Goal: Task Accomplishment & Management: Manage account settings

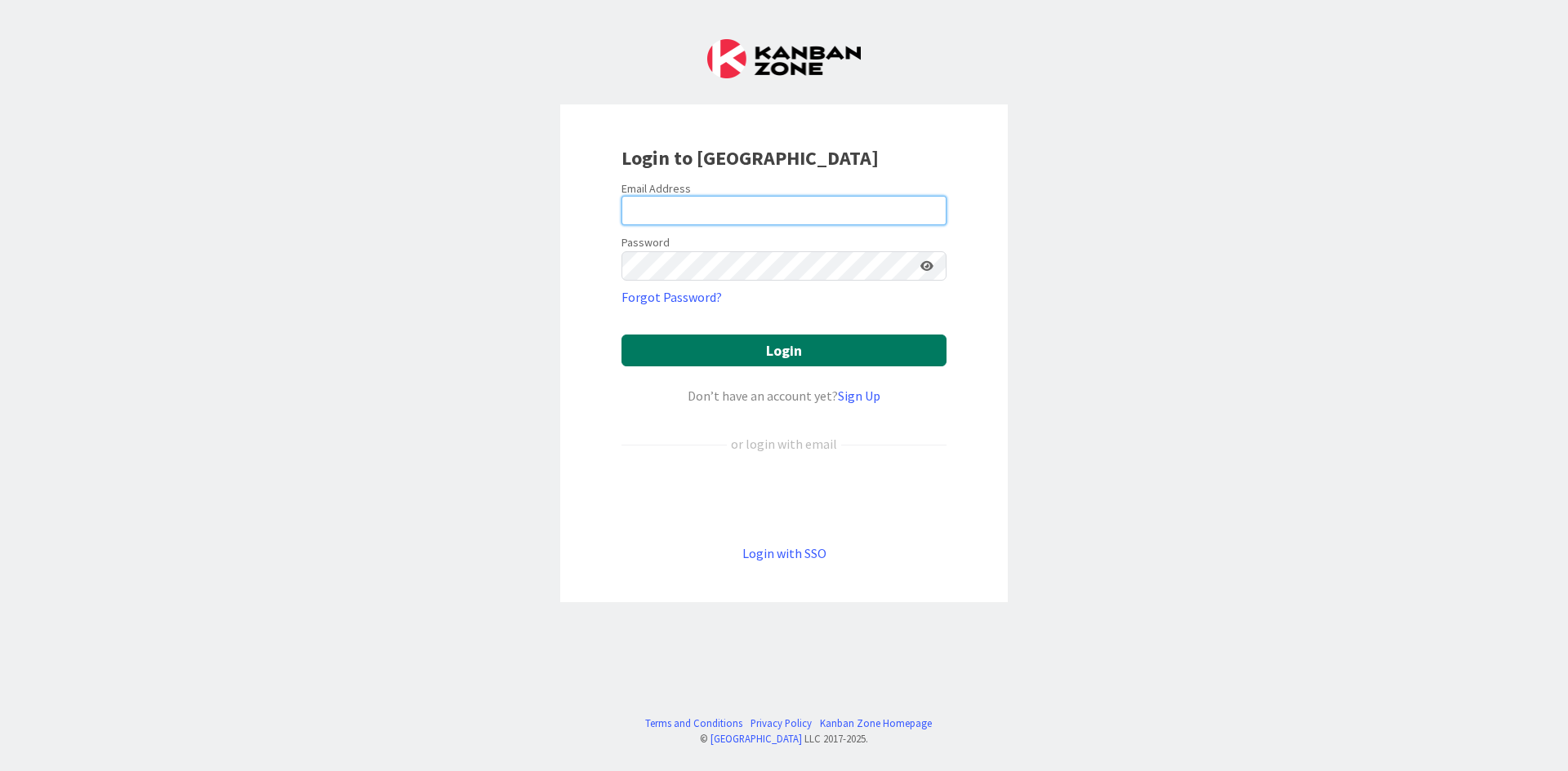
type input "[PERSON_NAME][EMAIL_ADDRESS][DOMAIN_NAME]"
click at [755, 354] on button "Login" at bounding box center [784, 351] width 325 height 32
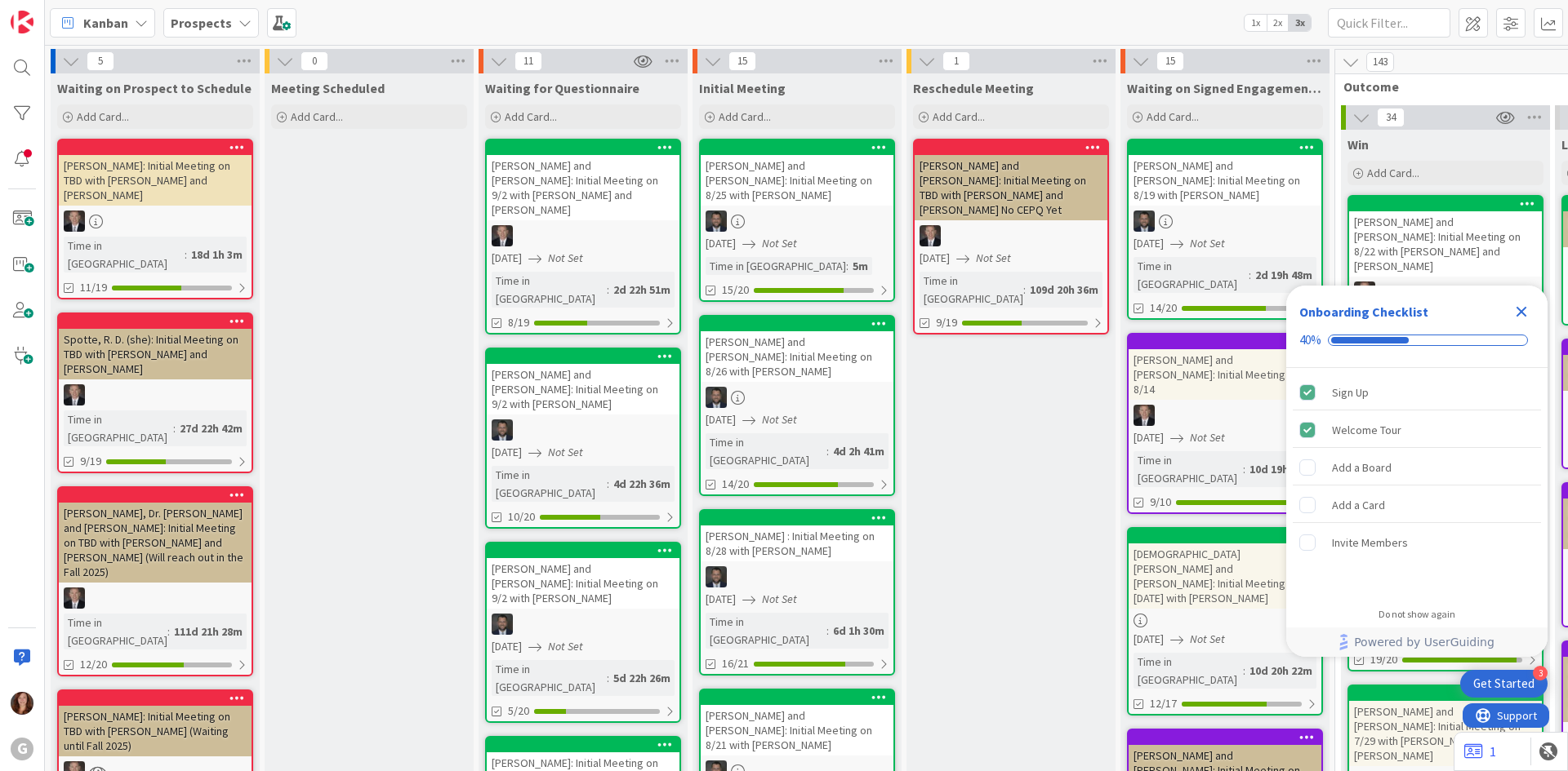
click at [201, 27] on b "Prospects" at bounding box center [202, 23] width 61 height 17
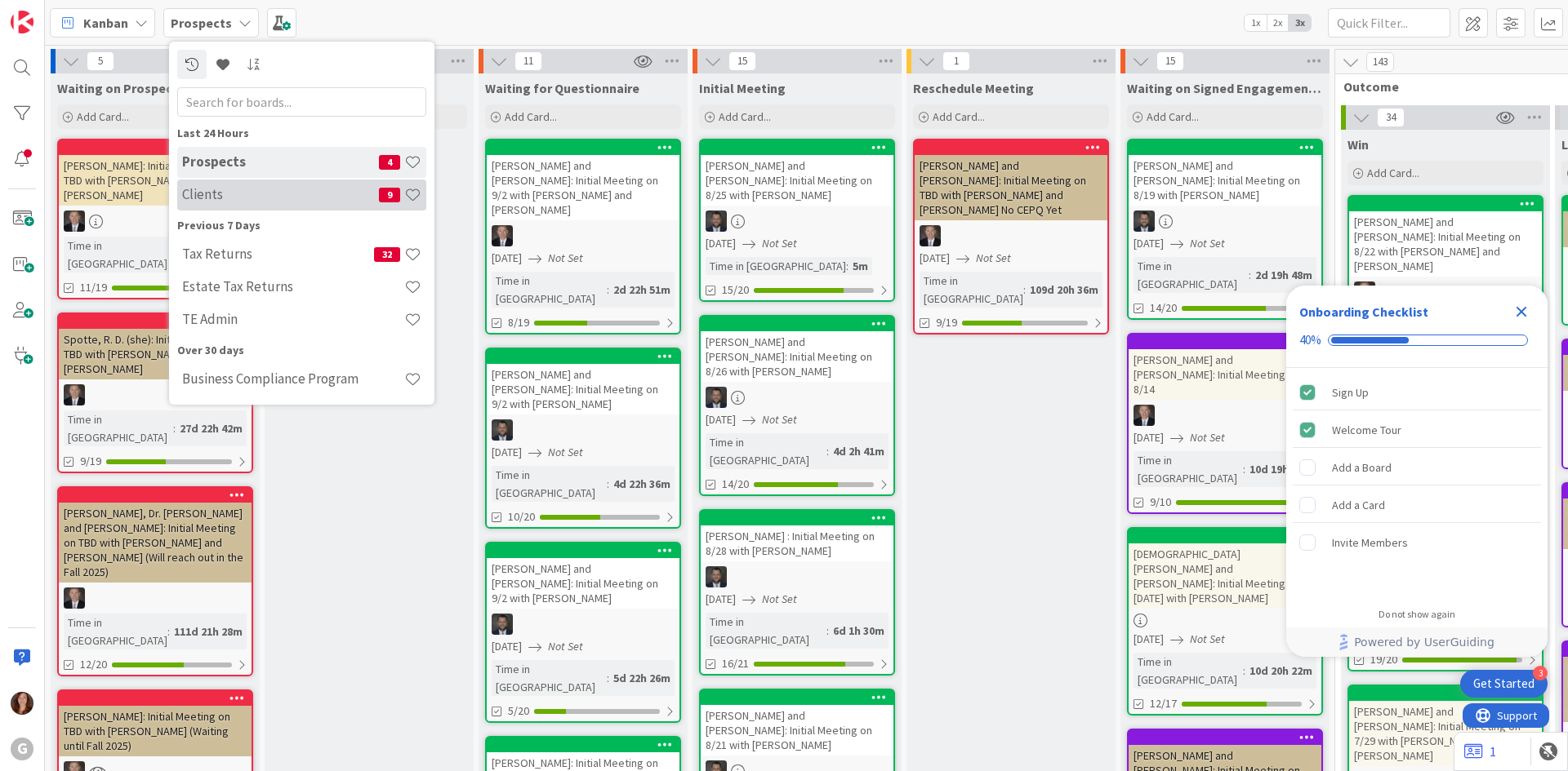
click at [220, 202] on h4 "Clients" at bounding box center [281, 194] width 197 height 17
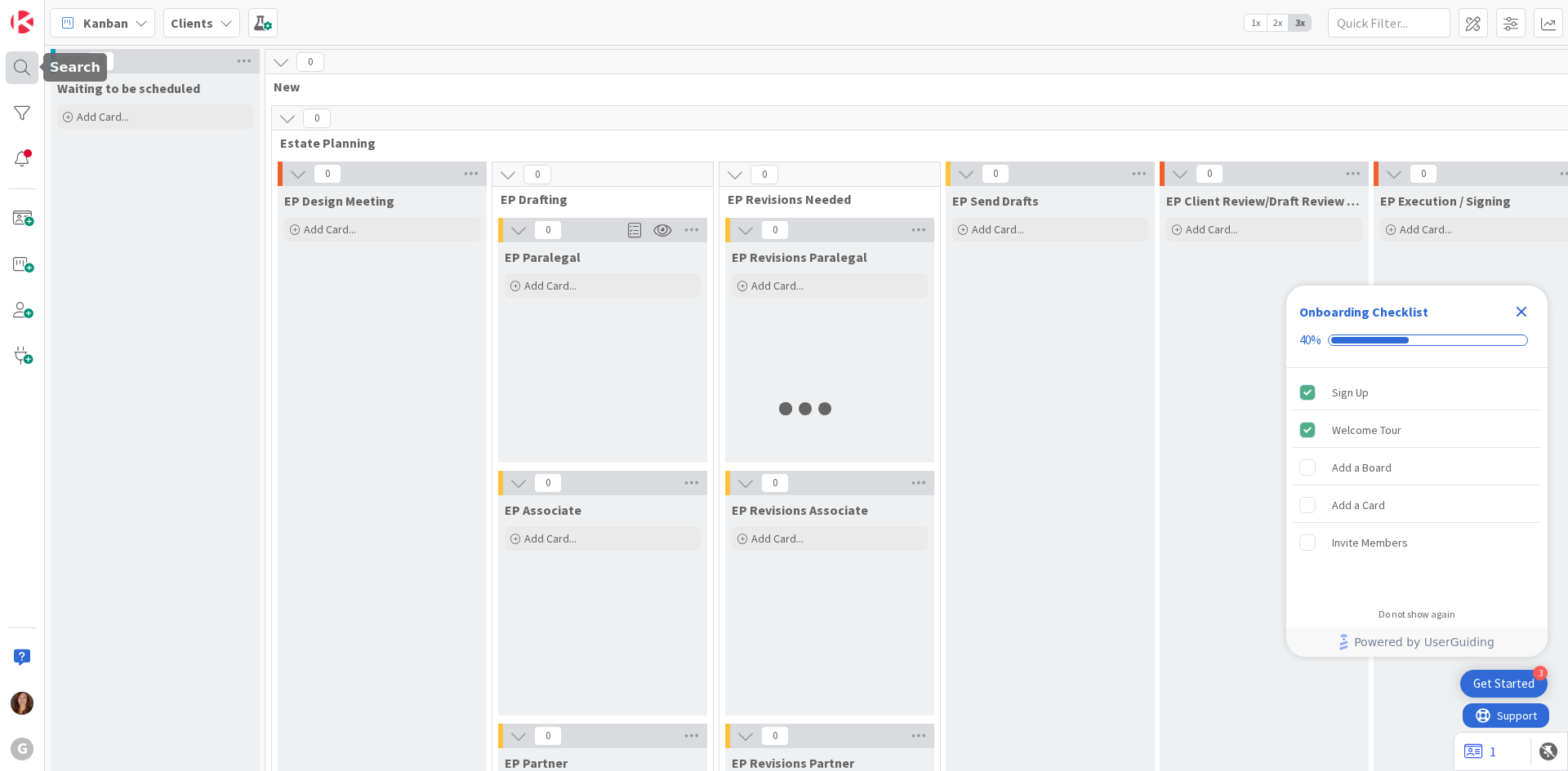
click at [20, 63] on div at bounding box center [22, 67] width 32 height 32
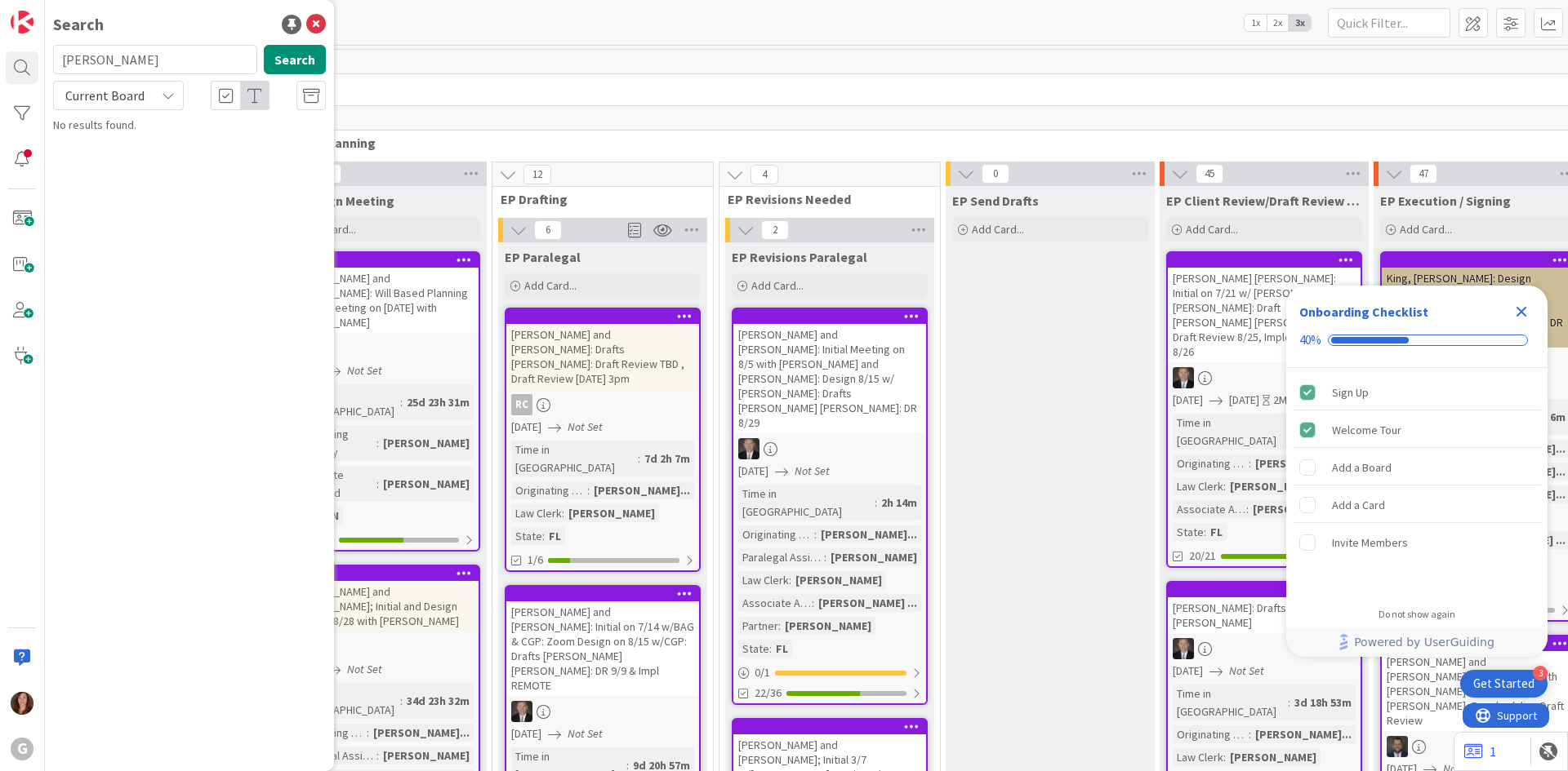
type input "follick"
click at [181, 147] on span ", Mike and Carla Mail Away Implementation-waiting on documents." at bounding box center [199, 160] width 247 height 49
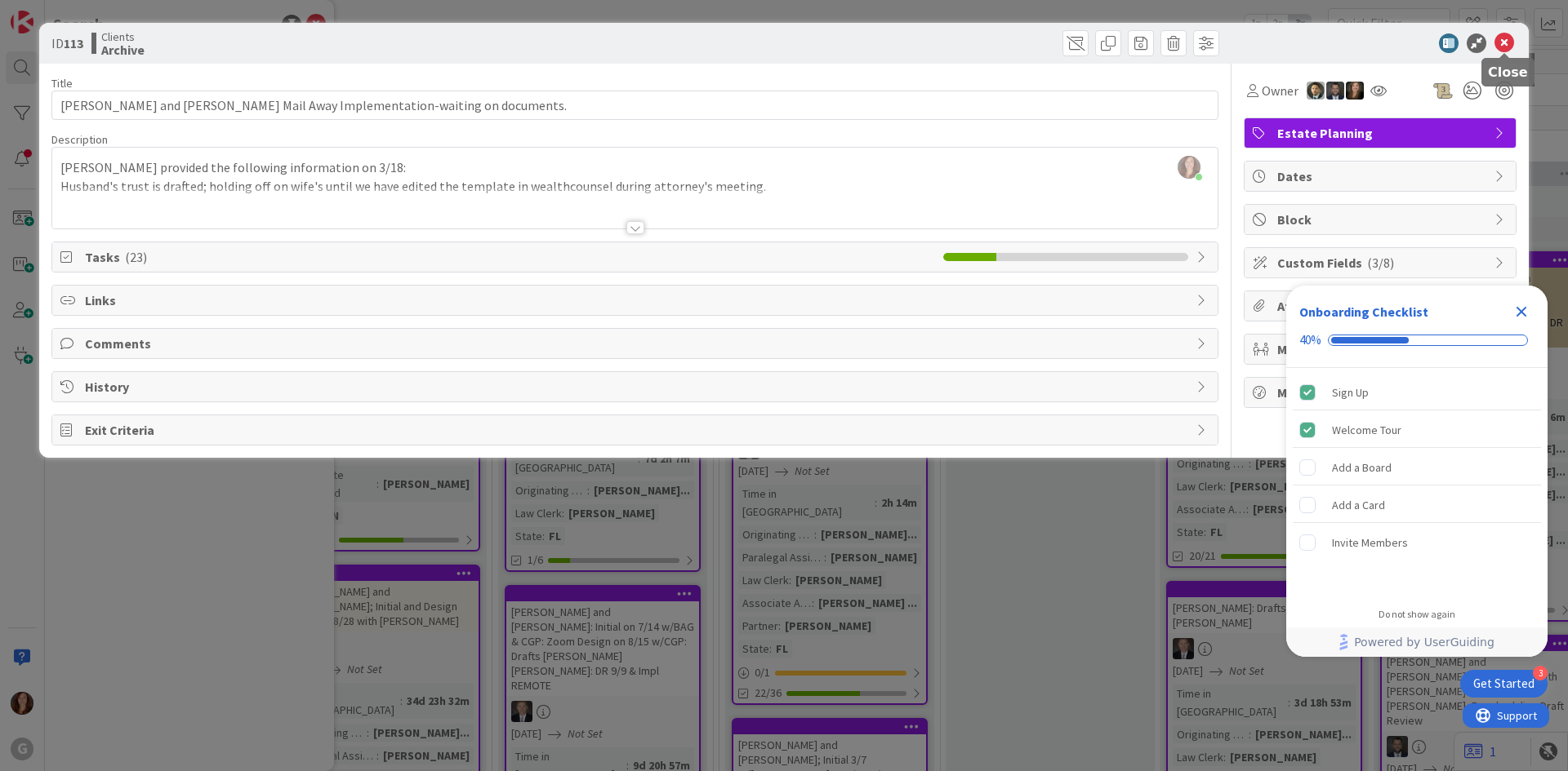
click at [1501, 41] on icon at bounding box center [1504, 43] width 19 height 19
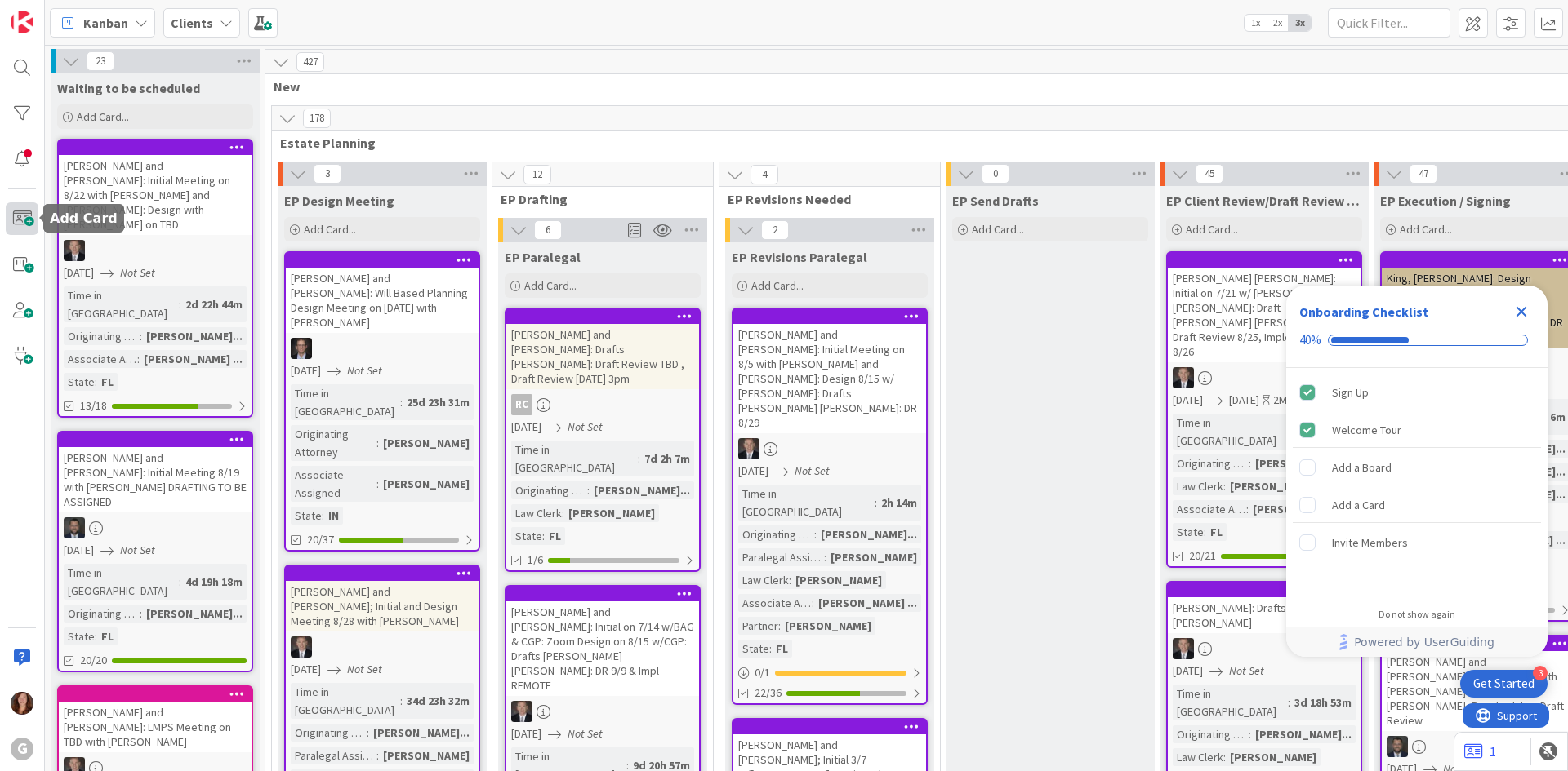
click at [25, 226] on span at bounding box center [22, 218] width 32 height 32
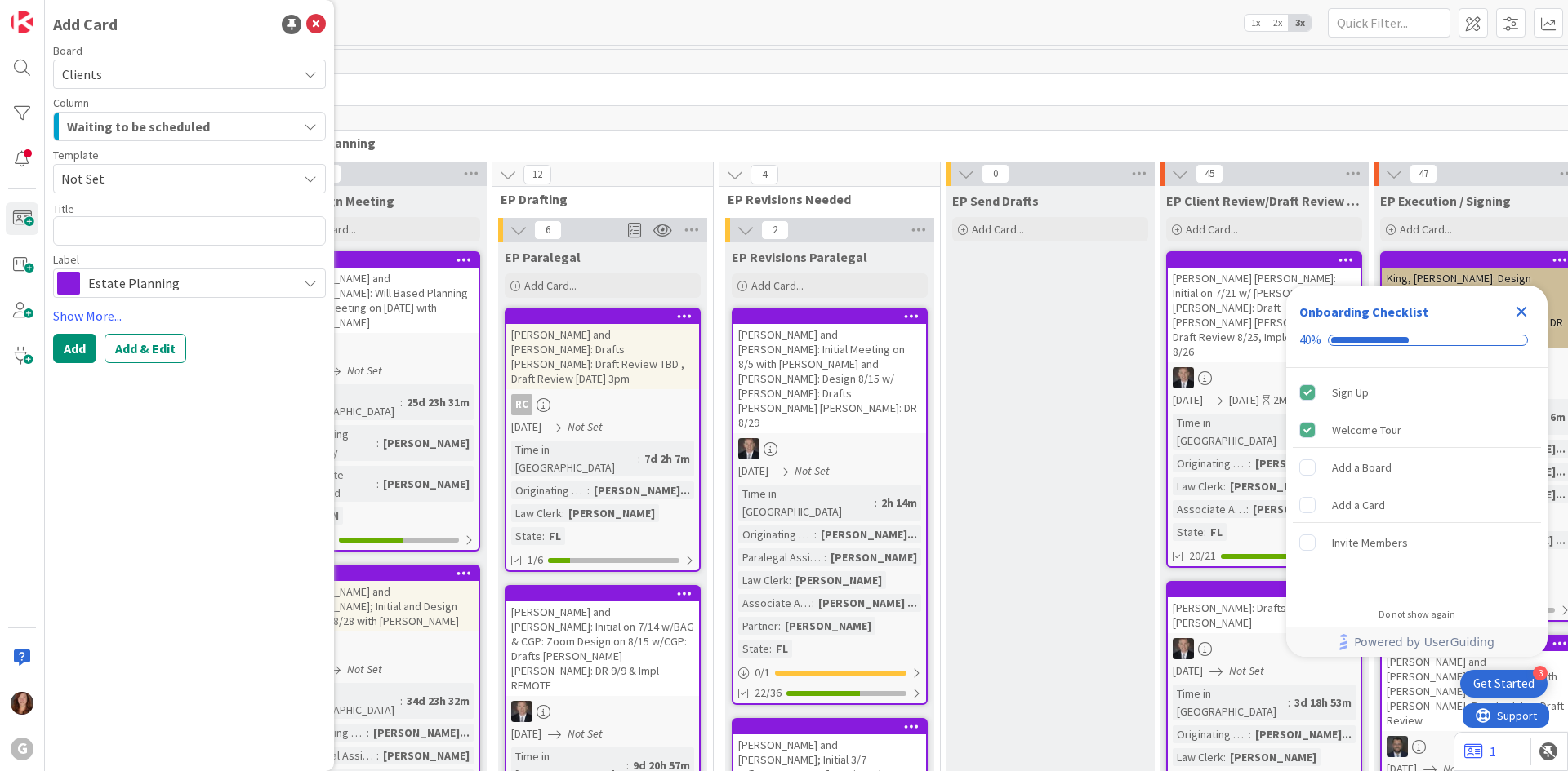
click at [125, 283] on span "Estate Planning" at bounding box center [188, 283] width 201 height 23
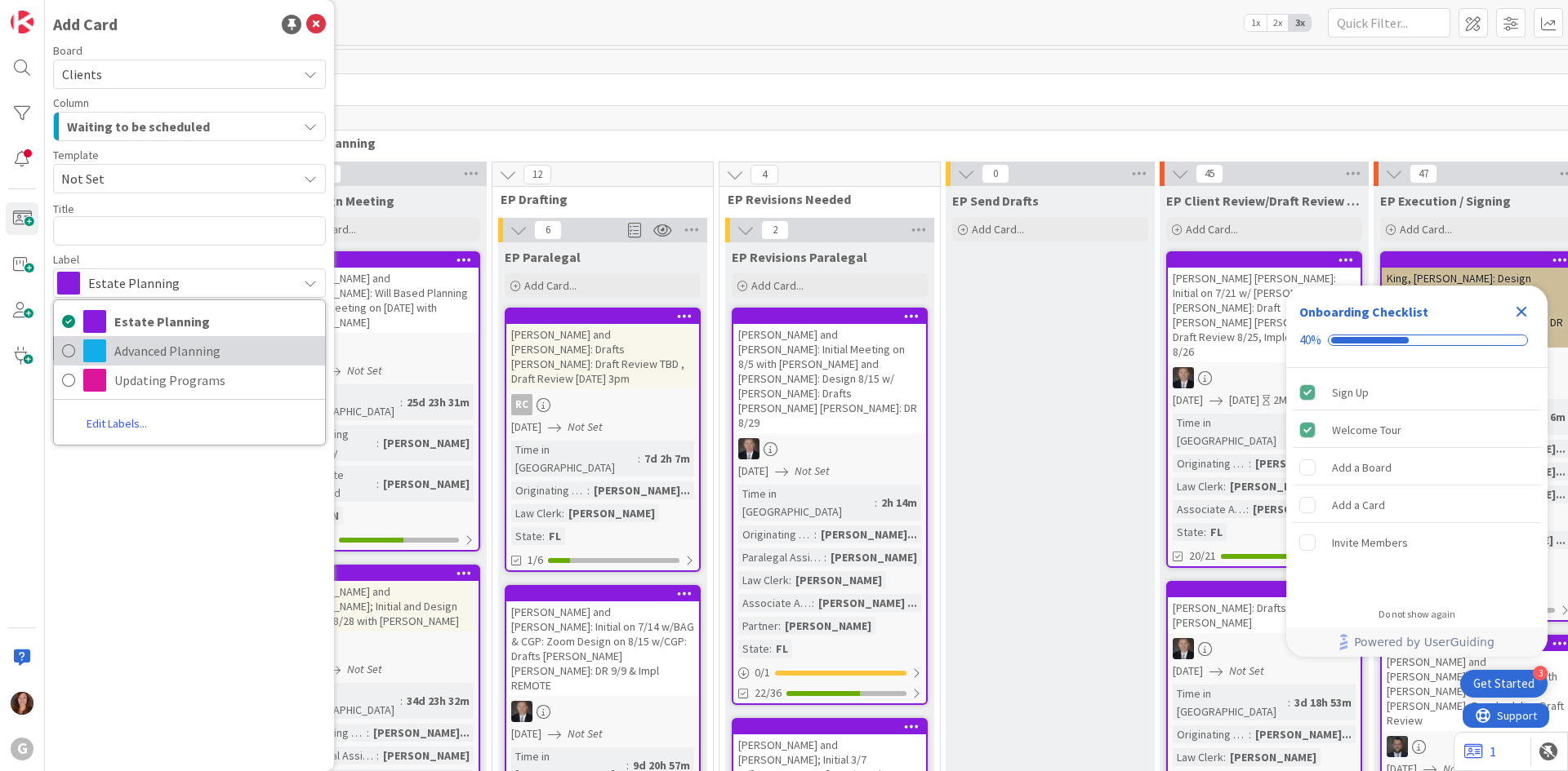
click at [65, 354] on icon at bounding box center [68, 351] width 13 height 24
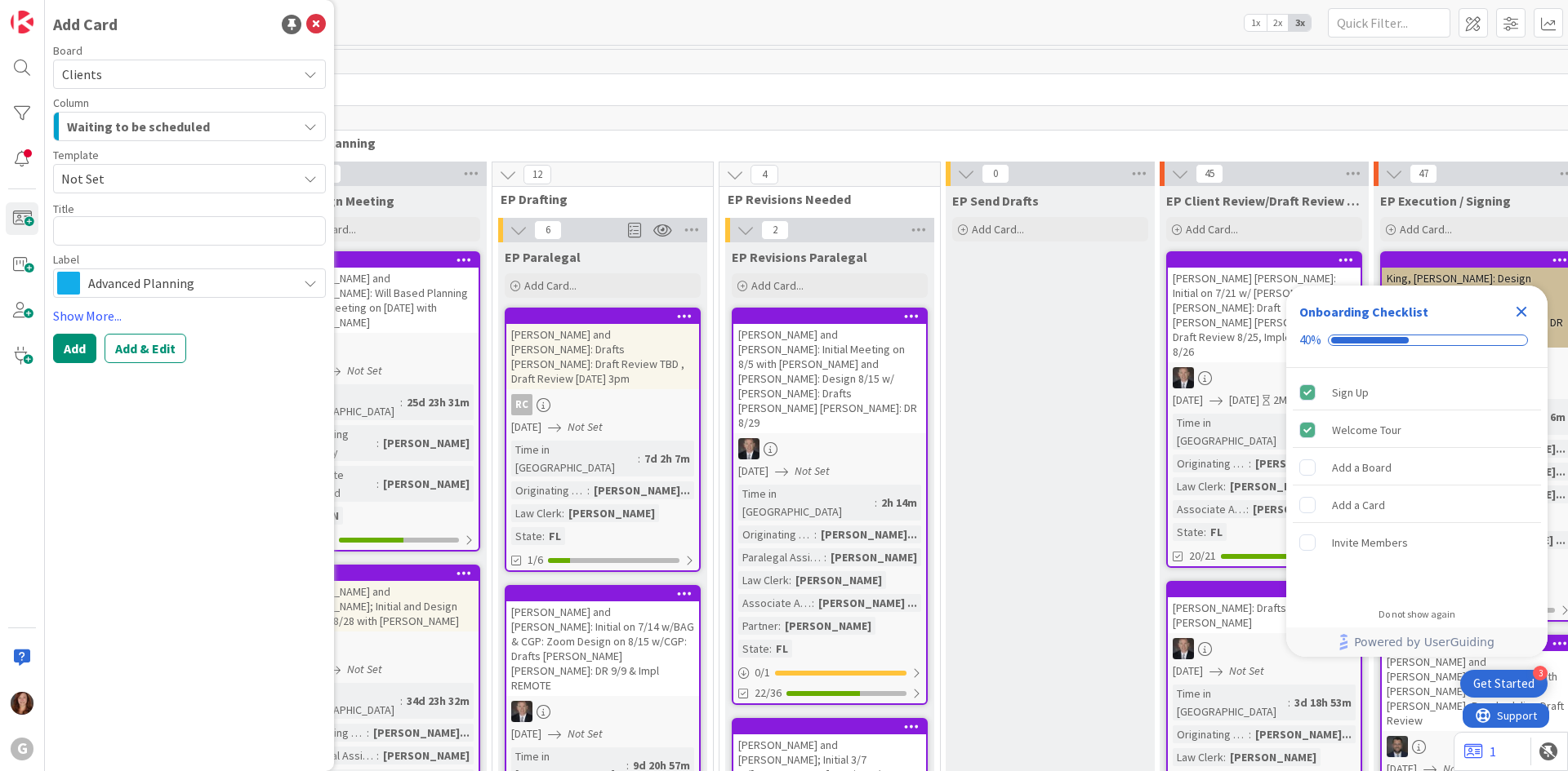
click at [100, 181] on span "Not Set" at bounding box center [173, 179] width 223 height 21
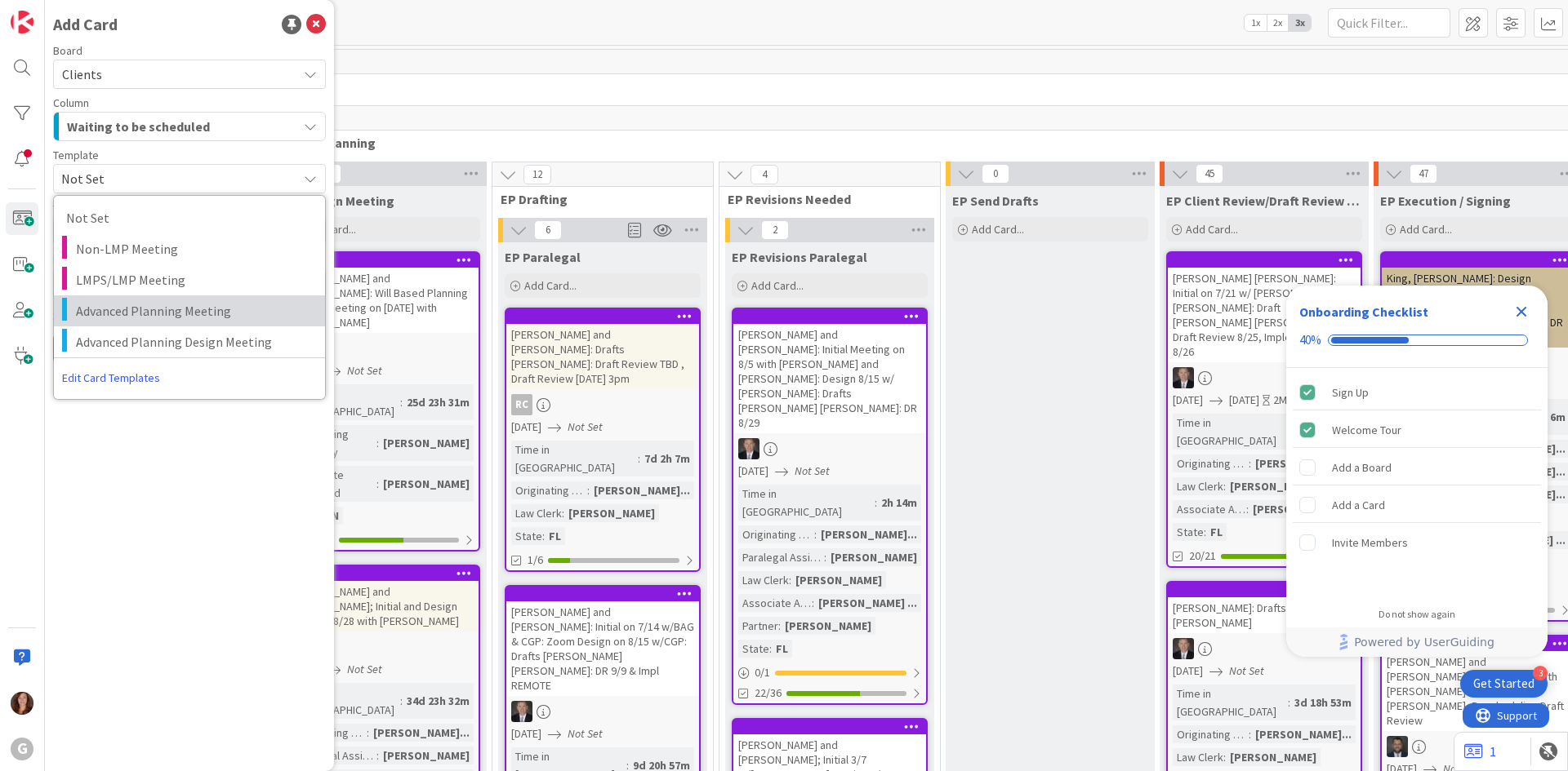
click at [116, 308] on span "Advanced Planning Meeting" at bounding box center [194, 310] width 236 height 21
type textarea "x"
type textarea "Advanced Planning Meeting"
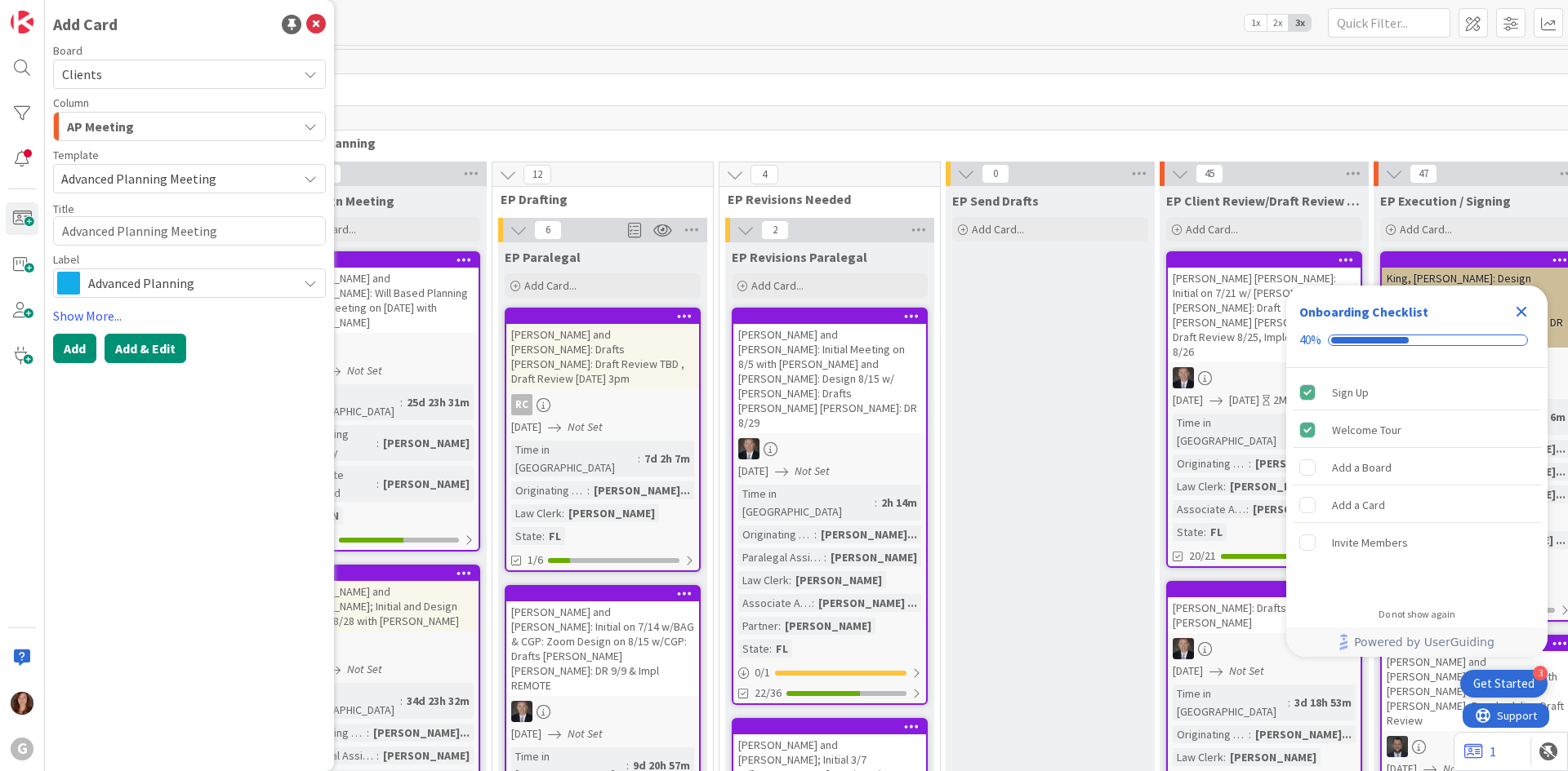
click at [151, 348] on button "Add & Edit" at bounding box center [146, 349] width 82 height 30
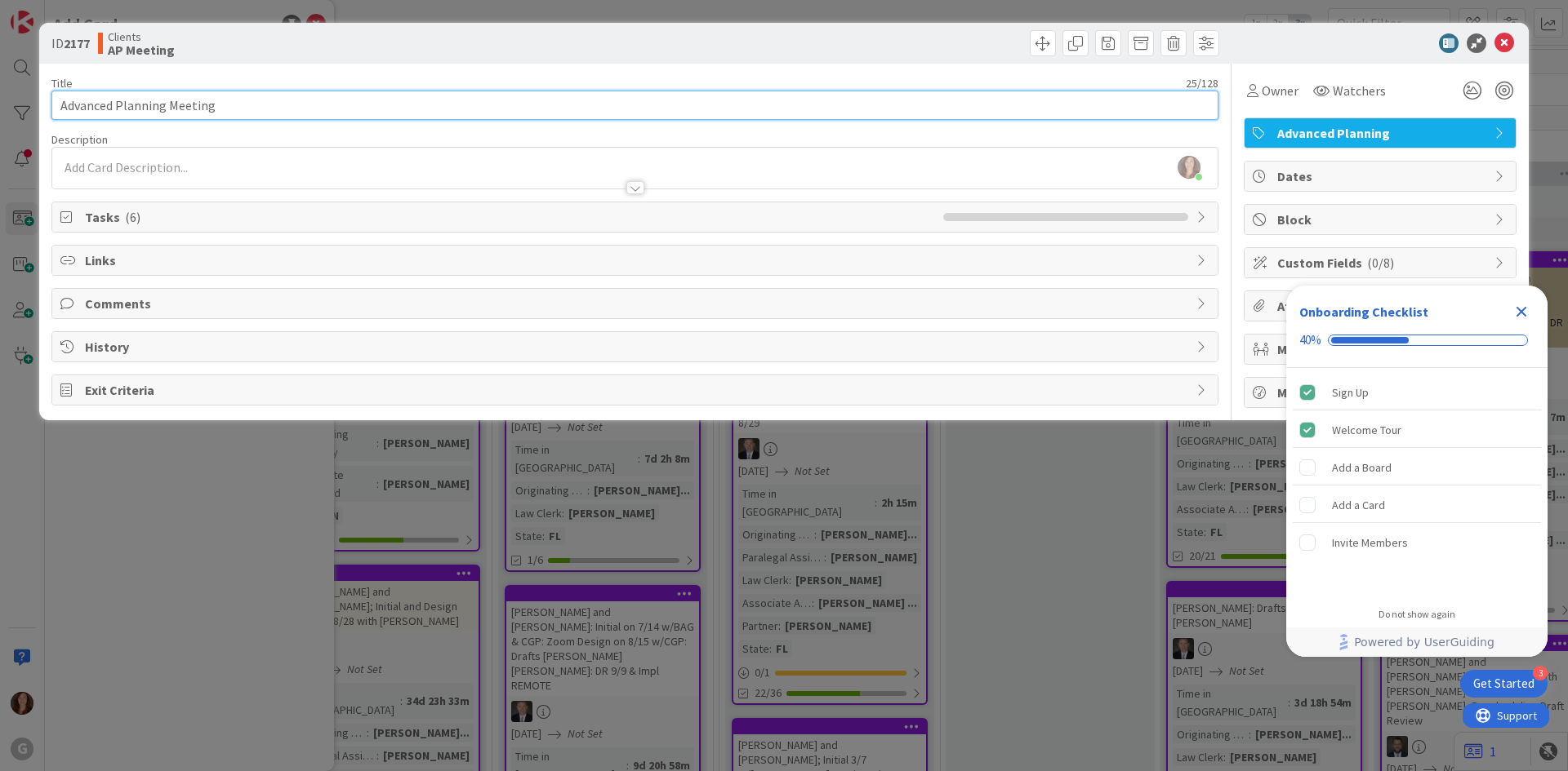
drag, startPoint x: 298, startPoint y: 114, endPoint x: 52, endPoint y: 117, distance: 246.0
click at [52, 117] on input "Advanced Planning Meeting" at bounding box center [634, 106] width 1167 height 30
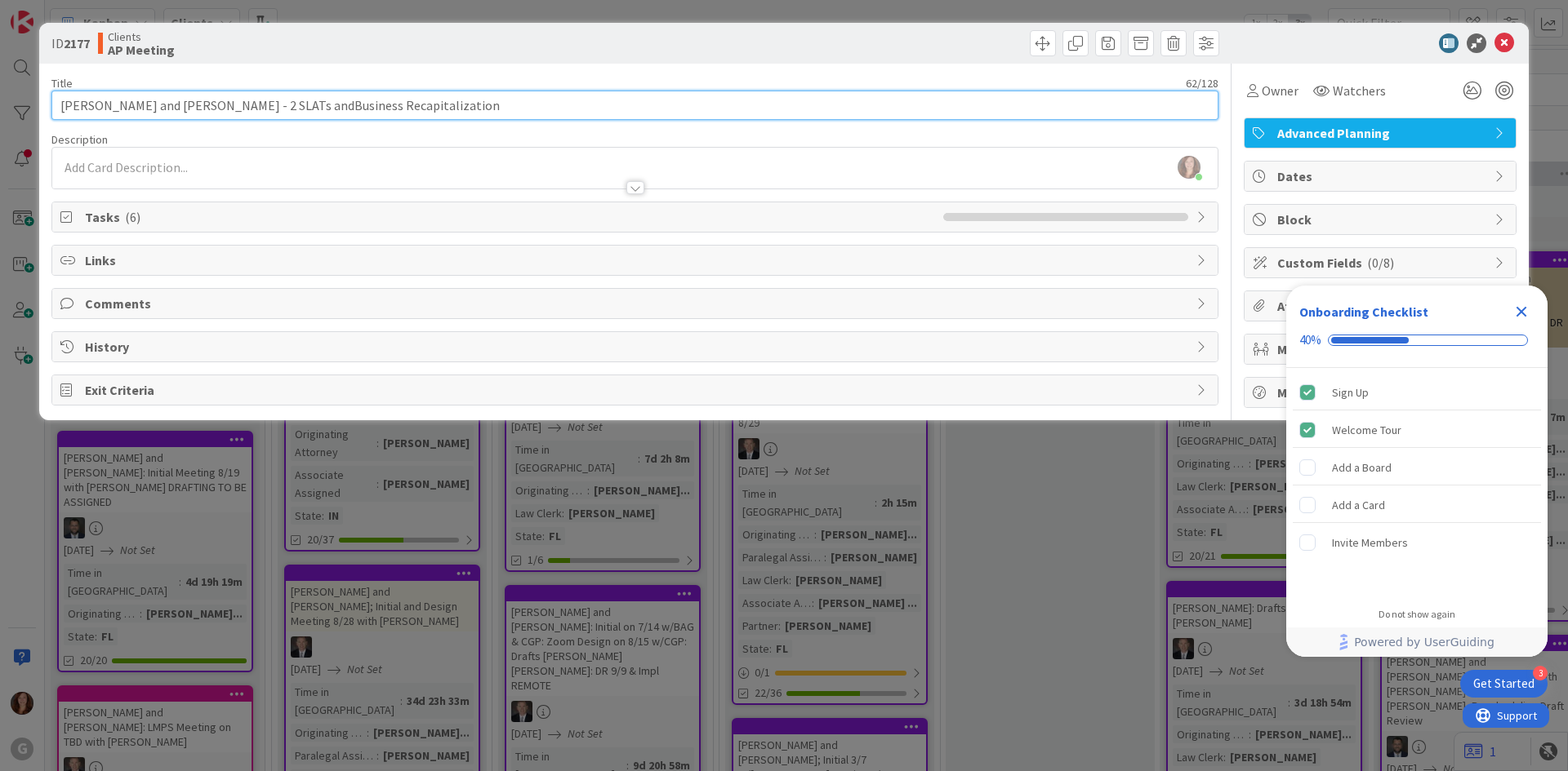
click at [257, 102] on input "Follick, Mike and Carla - 2 SLATs andBusiness Recapitalization" at bounding box center [634, 106] width 1167 height 30
click at [401, 108] on input "Follick, Mike and Carla - 2 SLATs and Business Recapitalization" at bounding box center [634, 106] width 1167 height 30
type input "Follick, Mike and Carla - 2 SLATs and Business Recapitalization DRAFTING TO BE …"
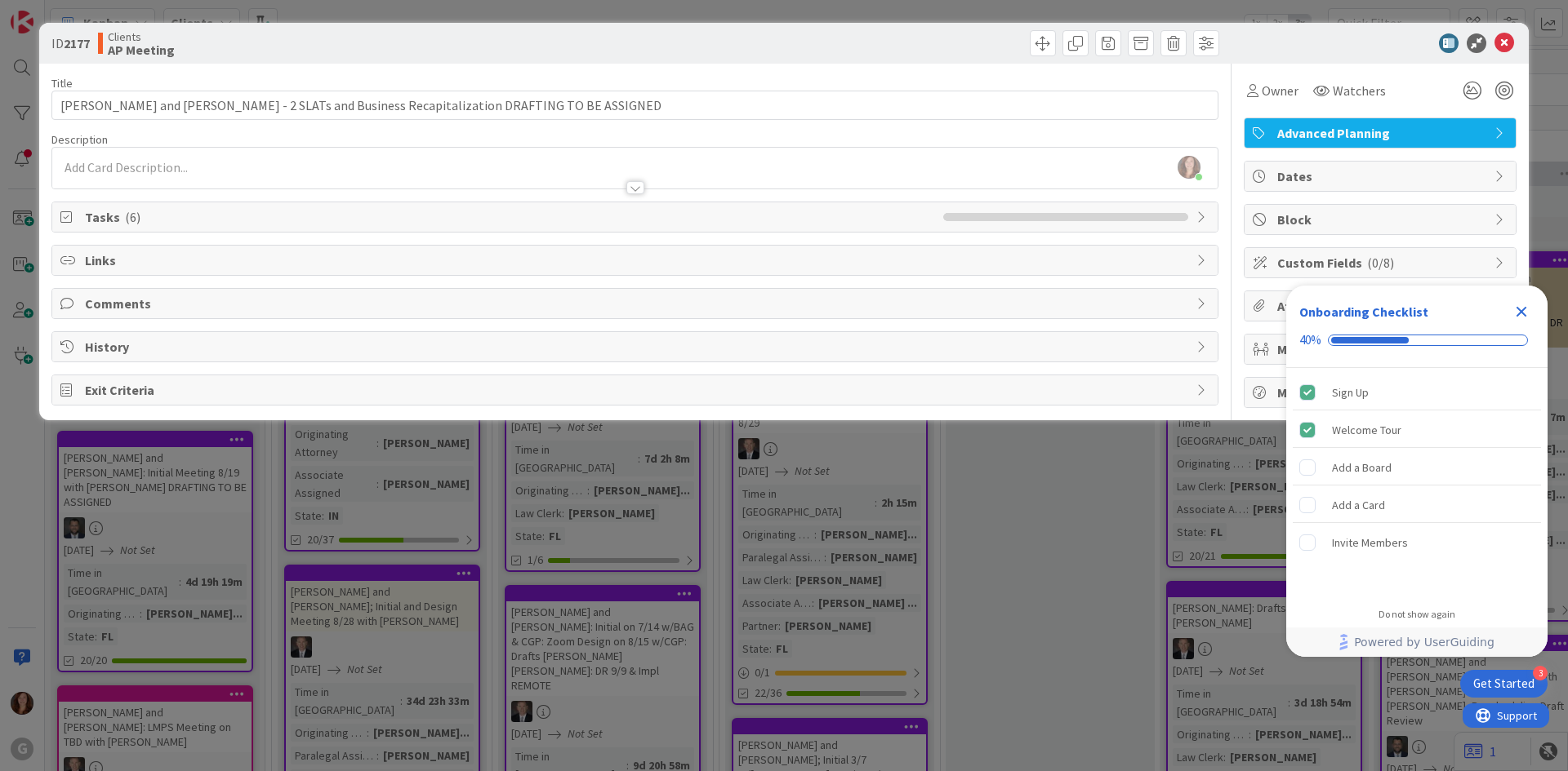
click at [1519, 317] on icon "Close Checklist" at bounding box center [1521, 311] width 19 height 19
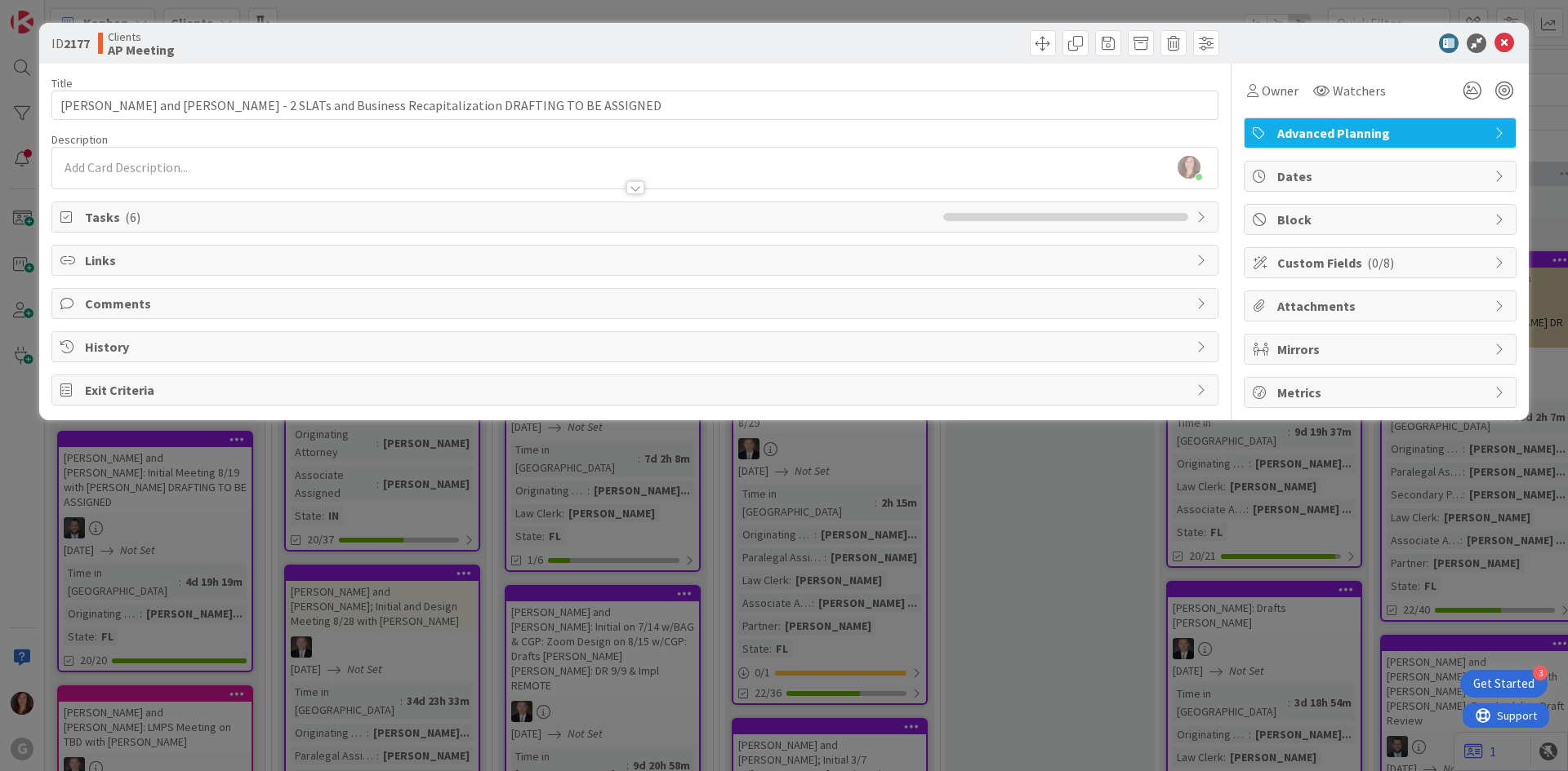
click at [1354, 260] on span "Custom Fields ( 0/8 )" at bounding box center [1382, 263] width 209 height 19
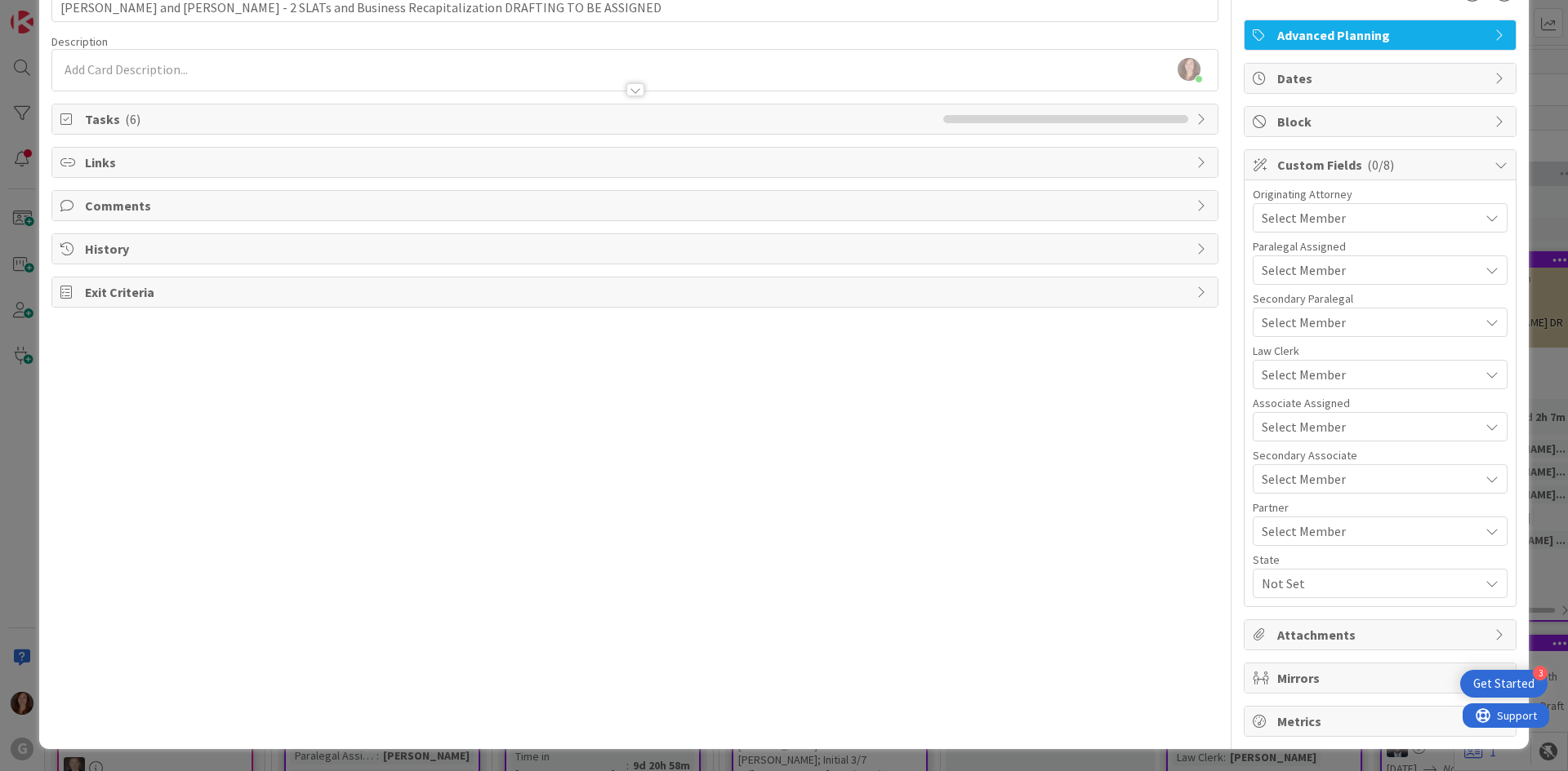
scroll to position [99, 0]
click at [1328, 232] on div "Originating Attorney Select Member Paralegal Assigned Select Member Secondary P…" at bounding box center [1380, 392] width 255 height 410
click at [1323, 224] on span "Select Member" at bounding box center [1304, 217] width 84 height 19
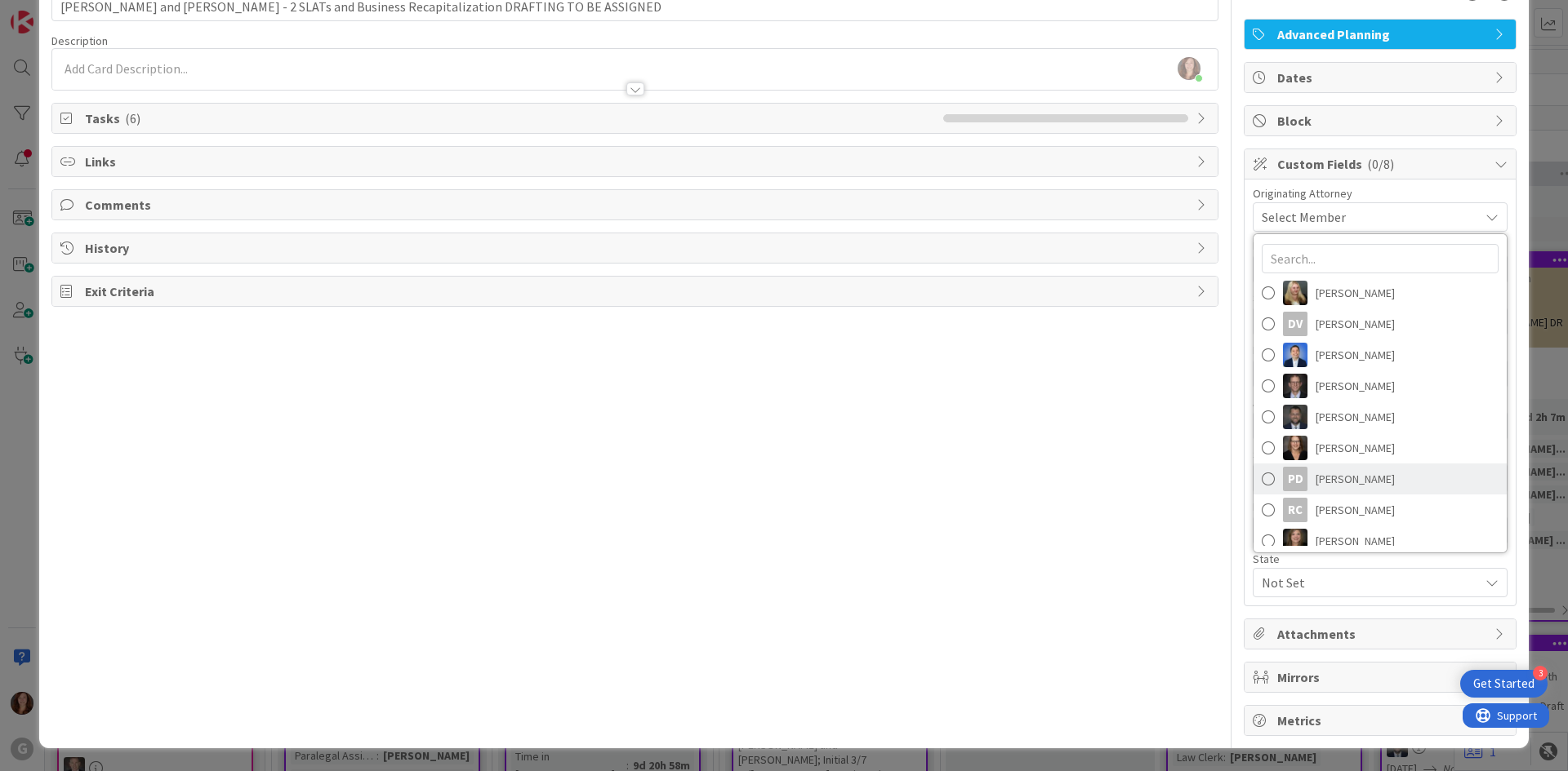
scroll to position [227, 0]
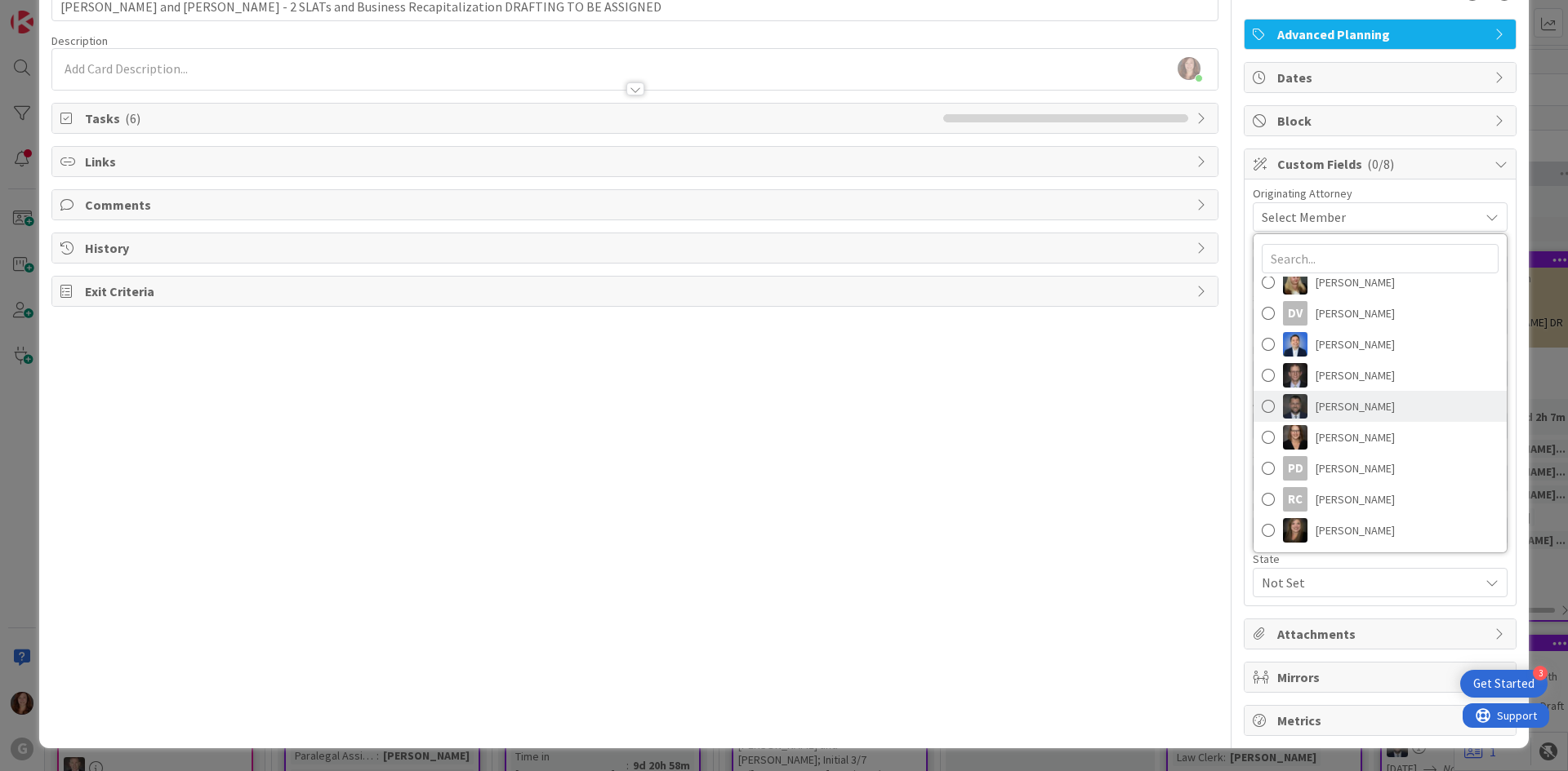
click at [1262, 411] on span at bounding box center [1268, 406] width 13 height 24
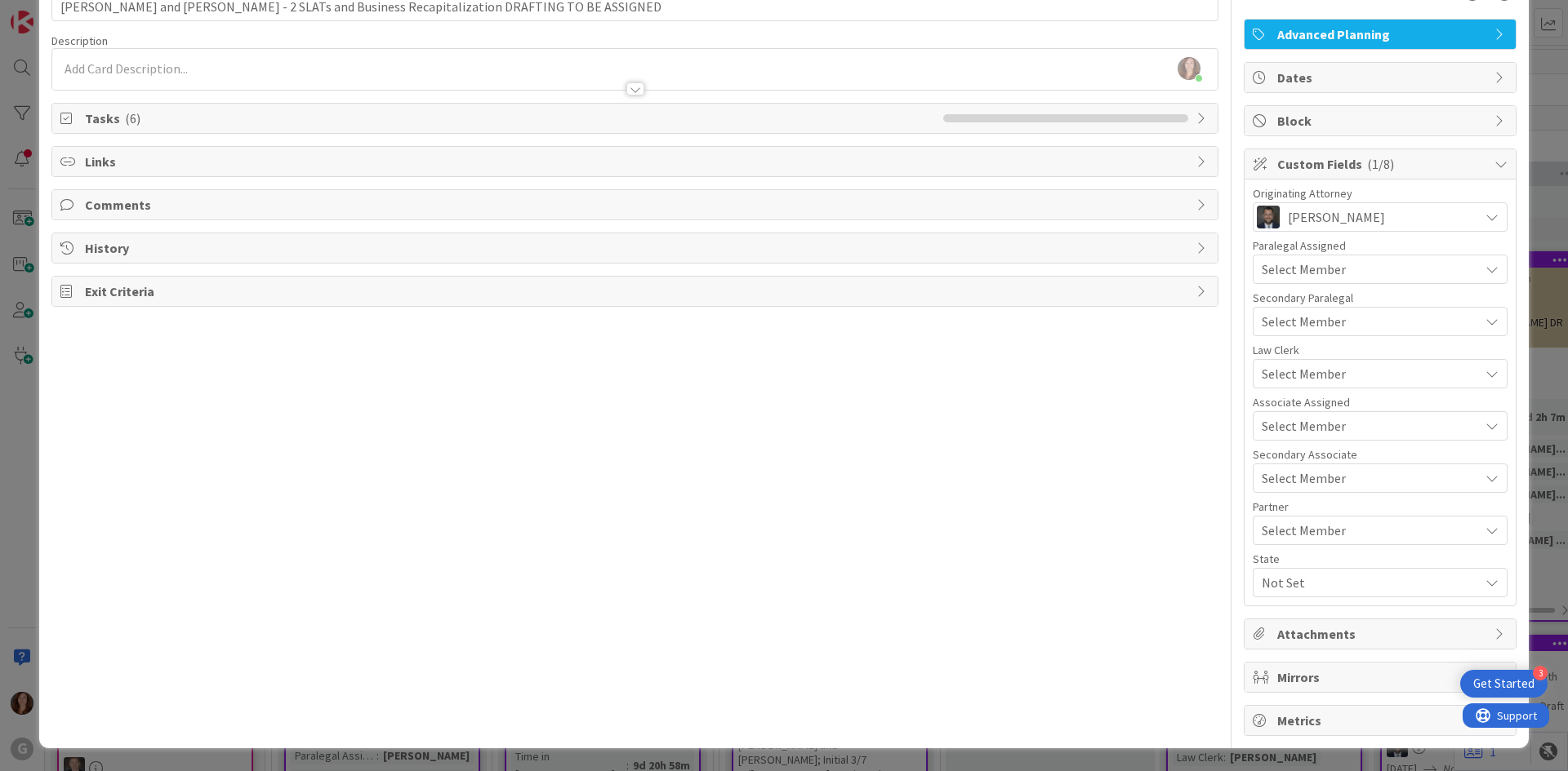
click at [1294, 583] on span "Not Set" at bounding box center [1370, 583] width 217 height 19
click at [1277, 621] on span "FL" at bounding box center [1283, 621] width 13 height 24
click at [1137, 563] on div "Title 87 / 128 Follick, Mike and Carla - 2 SLATs and Business Recapitalization …" at bounding box center [634, 351] width 1167 height 771
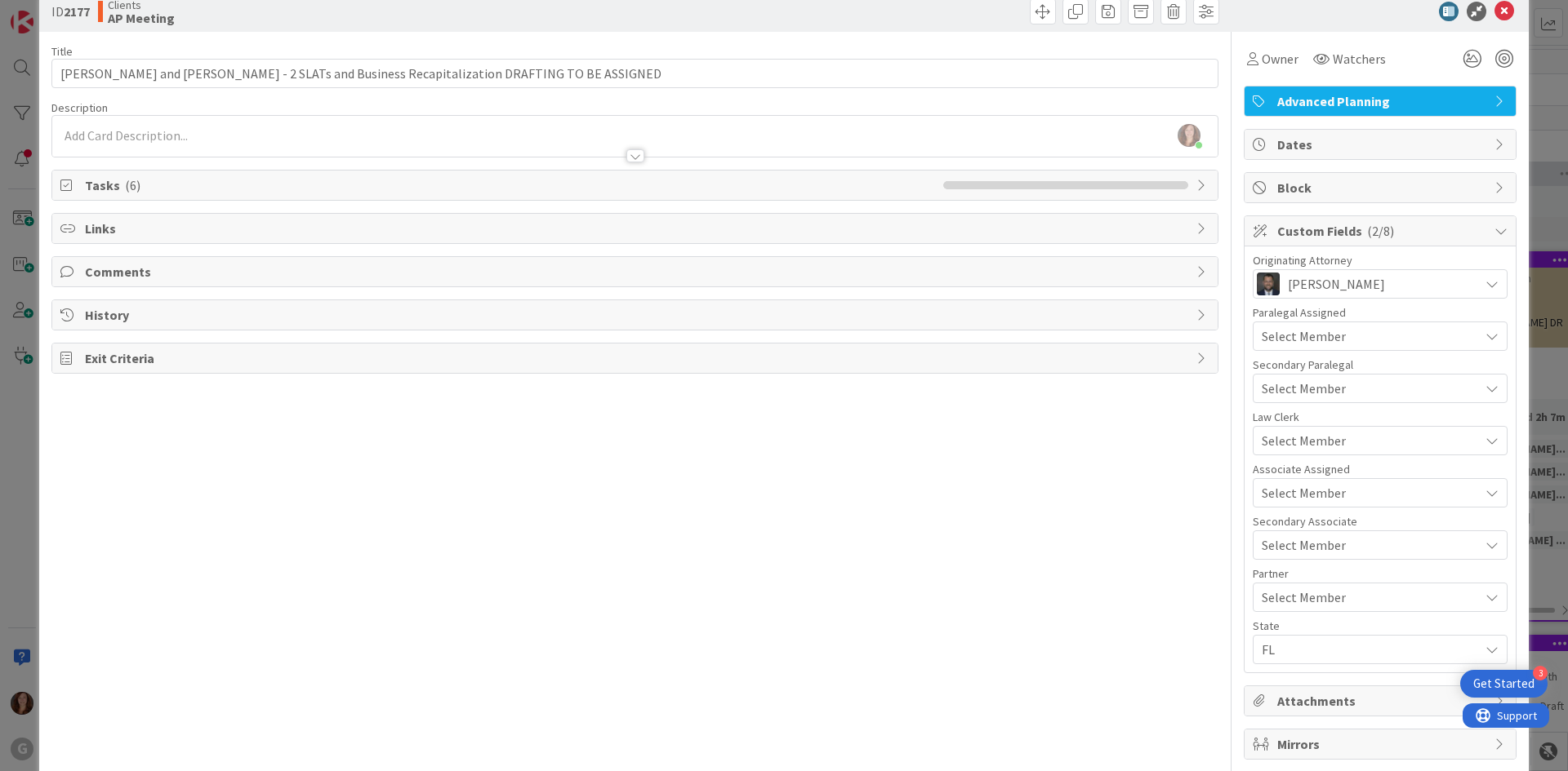
scroll to position [0, 0]
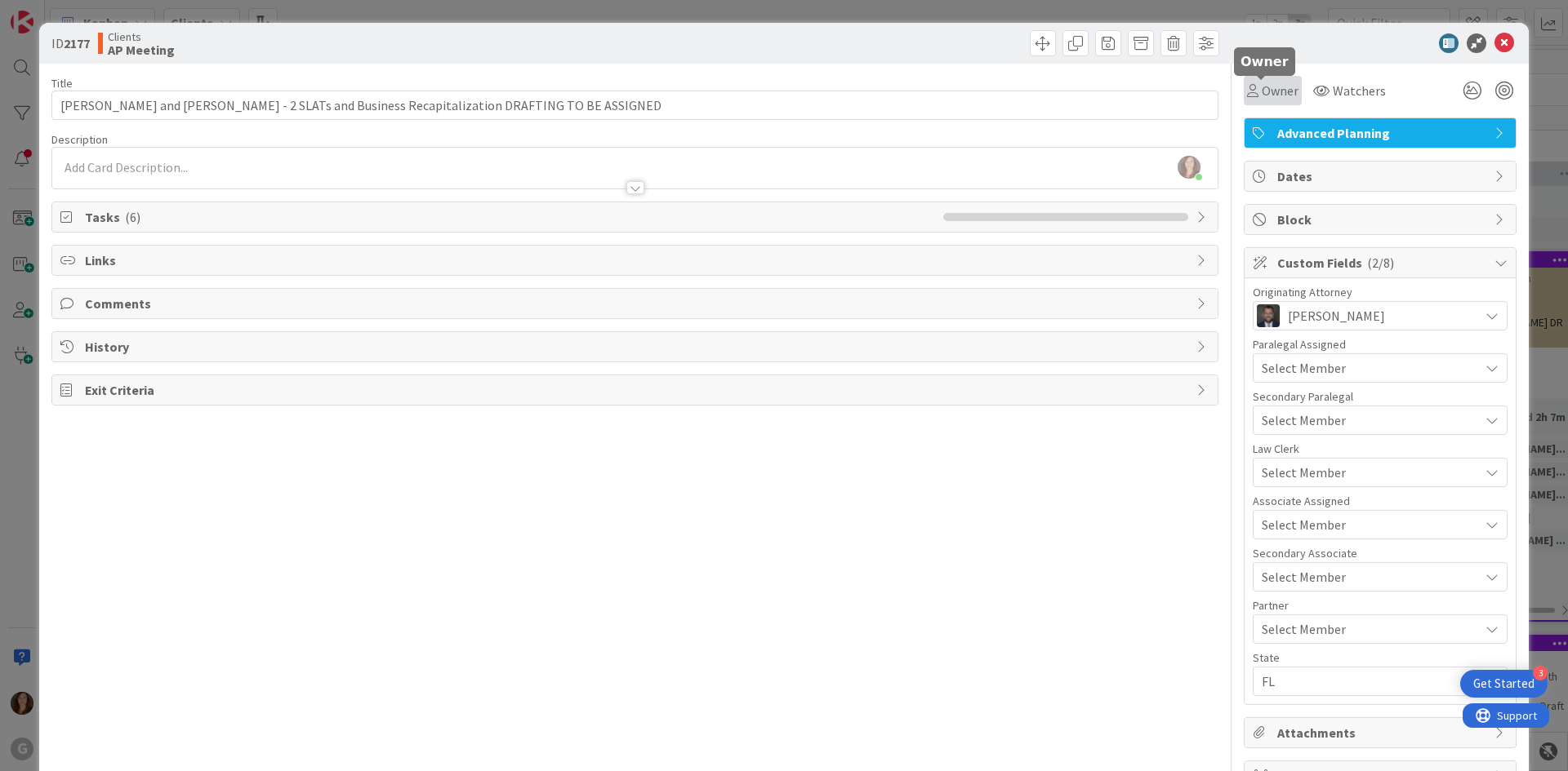
click at [1262, 93] on span "Owner" at bounding box center [1280, 91] width 37 height 19
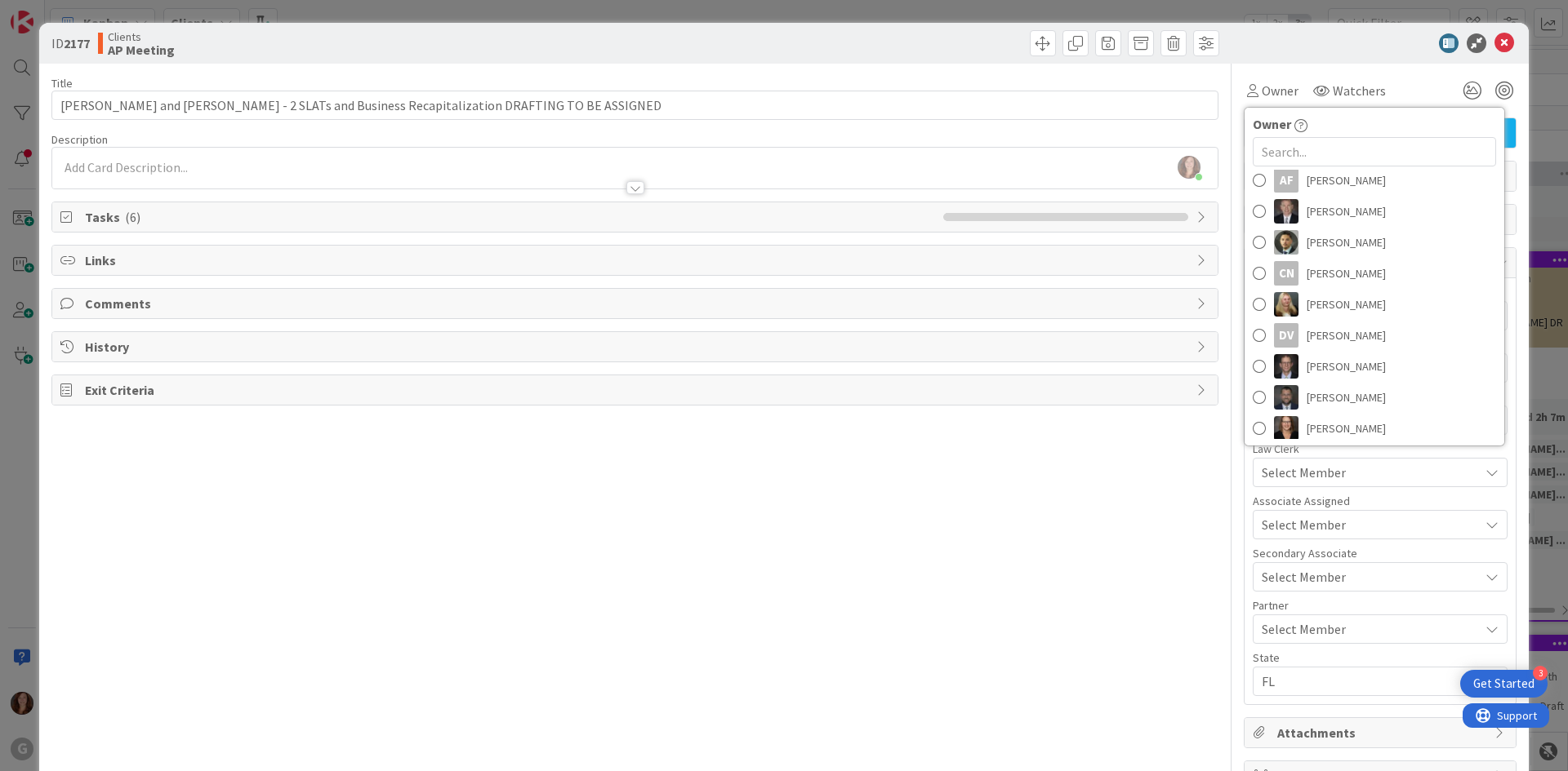
scroll to position [303, 0]
click at [1253, 241] on span at bounding box center [1259, 243] width 13 height 24
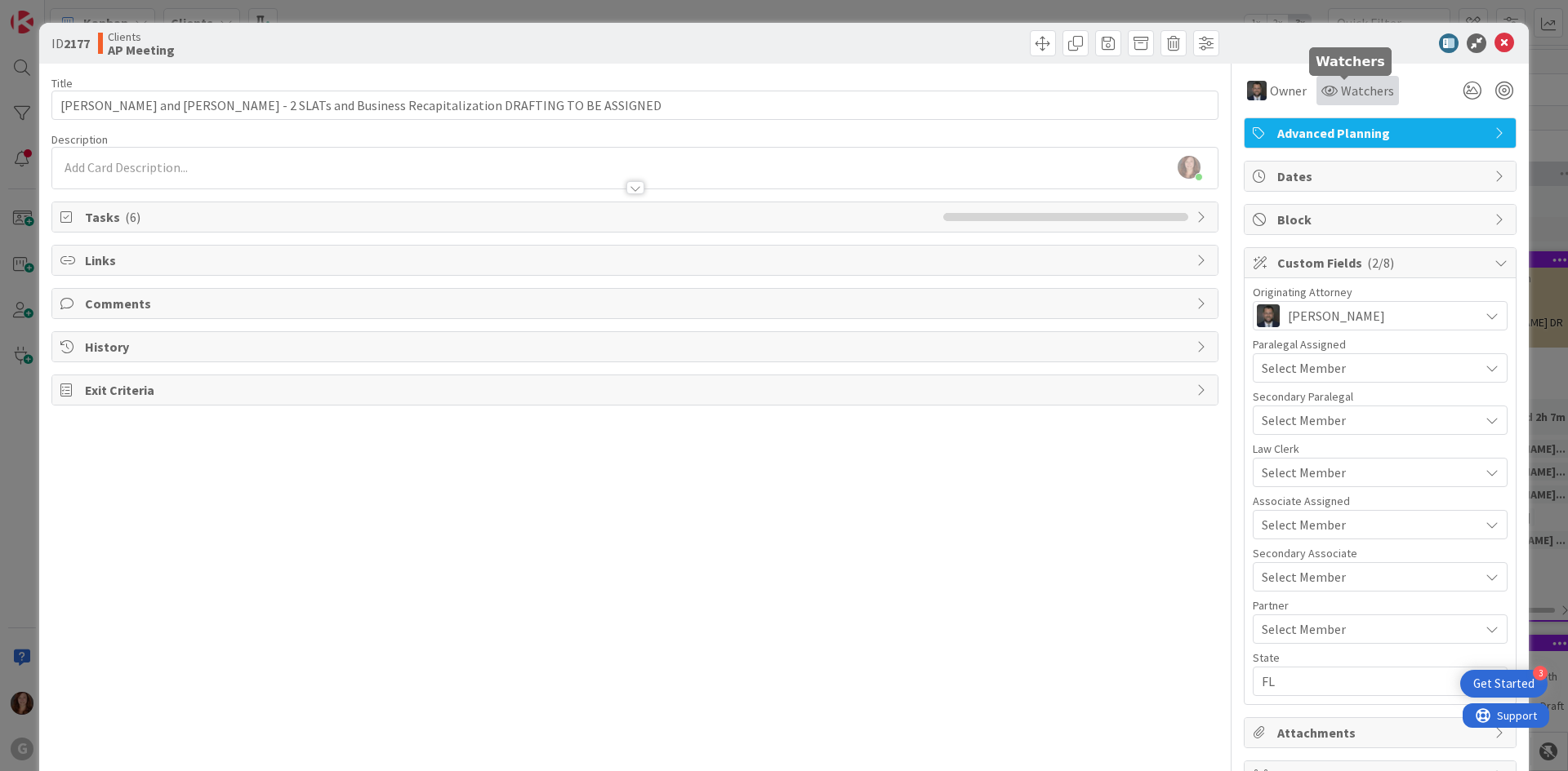
click at [1346, 87] on span "Watchers" at bounding box center [1367, 91] width 53 height 19
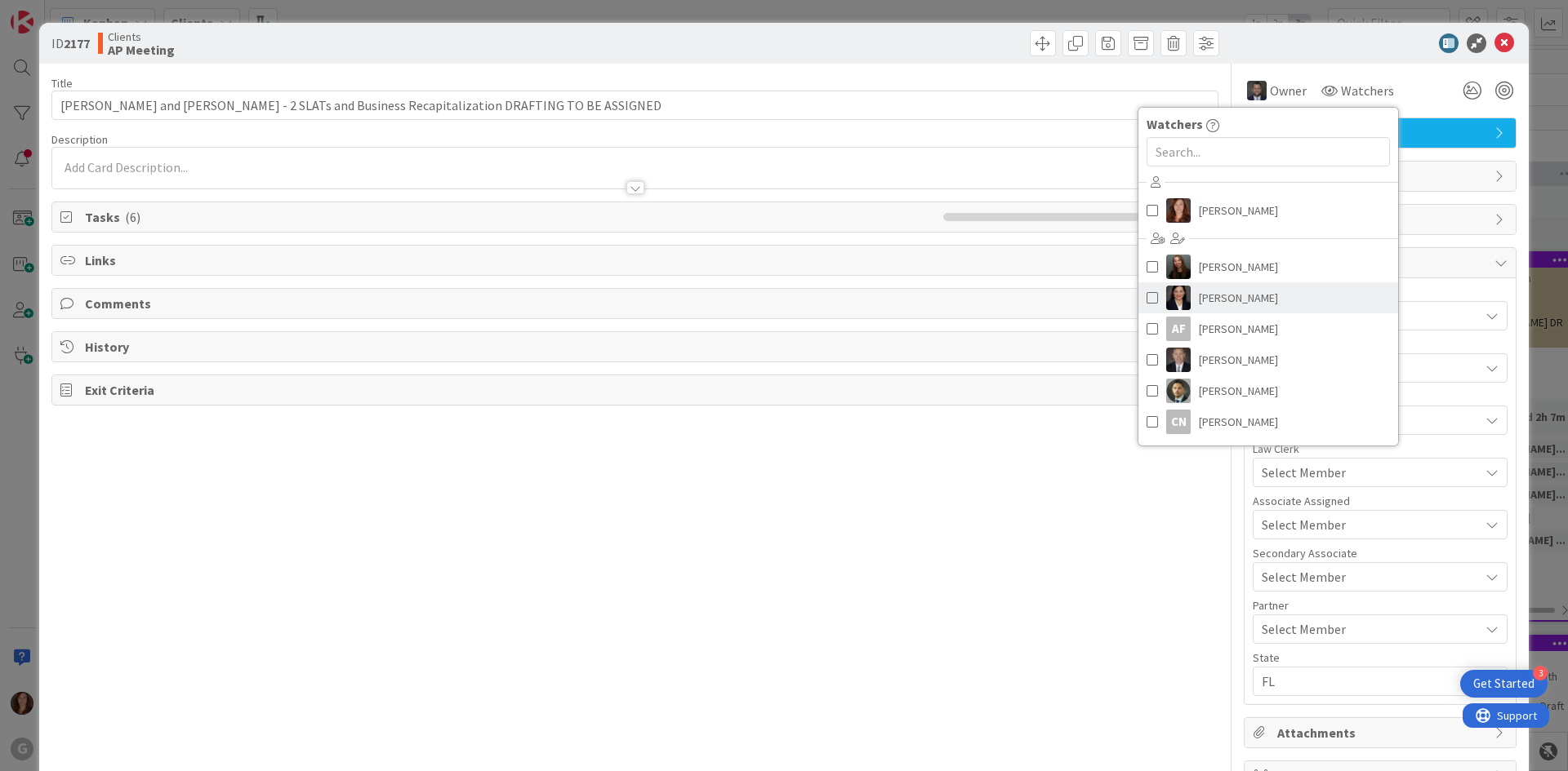
click at [1147, 299] on span at bounding box center [1152, 298] width 11 height 24
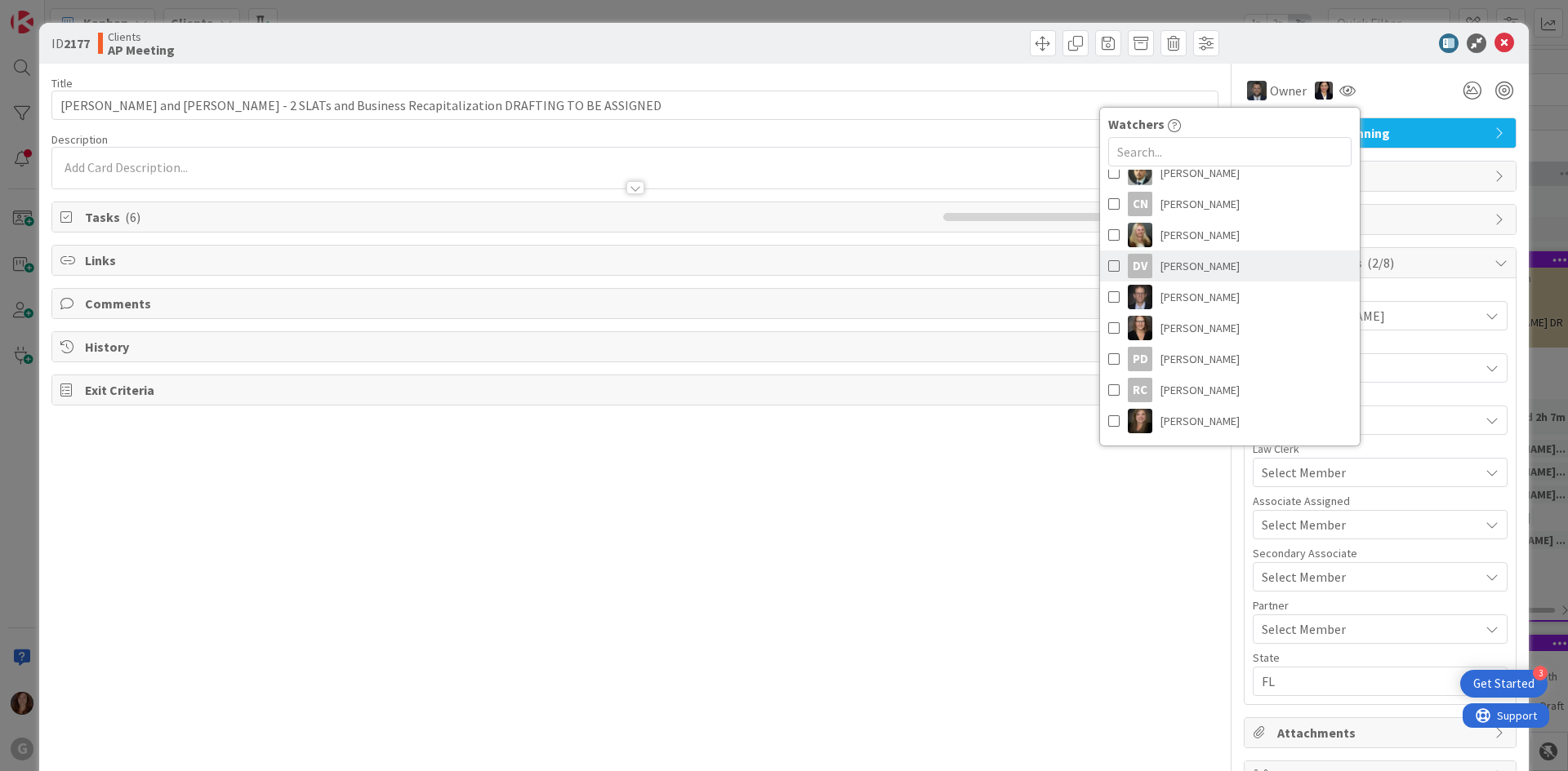
scroll to position [245, 0]
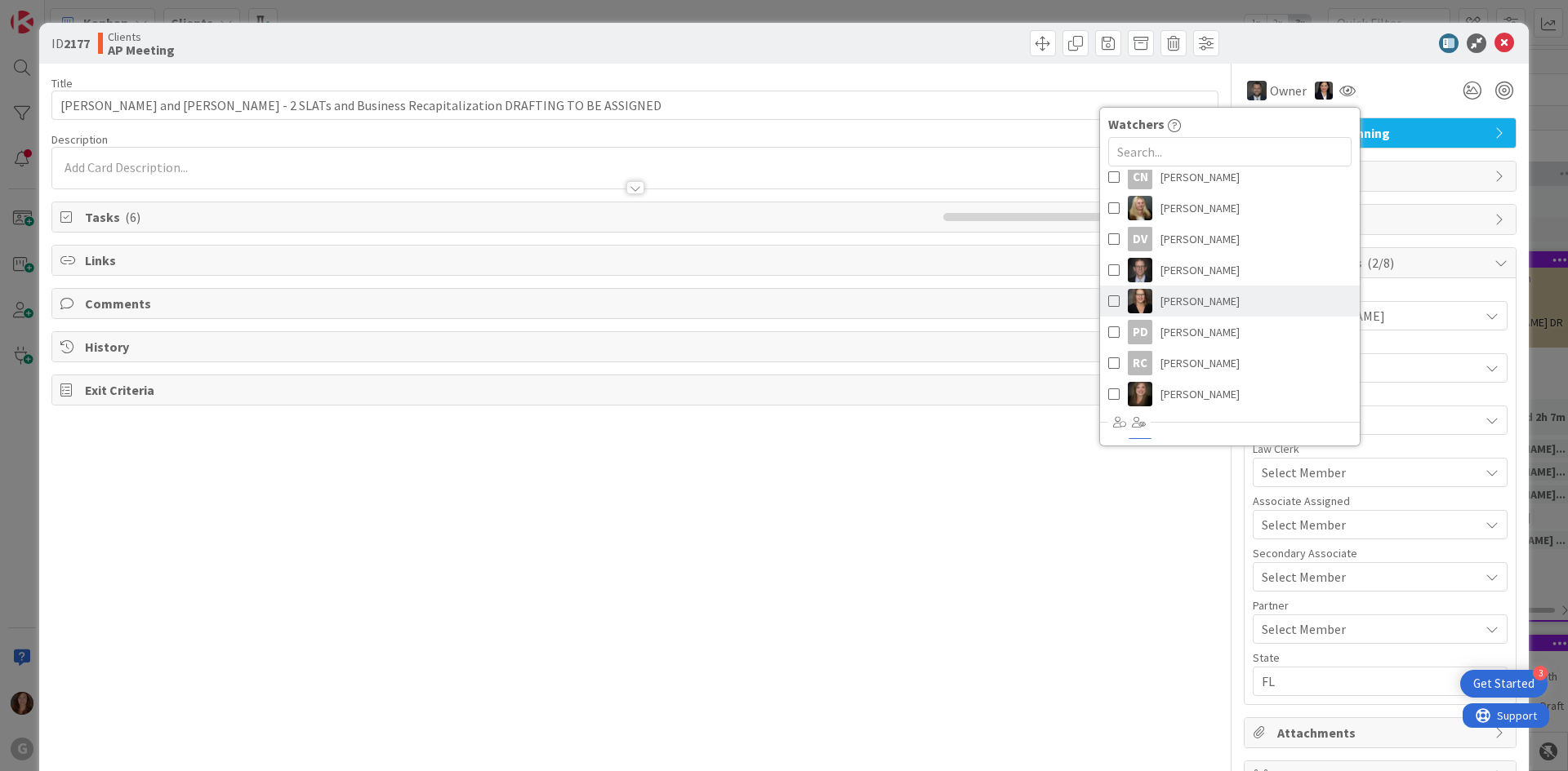
click at [1108, 305] on span at bounding box center [1113, 301] width 11 height 24
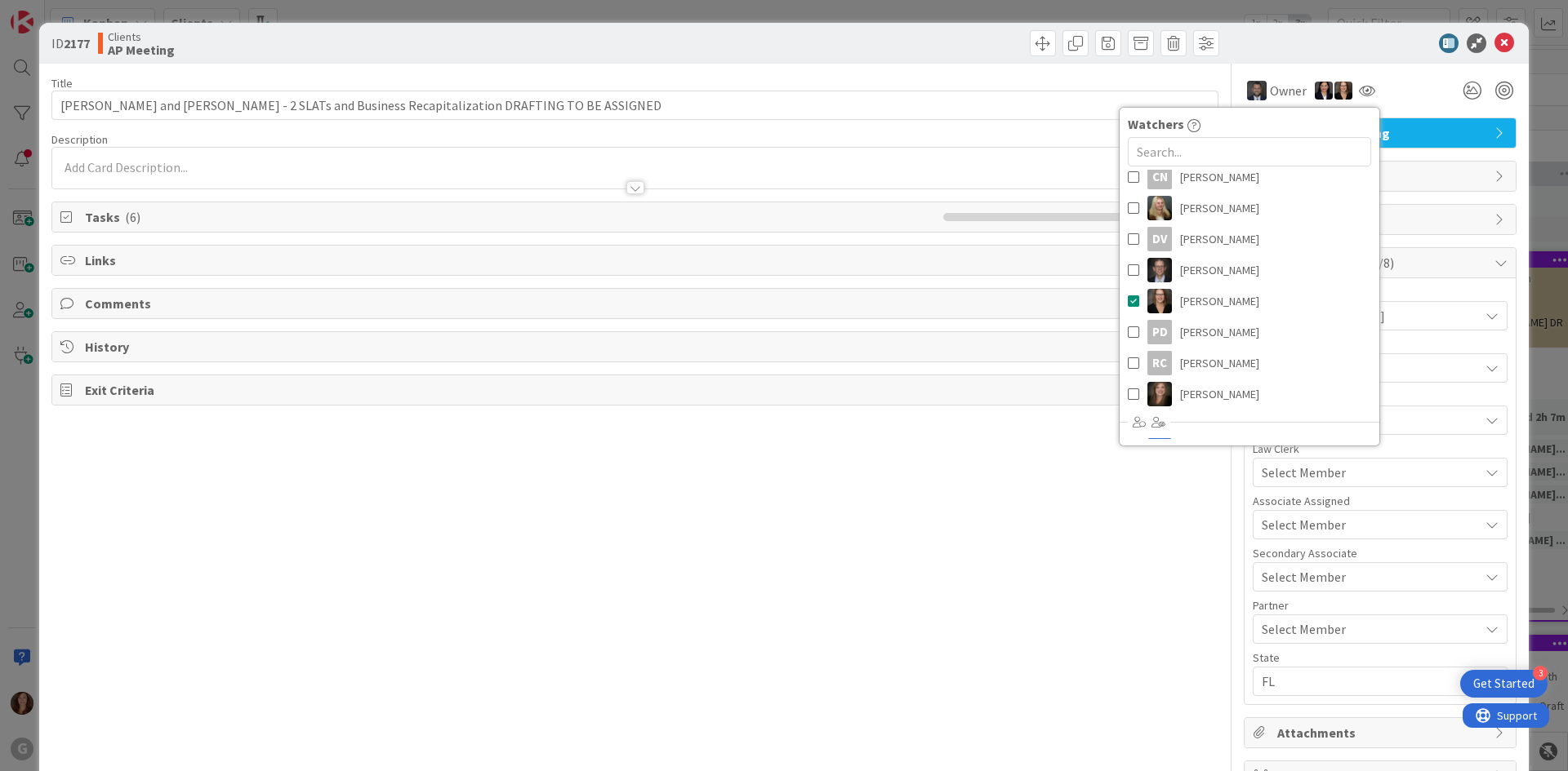
click at [1156, 506] on div "Title 87 / 128 Follick, Mike and Carla - 2 SLATs and Business Recapitalization …" at bounding box center [634, 449] width 1167 height 771
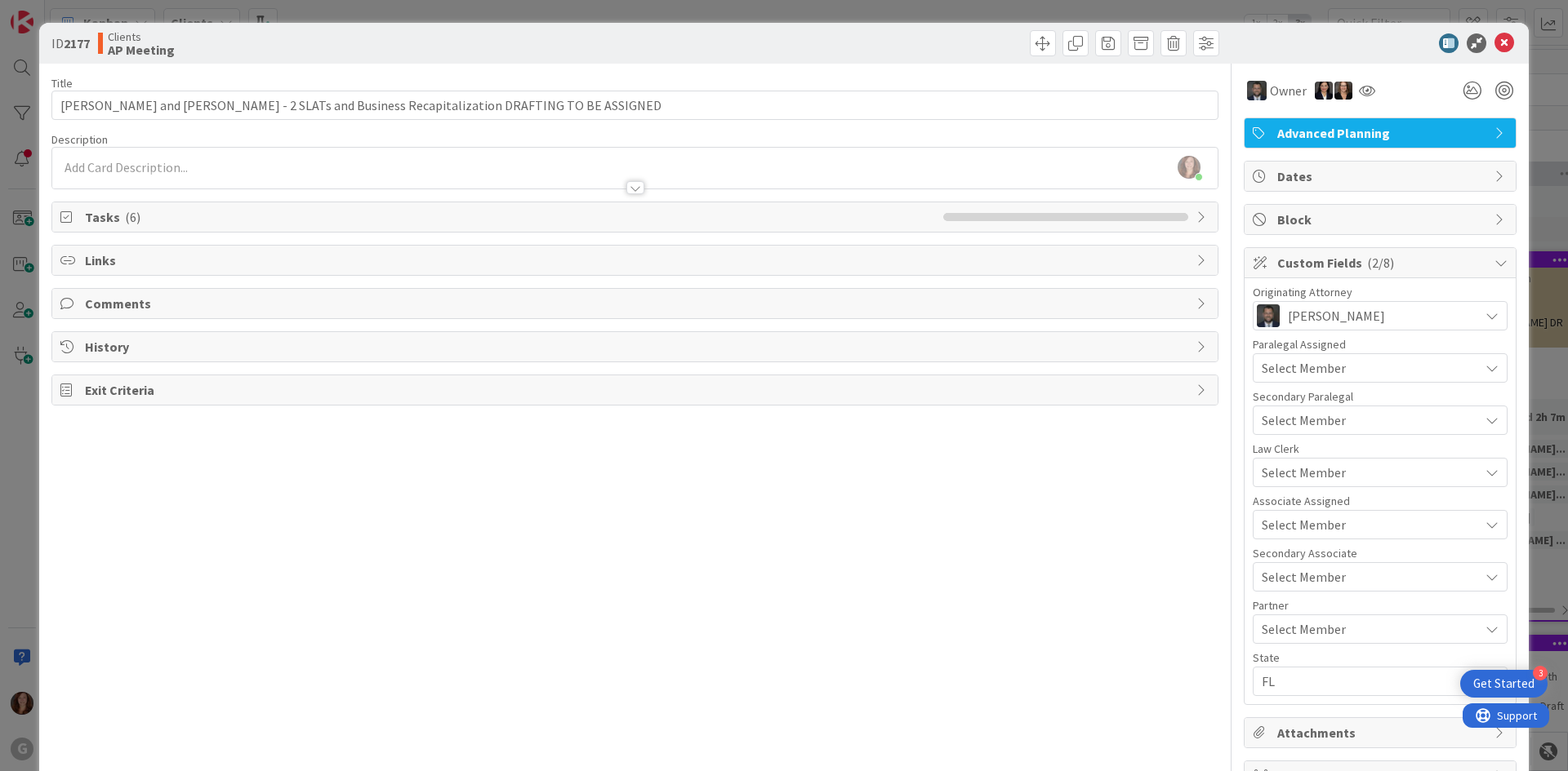
click at [120, 214] on span "Tasks ( 6 )" at bounding box center [510, 217] width 850 height 19
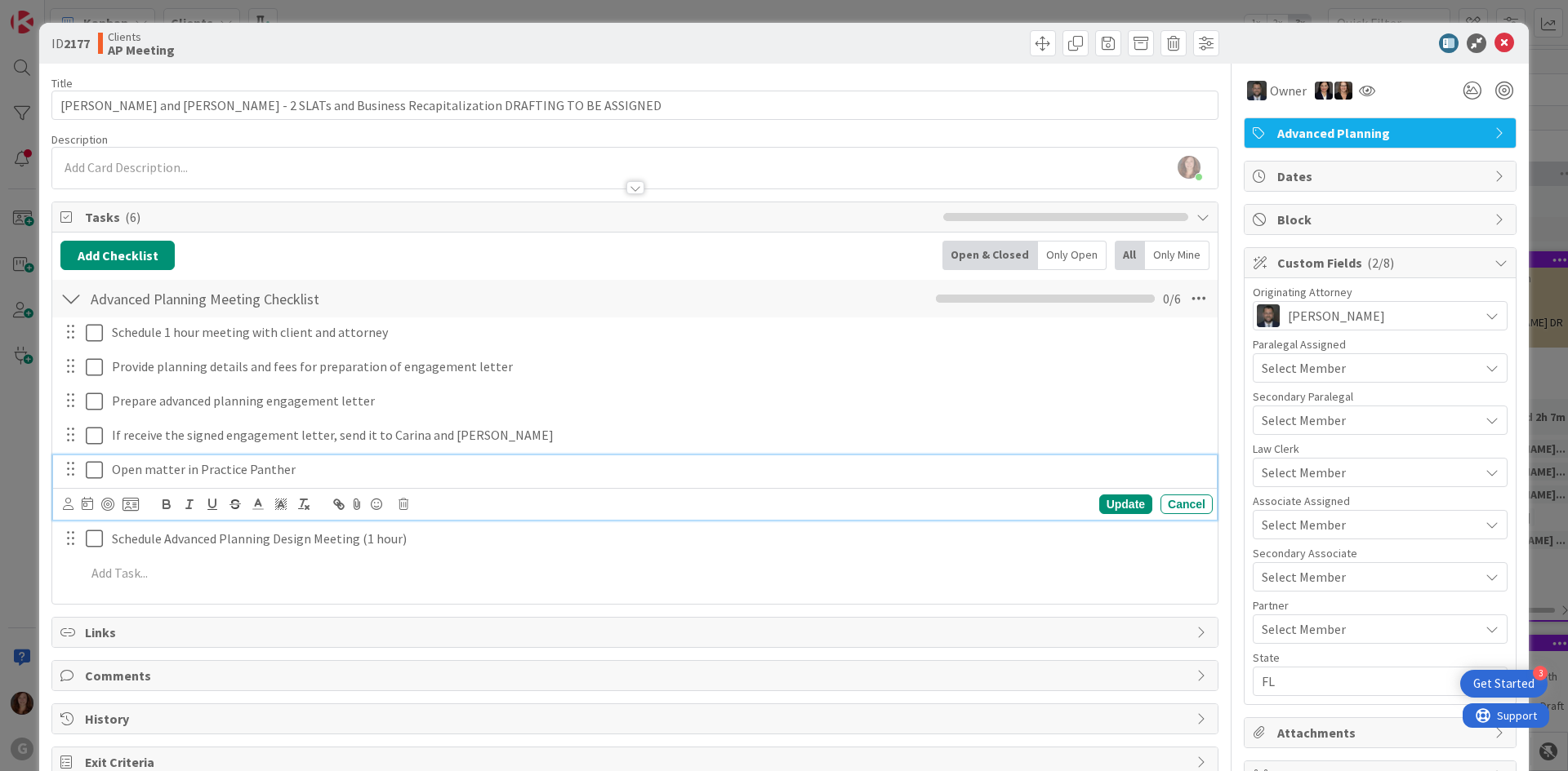
click at [90, 477] on icon at bounding box center [98, 470] width 24 height 19
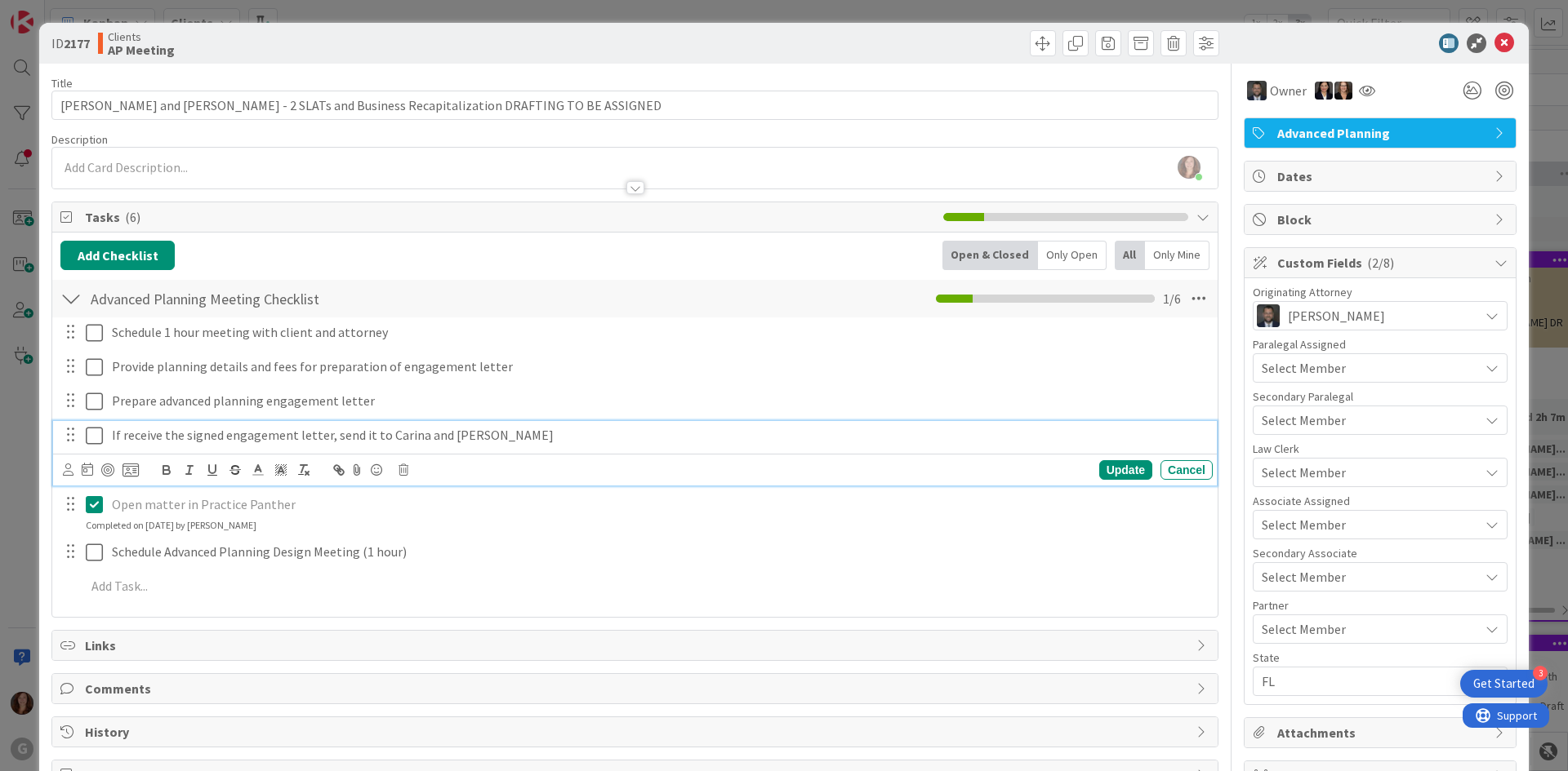
click at [98, 435] on icon at bounding box center [98, 436] width 24 height 19
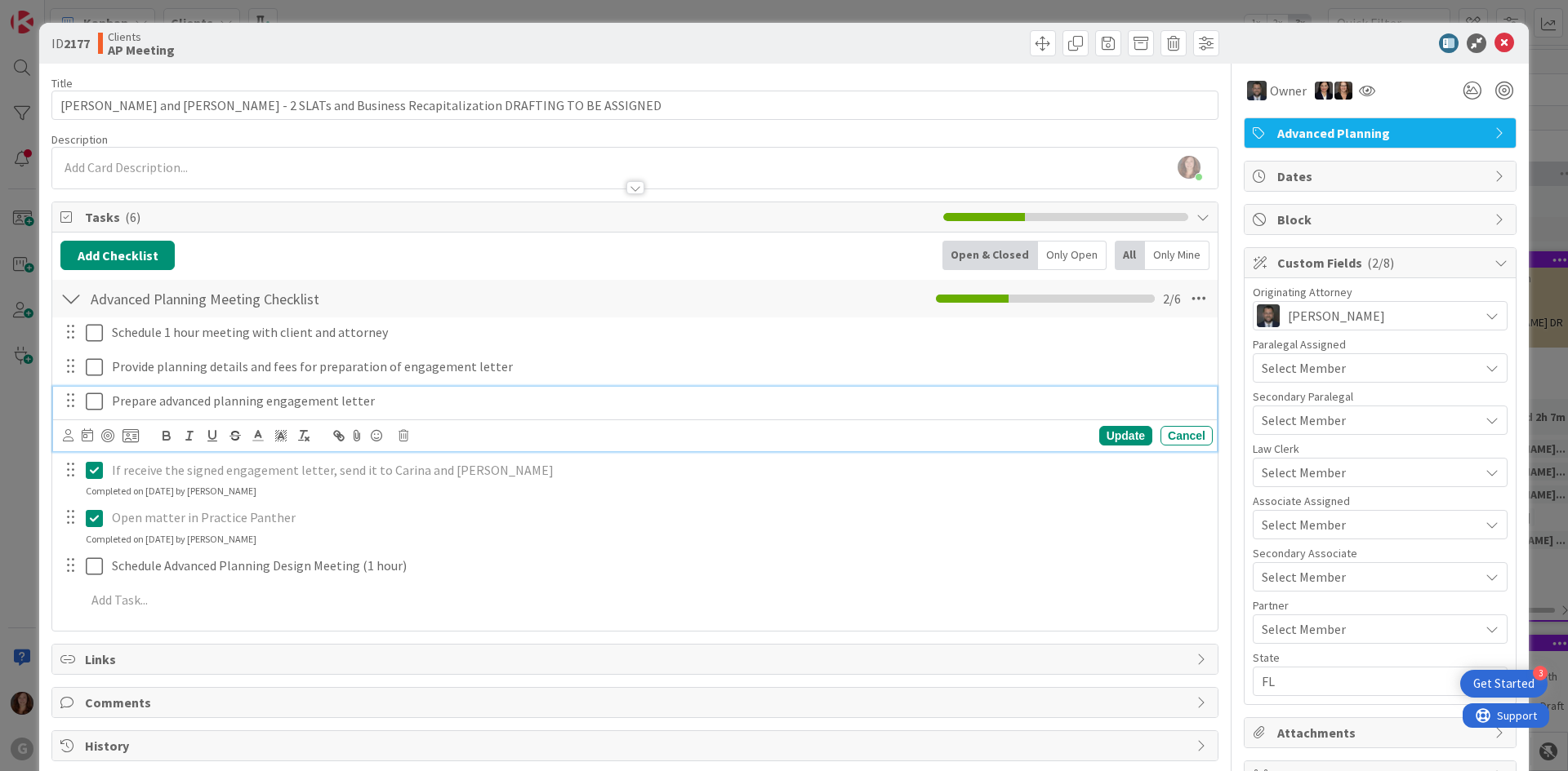
click at [97, 401] on icon at bounding box center [98, 401] width 24 height 19
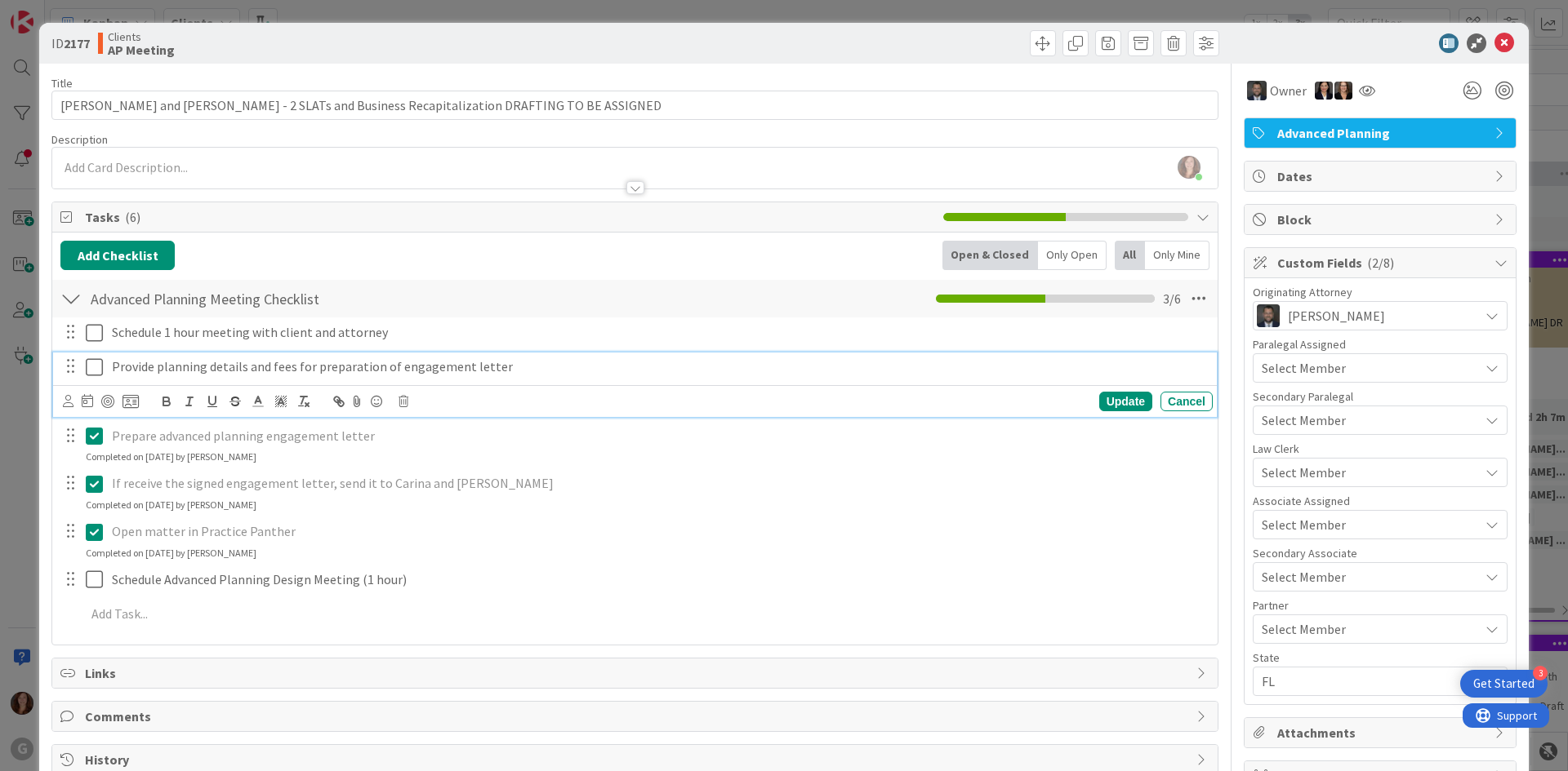
click at [96, 363] on icon at bounding box center [98, 367] width 24 height 19
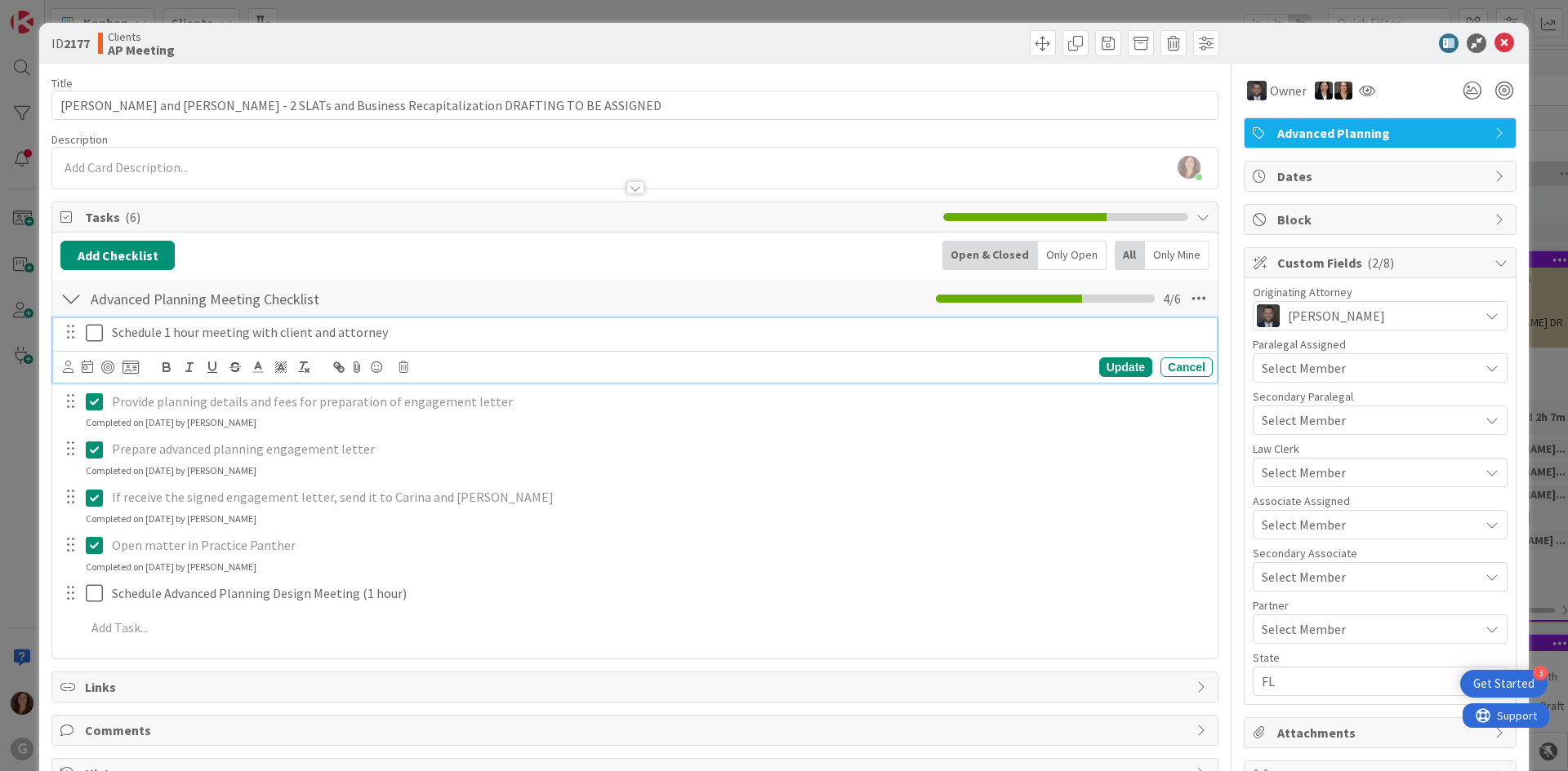
click at [95, 330] on icon at bounding box center [98, 333] width 24 height 19
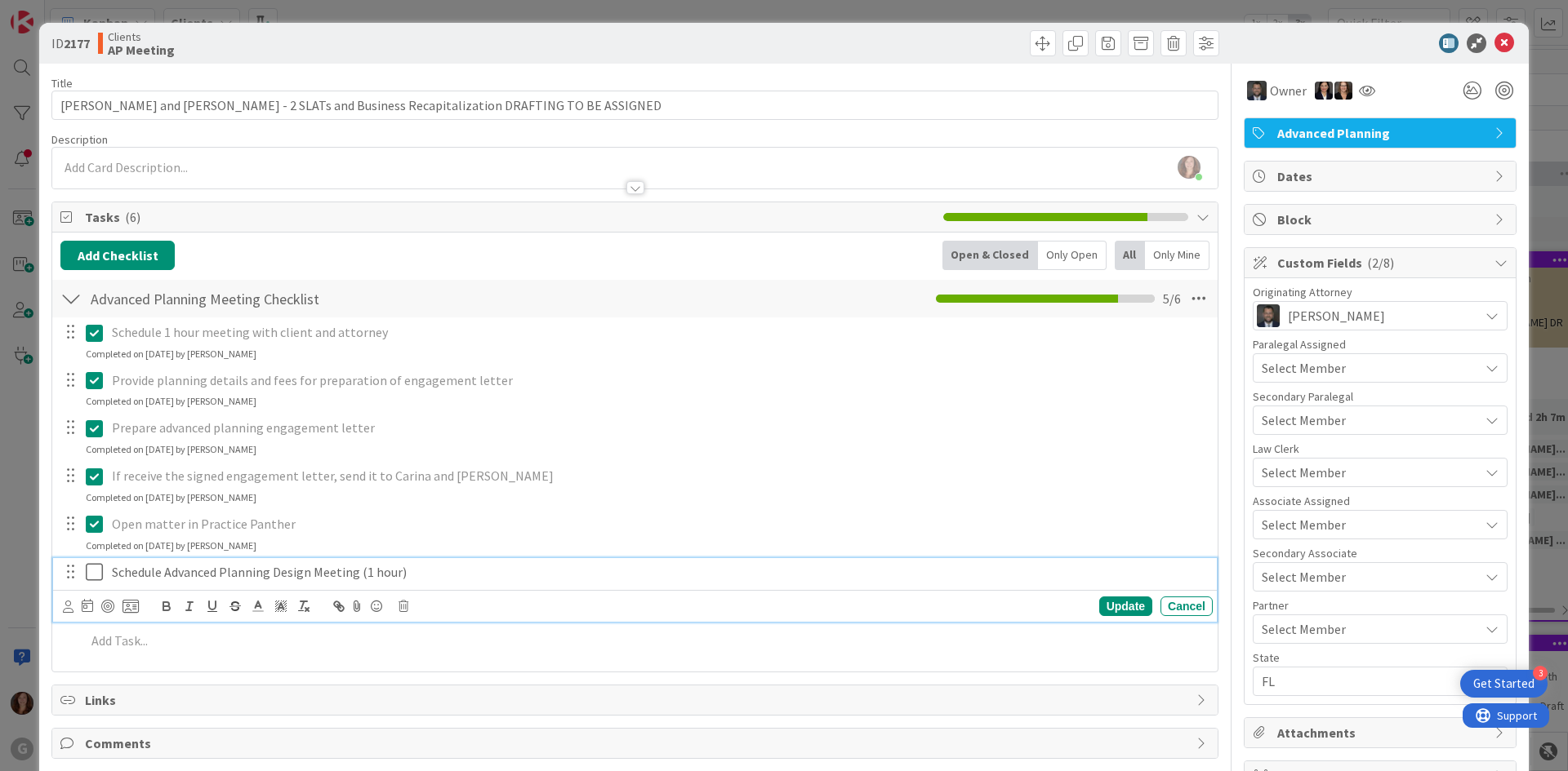
click at [201, 568] on p "Schedule Advanced Planning Design Meeting (1 hour)" at bounding box center [659, 573] width 1094 height 19
click at [67, 611] on icon at bounding box center [68, 607] width 10 height 12
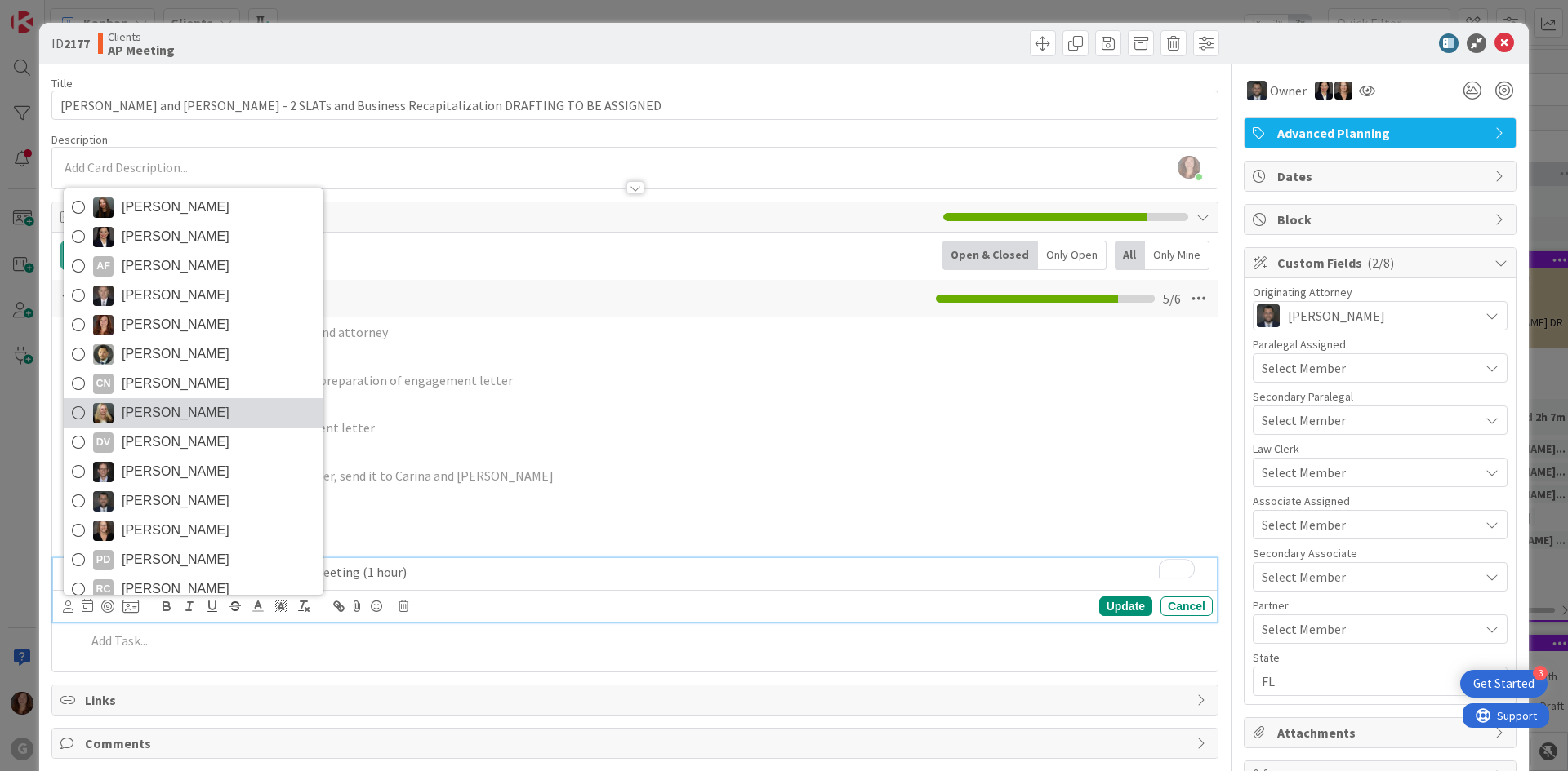
scroll to position [82, 0]
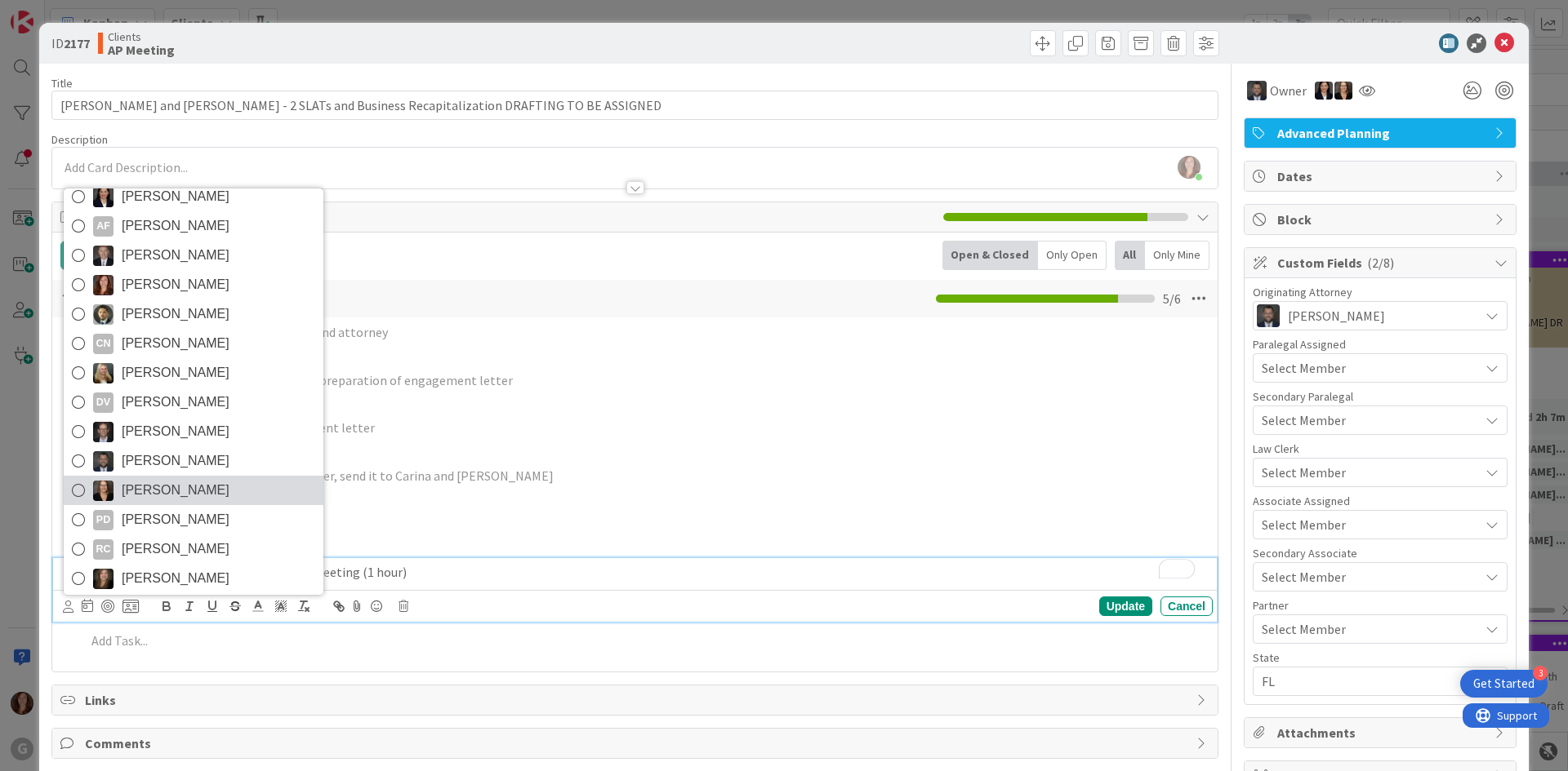
click at [79, 488] on icon at bounding box center [78, 490] width 13 height 24
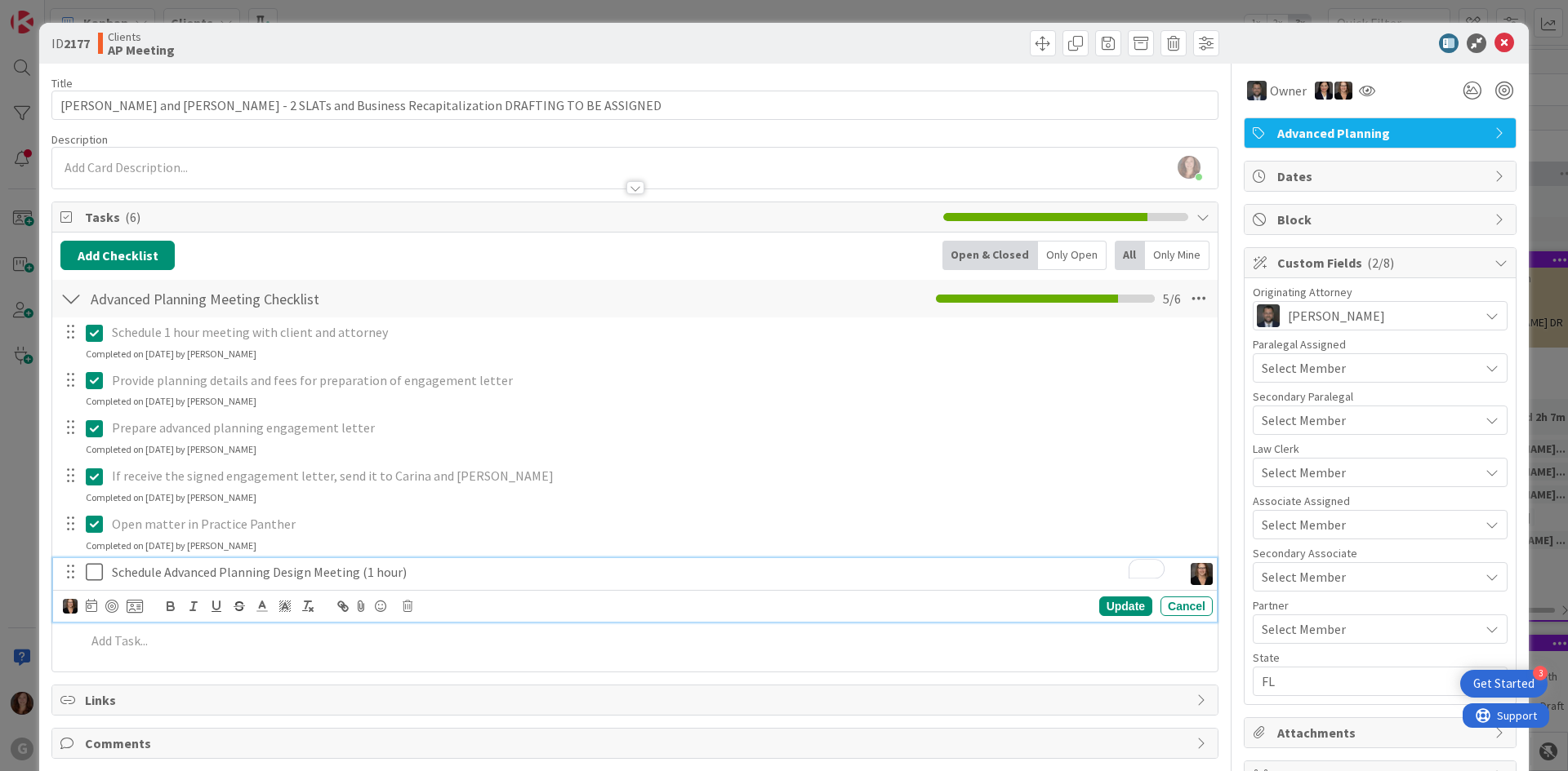
click at [659, 492] on div "If receive the signed engagement letter, send it to Carina and Shari Update Can…" at bounding box center [635, 484] width 1164 height 44
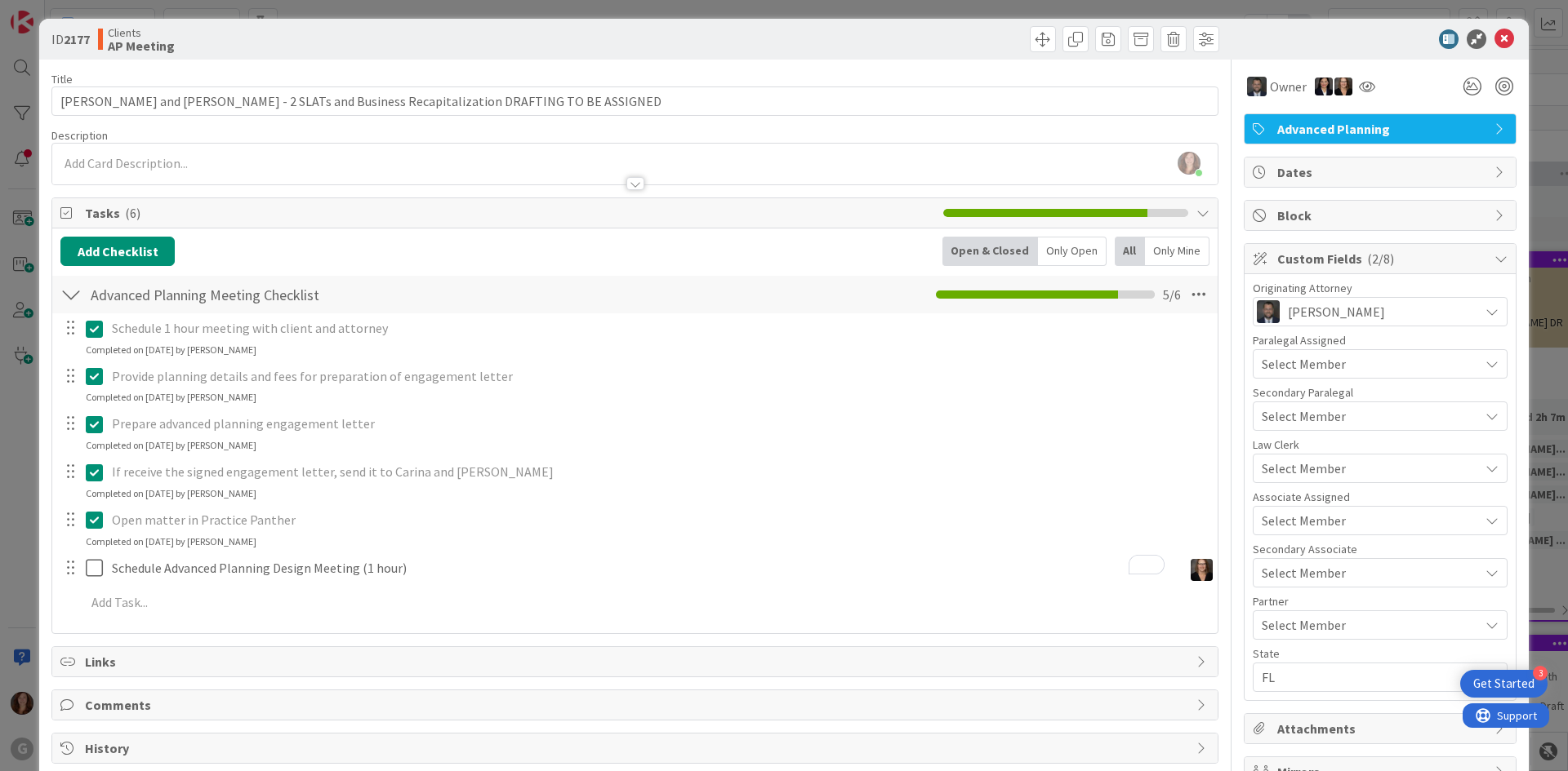
scroll to position [0, 0]
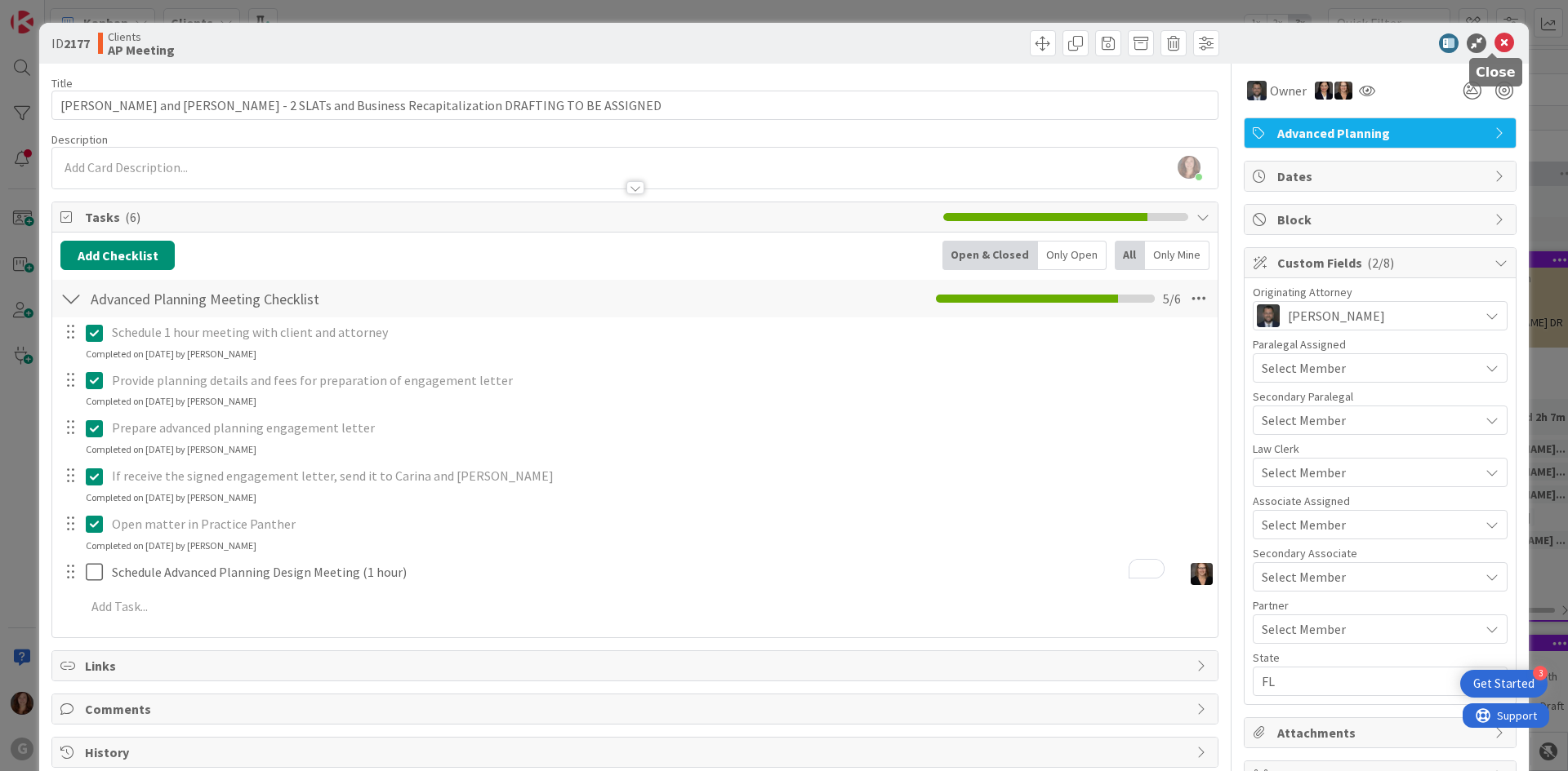
click at [1495, 44] on icon at bounding box center [1504, 43] width 19 height 19
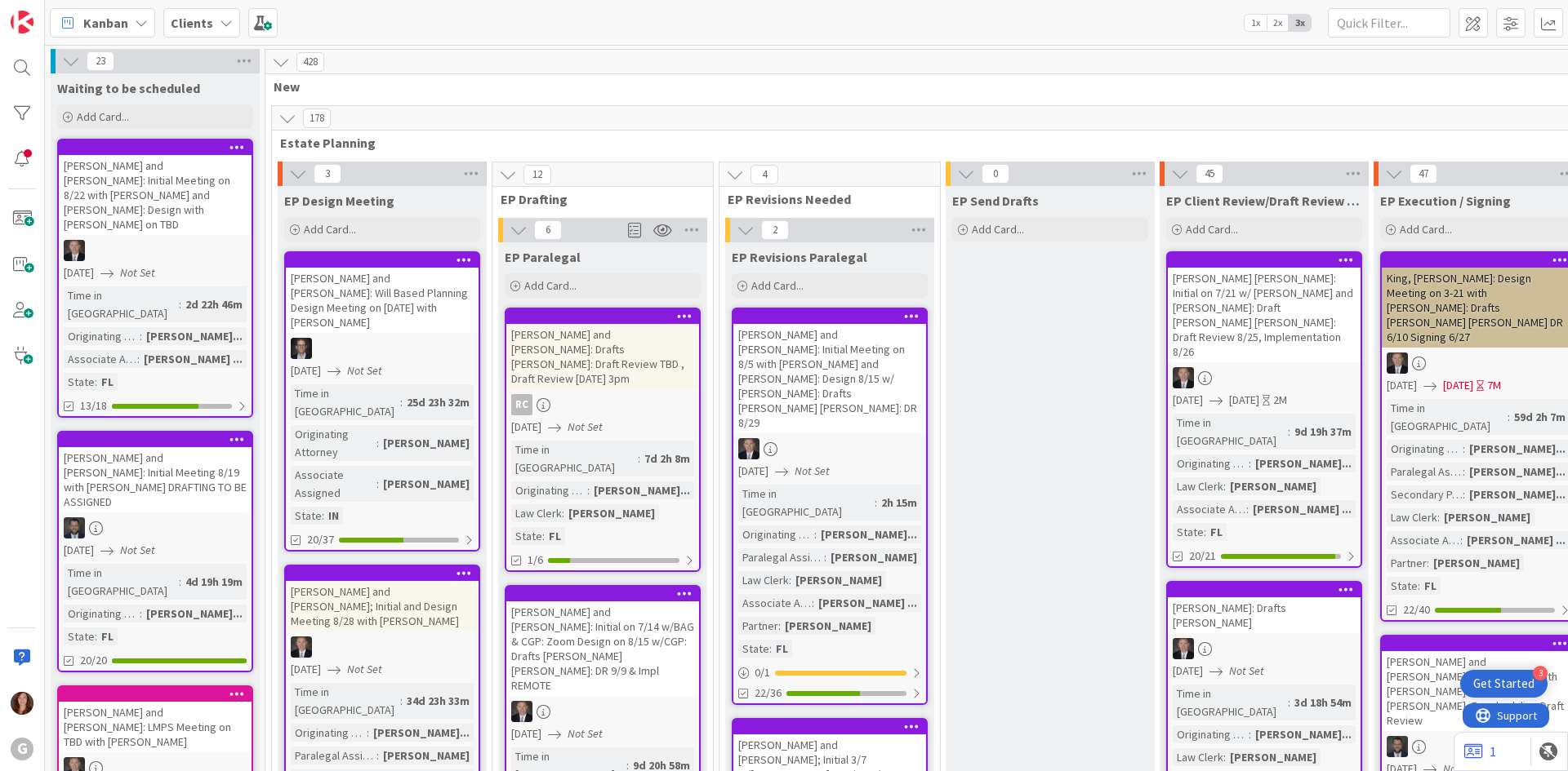
click at [189, 25] on b "Clients" at bounding box center [192, 23] width 43 height 17
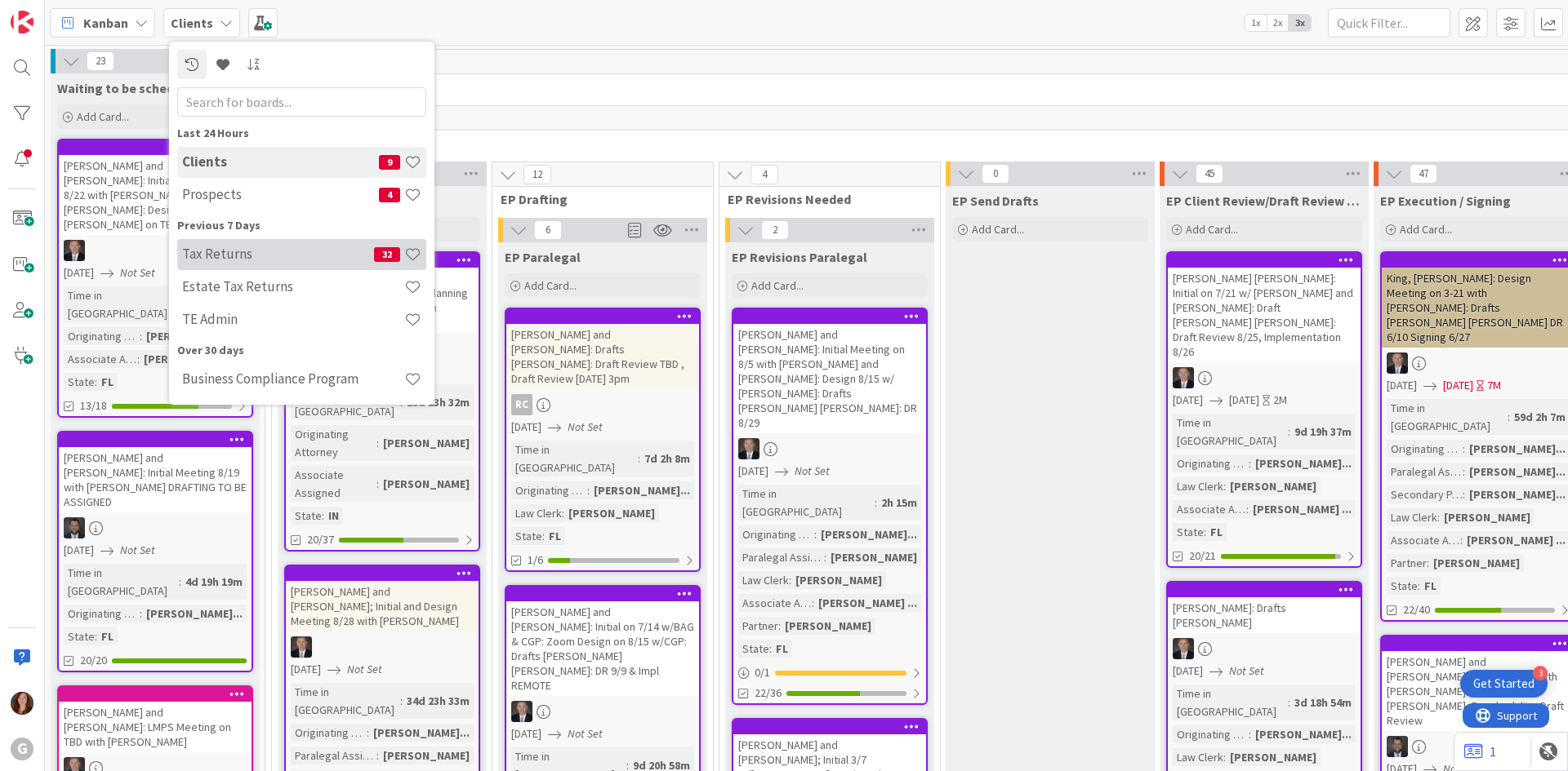
click at [250, 254] on h4 "Tax Returns" at bounding box center [278, 254] width 192 height 17
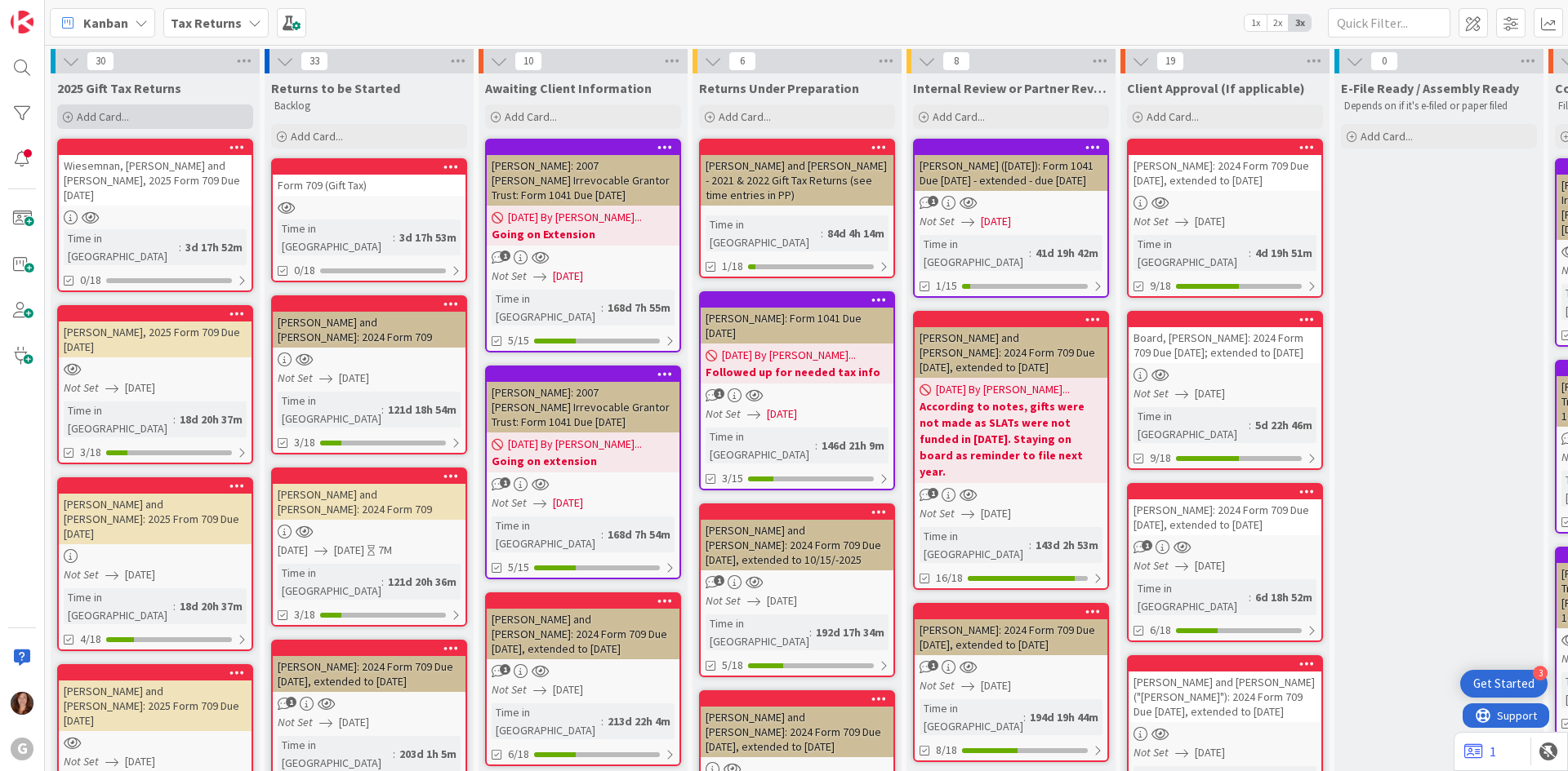
click at [92, 114] on span "Add Card..." at bounding box center [103, 116] width 52 height 15
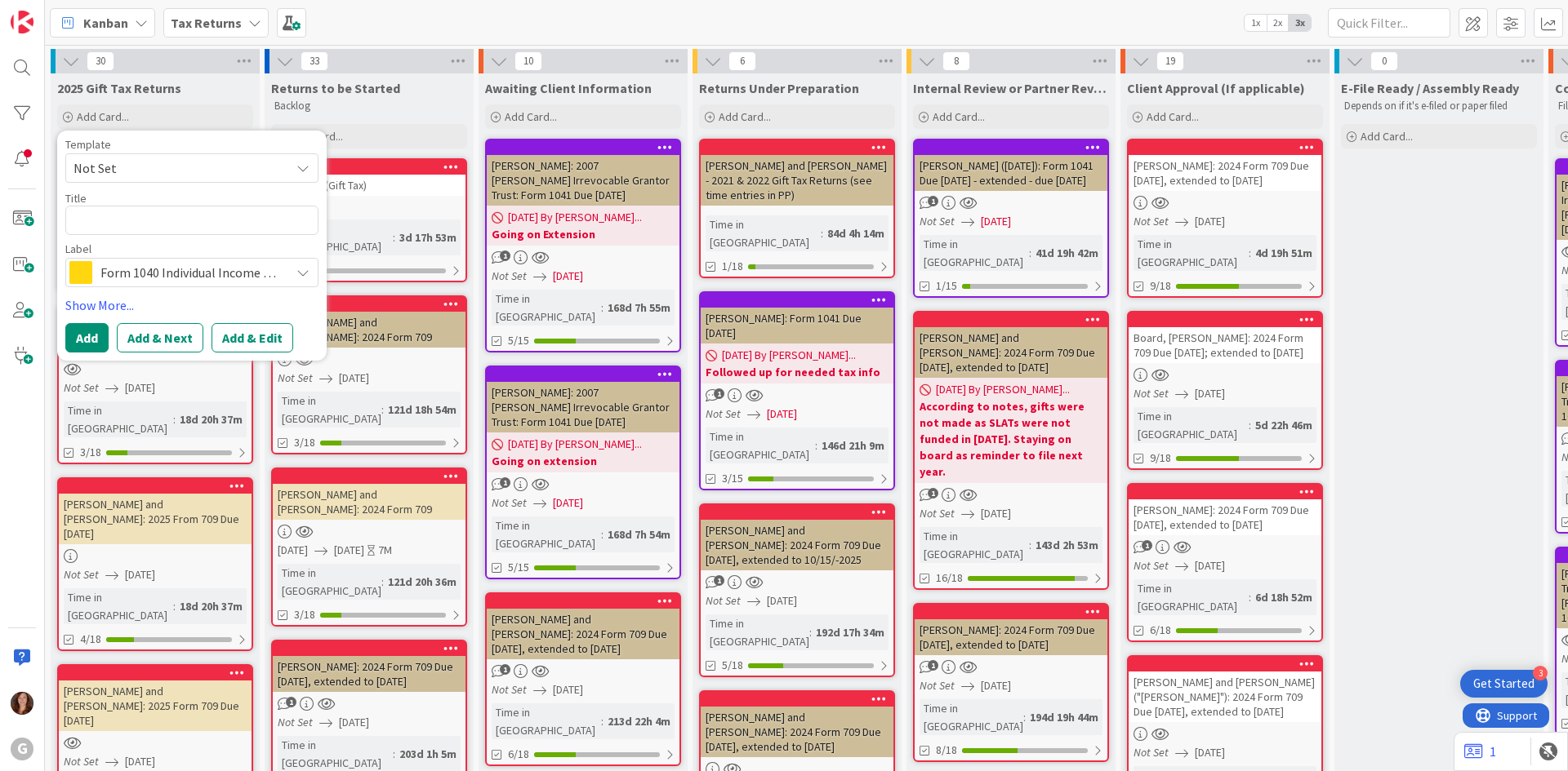
click at [117, 279] on span "Form 1040 Individual Income Tax" at bounding box center [191, 273] width 181 height 23
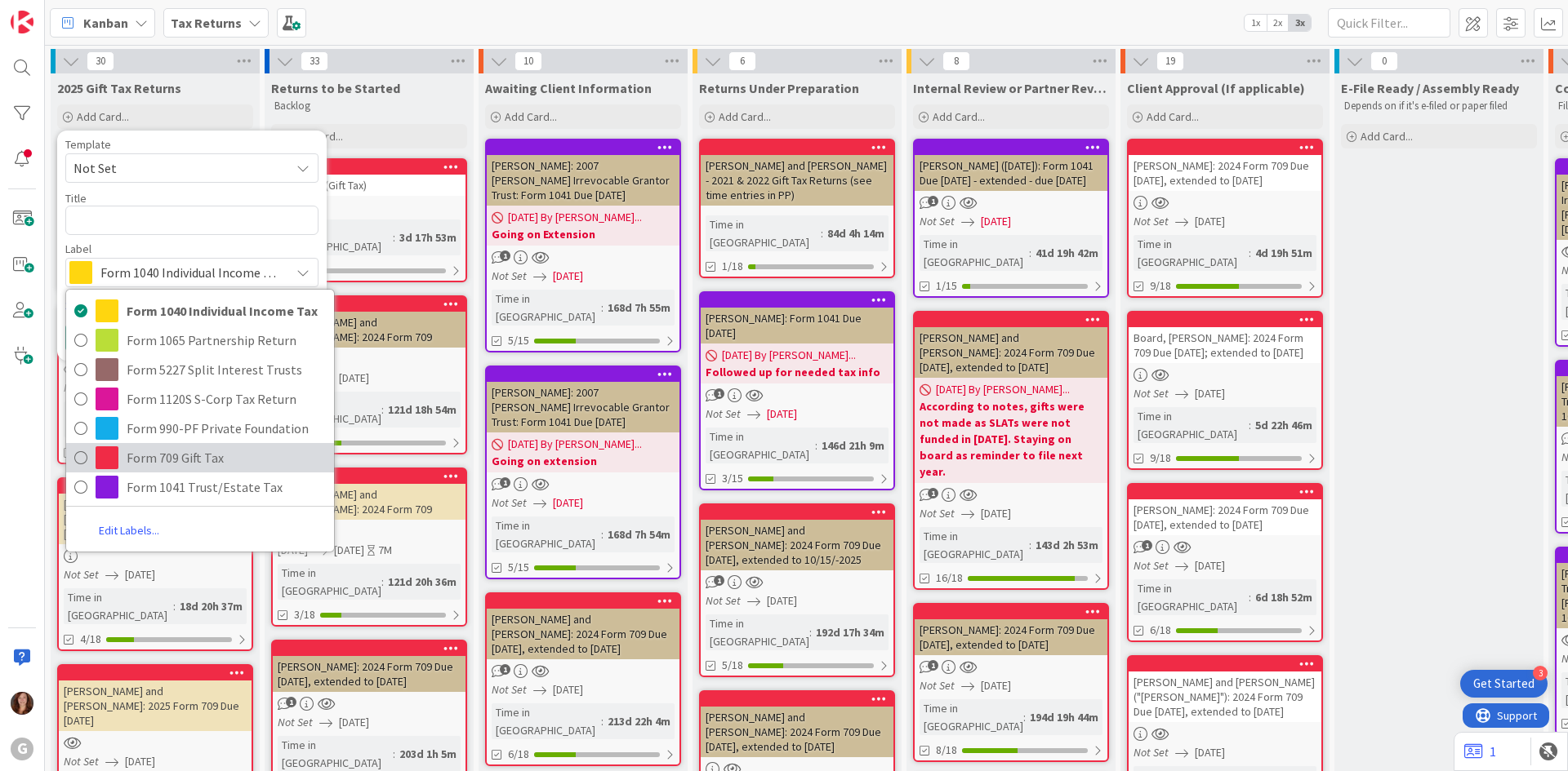
click at [77, 461] on icon at bounding box center [80, 458] width 13 height 24
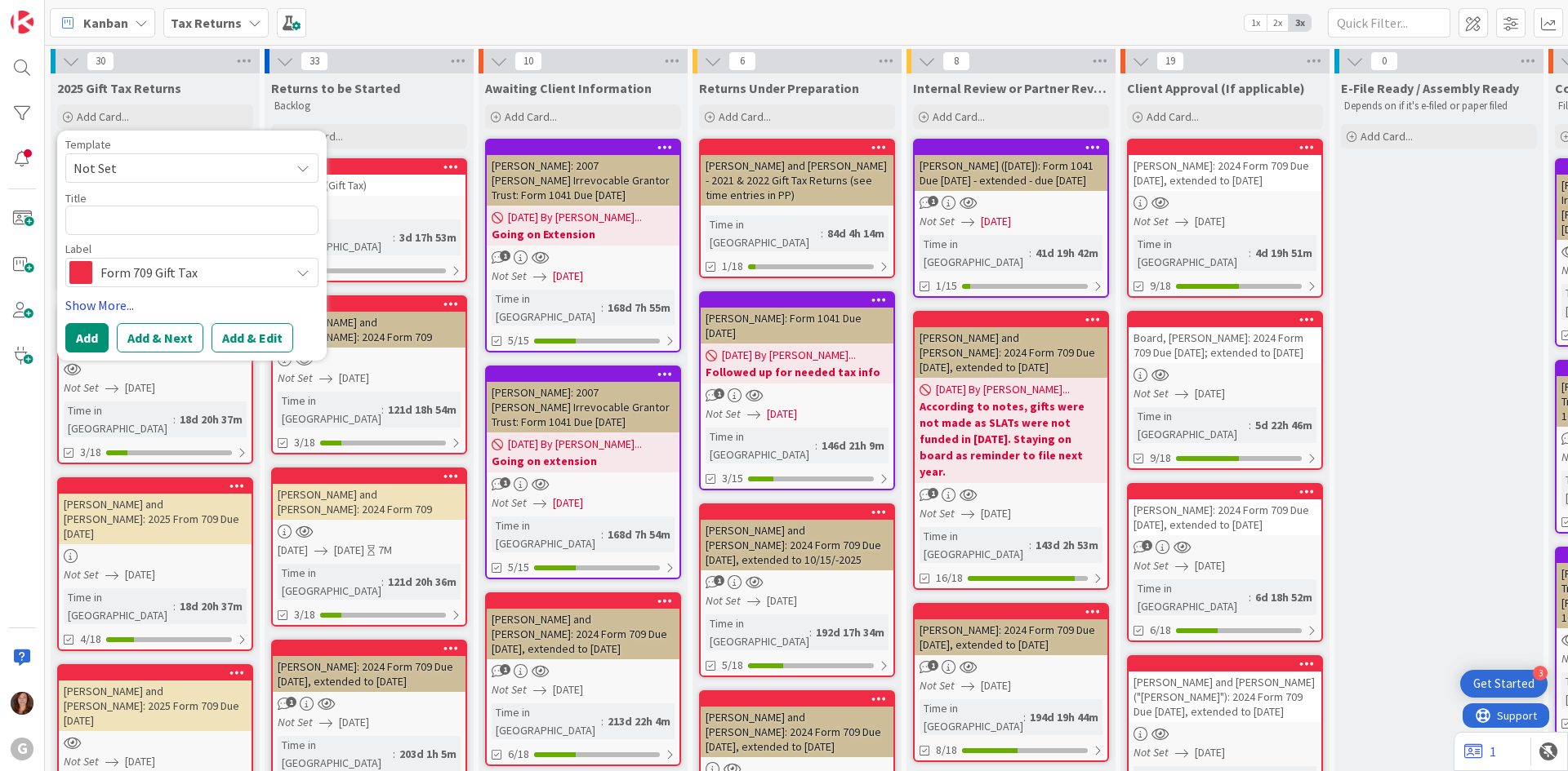
click at [104, 300] on link "Show More..." at bounding box center [192, 305] width 253 height 19
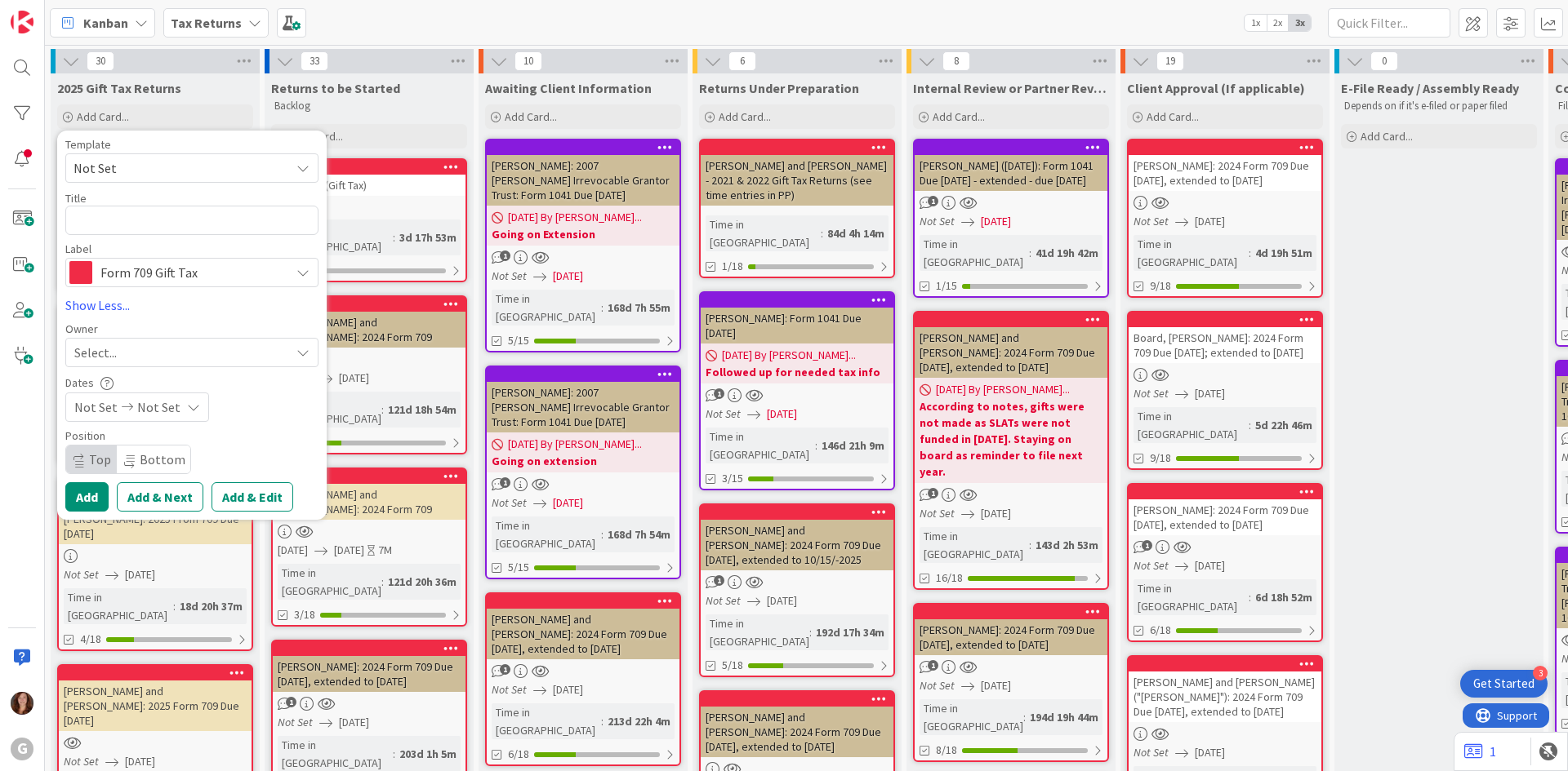
click at [112, 353] on span "Select..." at bounding box center [95, 352] width 43 height 19
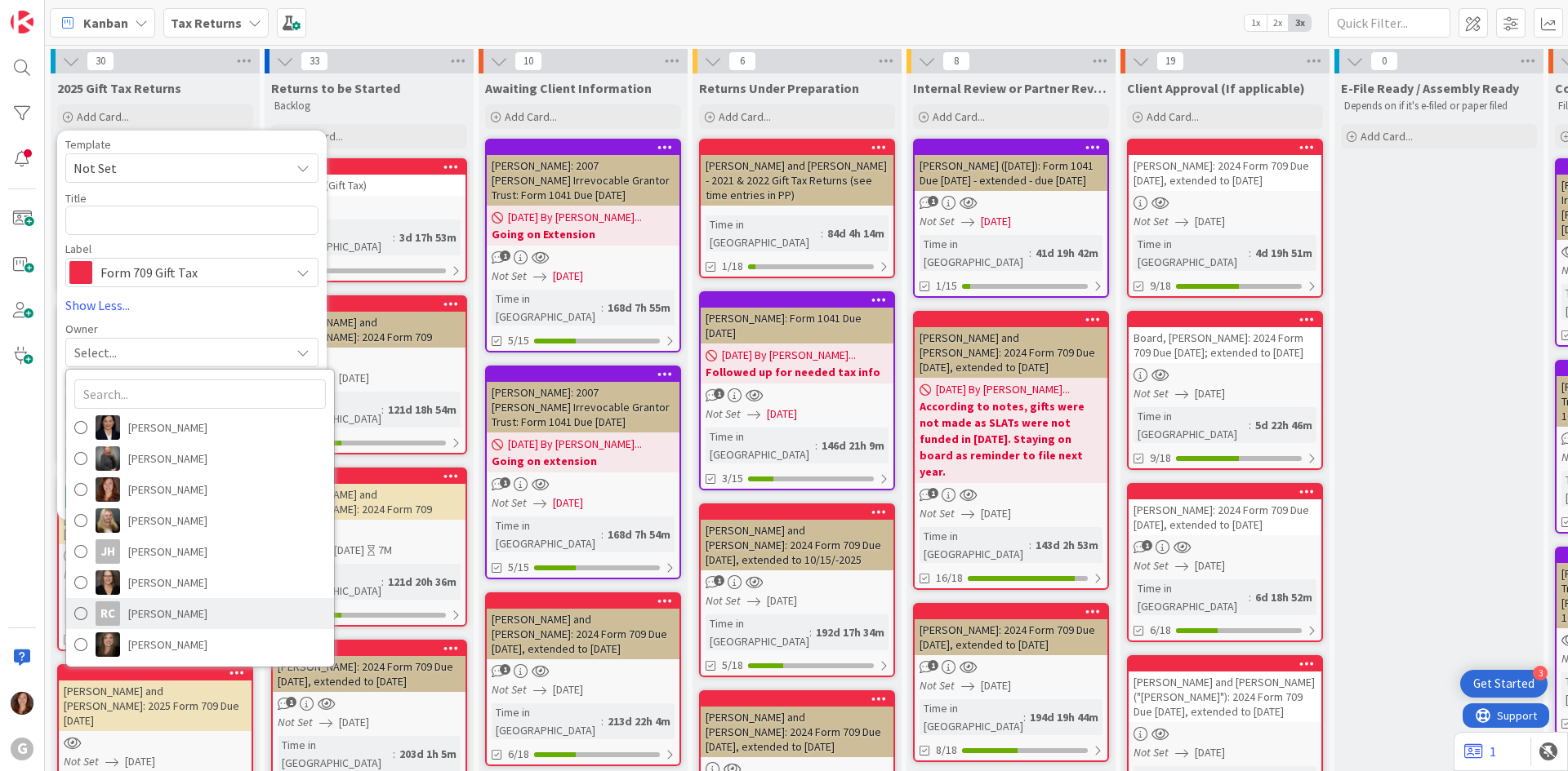
click at [84, 617] on span at bounding box center [80, 614] width 13 height 24
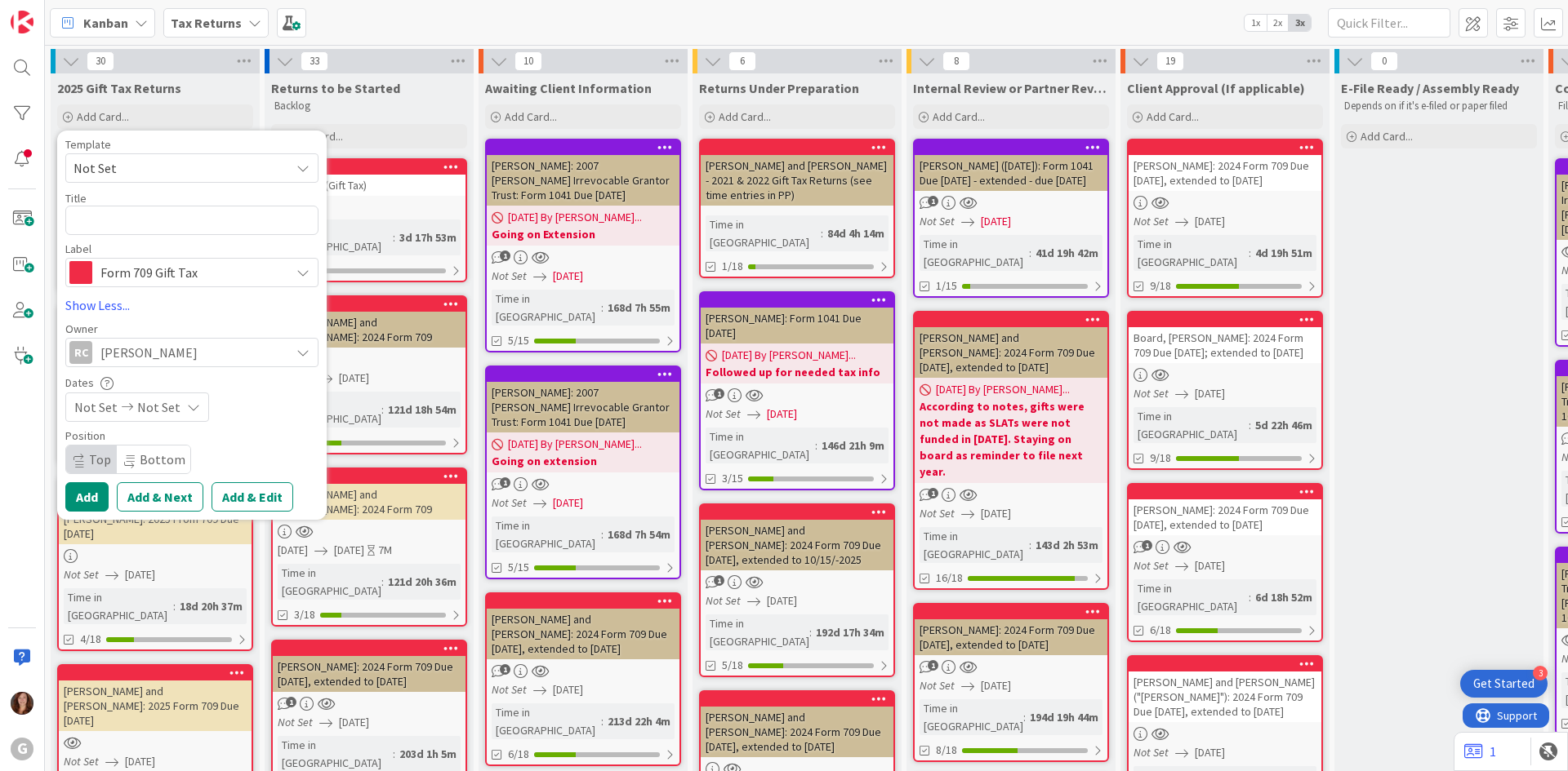
click at [227, 99] on div "2025 Gift Tax Returns Add Card... Template Not Set Title 0 / 128 Label Form 709…" at bounding box center [155, 102] width 209 height 58
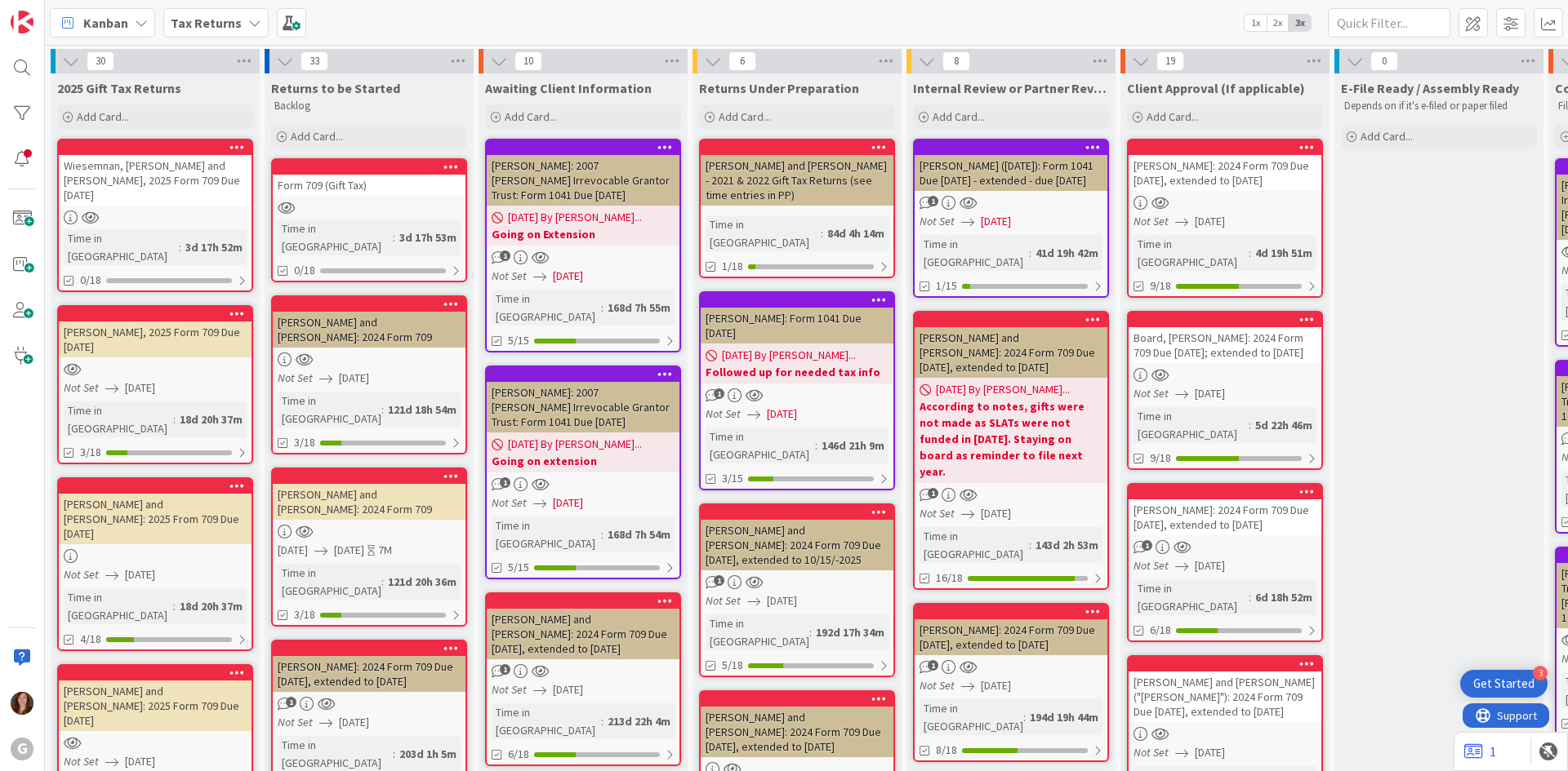
click at [157, 156] on div "Wiesemnan, Eic and Denise, 2025 Form 709 Due 4/15/2026" at bounding box center [154, 181] width 193 height 51
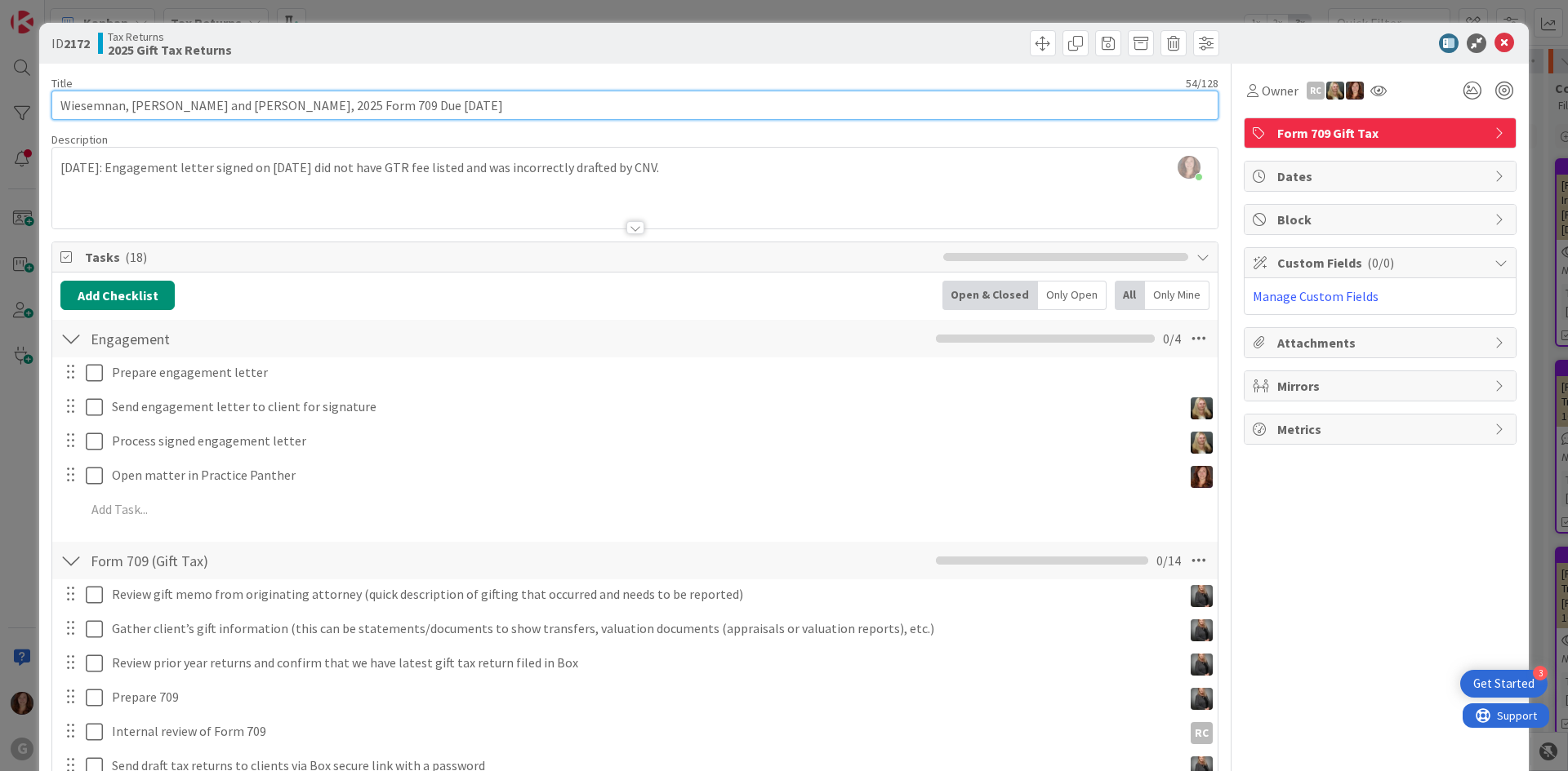
drag, startPoint x: 428, startPoint y: 103, endPoint x: 12, endPoint y: 106, distance: 416.0
click at [12, 106] on div "ID 2172 Tax Returns 2025 Gift Tax Returns Title 54 / 128 Wiesemnan, Eic and Den…" at bounding box center [784, 386] width 1568 height 771
click at [134, 108] on input "Wiesemnan, Eic and Denise, 2025 Form 709 Due 4/15/2026" at bounding box center [634, 106] width 1167 height 30
type input "Wiesemnan, Eric and Denise, 2025 Form 709 Due 4/15/2026"
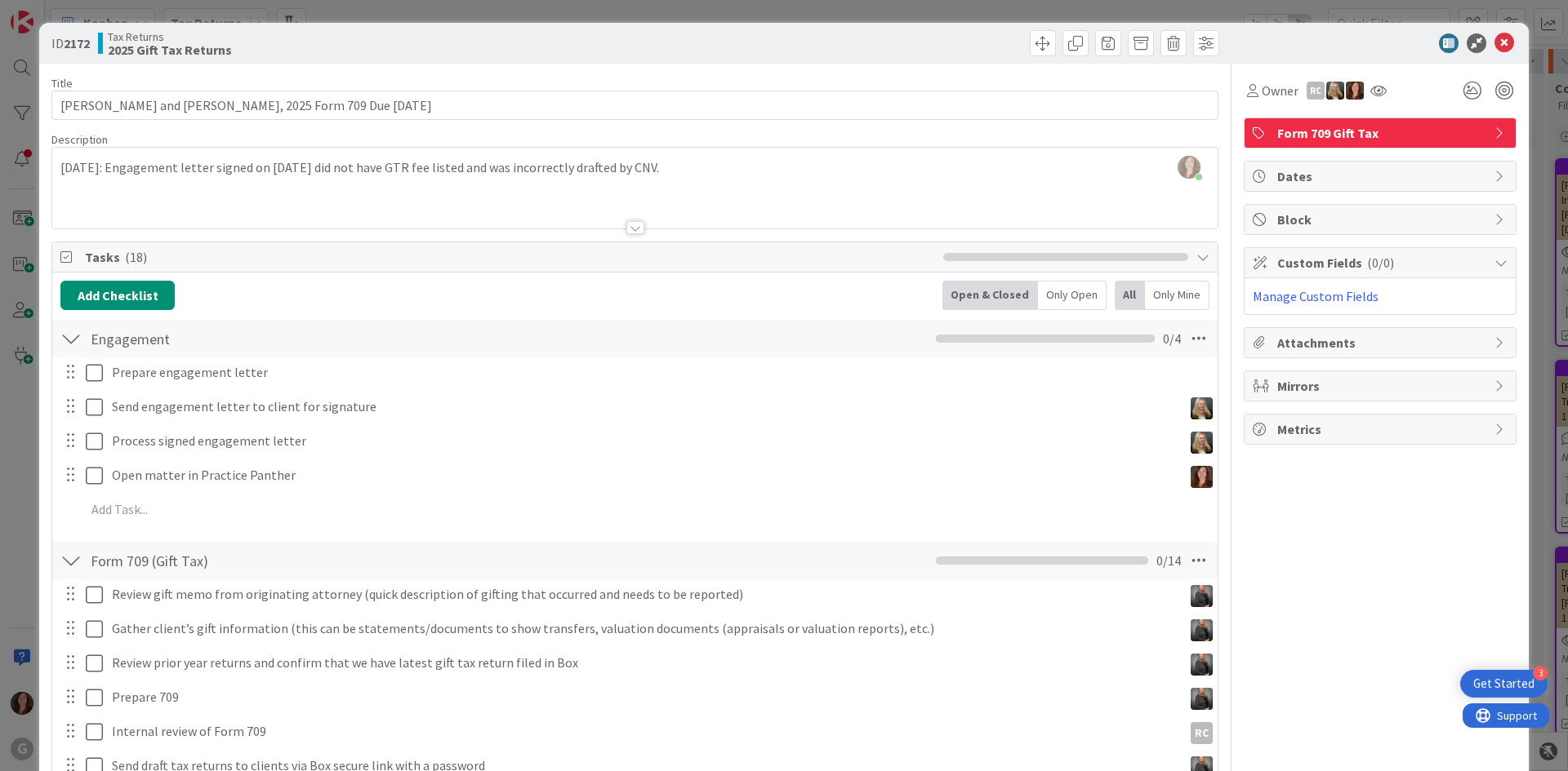
click at [1480, 46] on div at bounding box center [1372, 43] width 289 height 19
click at [1495, 47] on icon at bounding box center [1504, 43] width 19 height 19
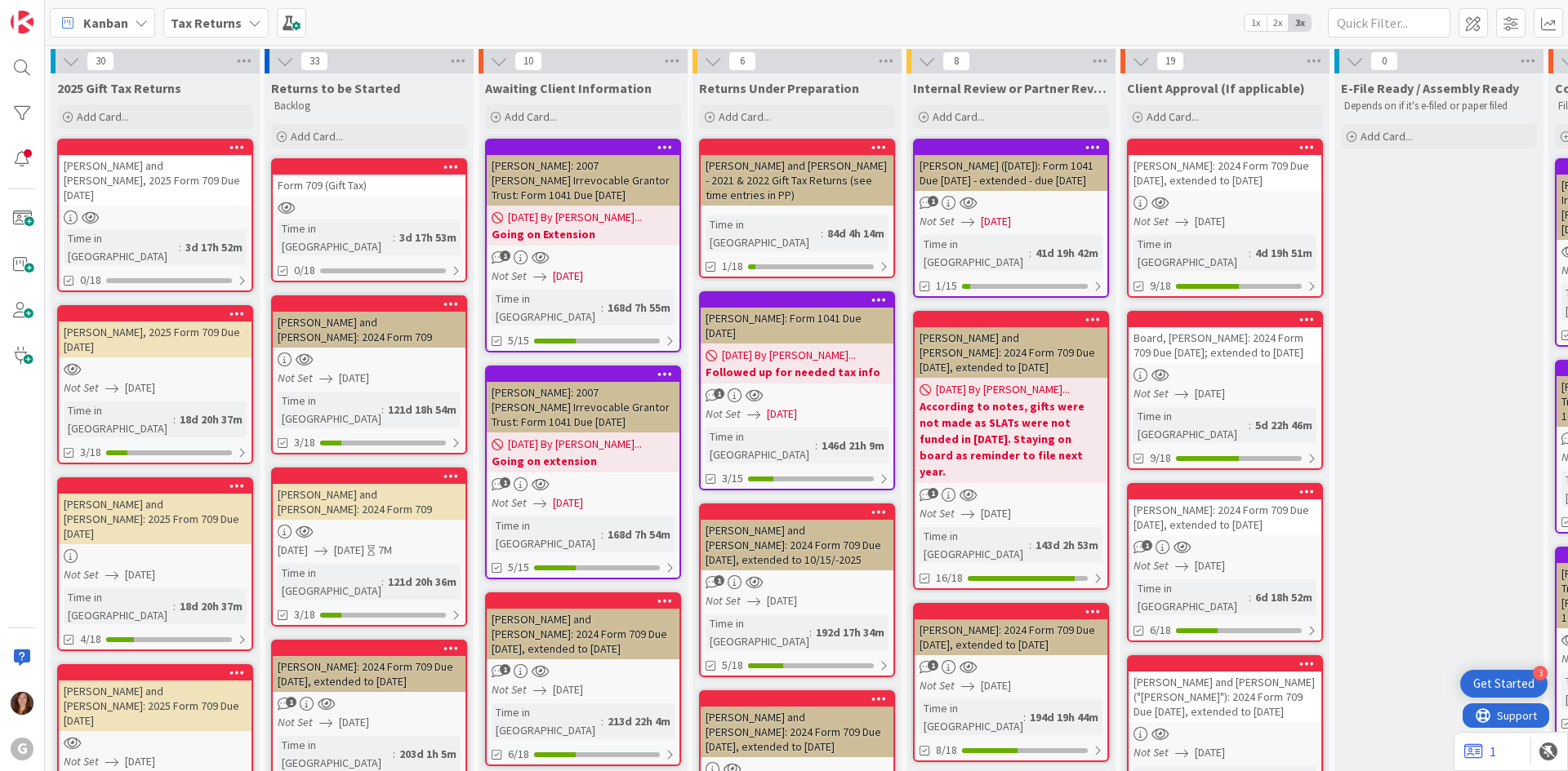
click at [181, 479] on div at bounding box center [154, 486] width 193 height 15
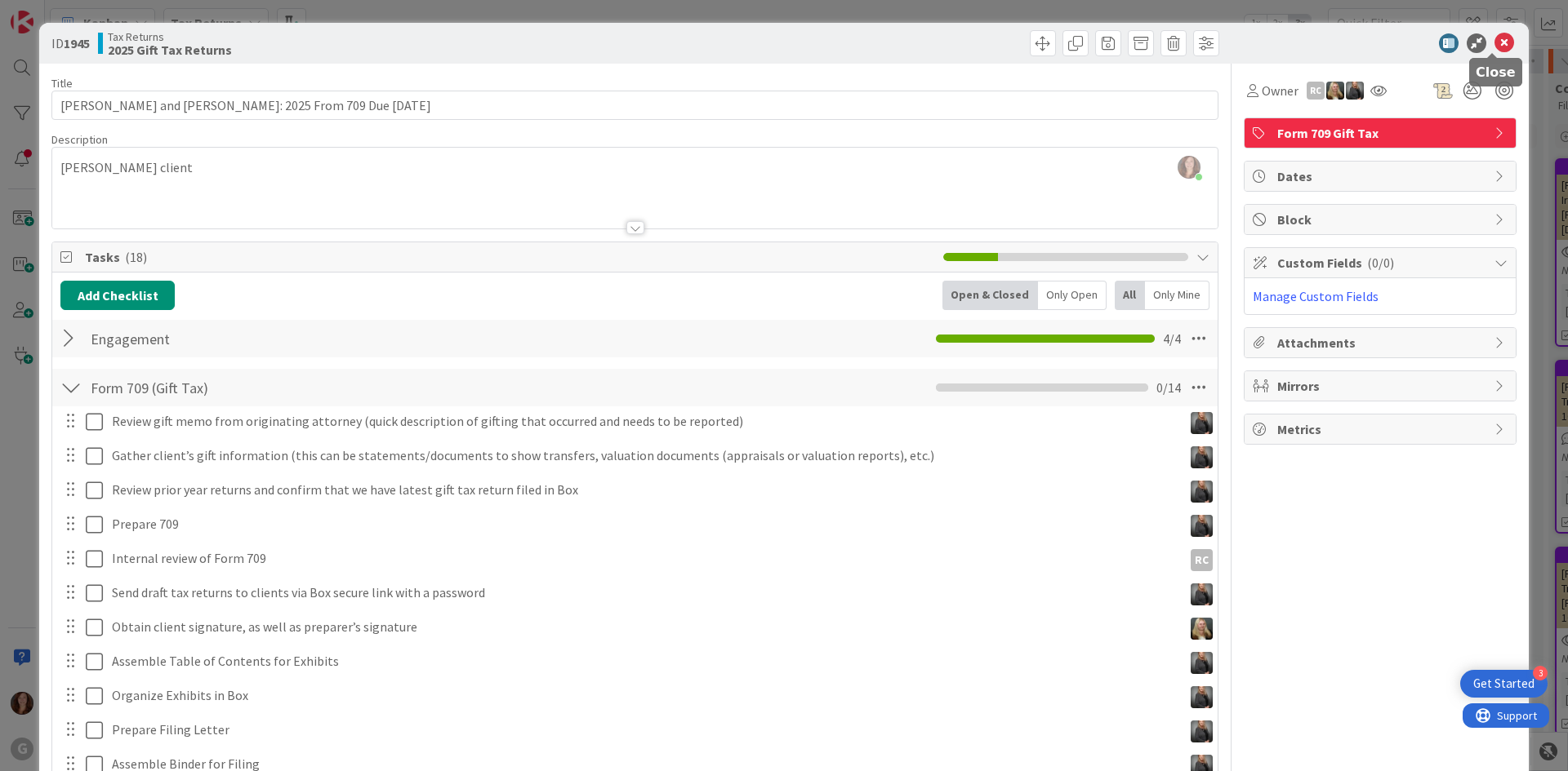
click at [1495, 44] on icon at bounding box center [1504, 43] width 19 height 19
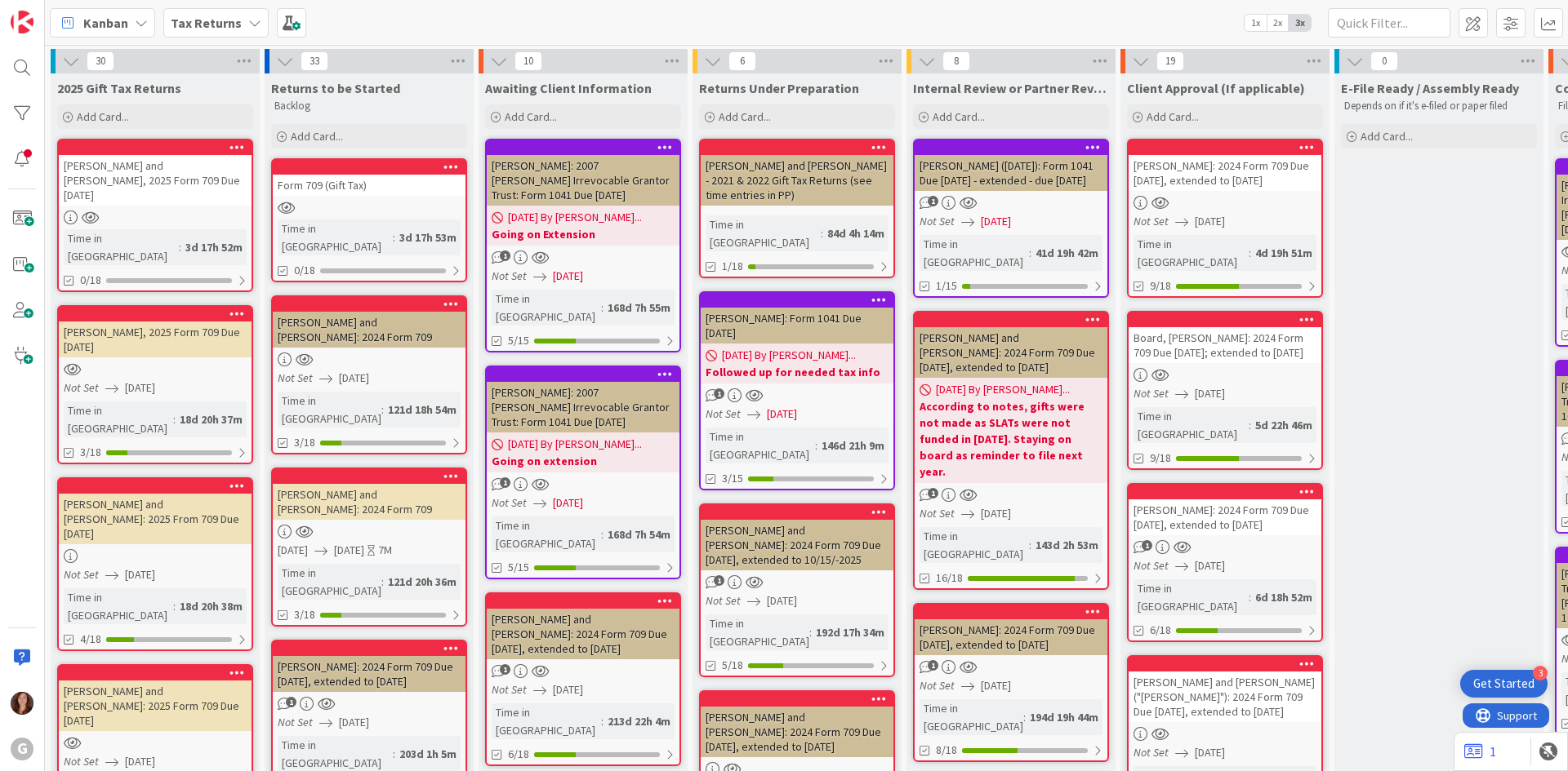
click at [142, 155] on div "Wiesemnan, Eric and Denise, 2025 Form 709 Due 4/15/2026" at bounding box center [154, 181] width 193 height 51
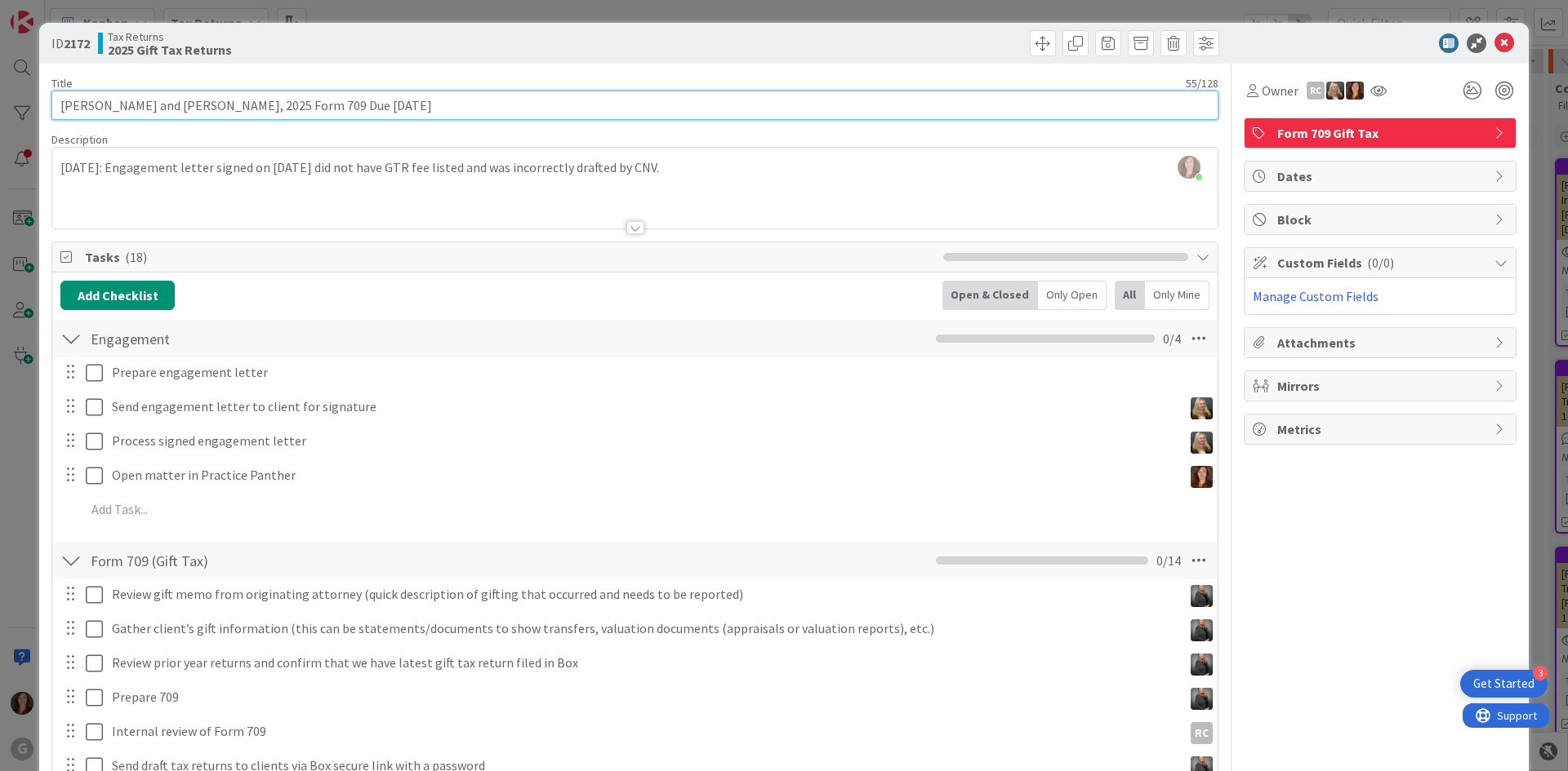
click at [217, 106] on input "Wiesemnan, Eric and Denise, 2025 Form 709 Due 4/15/2026" at bounding box center [634, 106] width 1167 height 30
drag, startPoint x: 533, startPoint y: 100, endPoint x: 33, endPoint y: 94, distance: 500.0
click at [33, 94] on div "ID 2172 Tax Returns 2025 Gift Tax Returns Title 55 / 128 Wiesemnan, Eric and De…" at bounding box center [784, 386] width 1568 height 771
type input "[PERSON_NAME] and [PERSON_NAME]: 2025 Form 709 Due [DATE]"
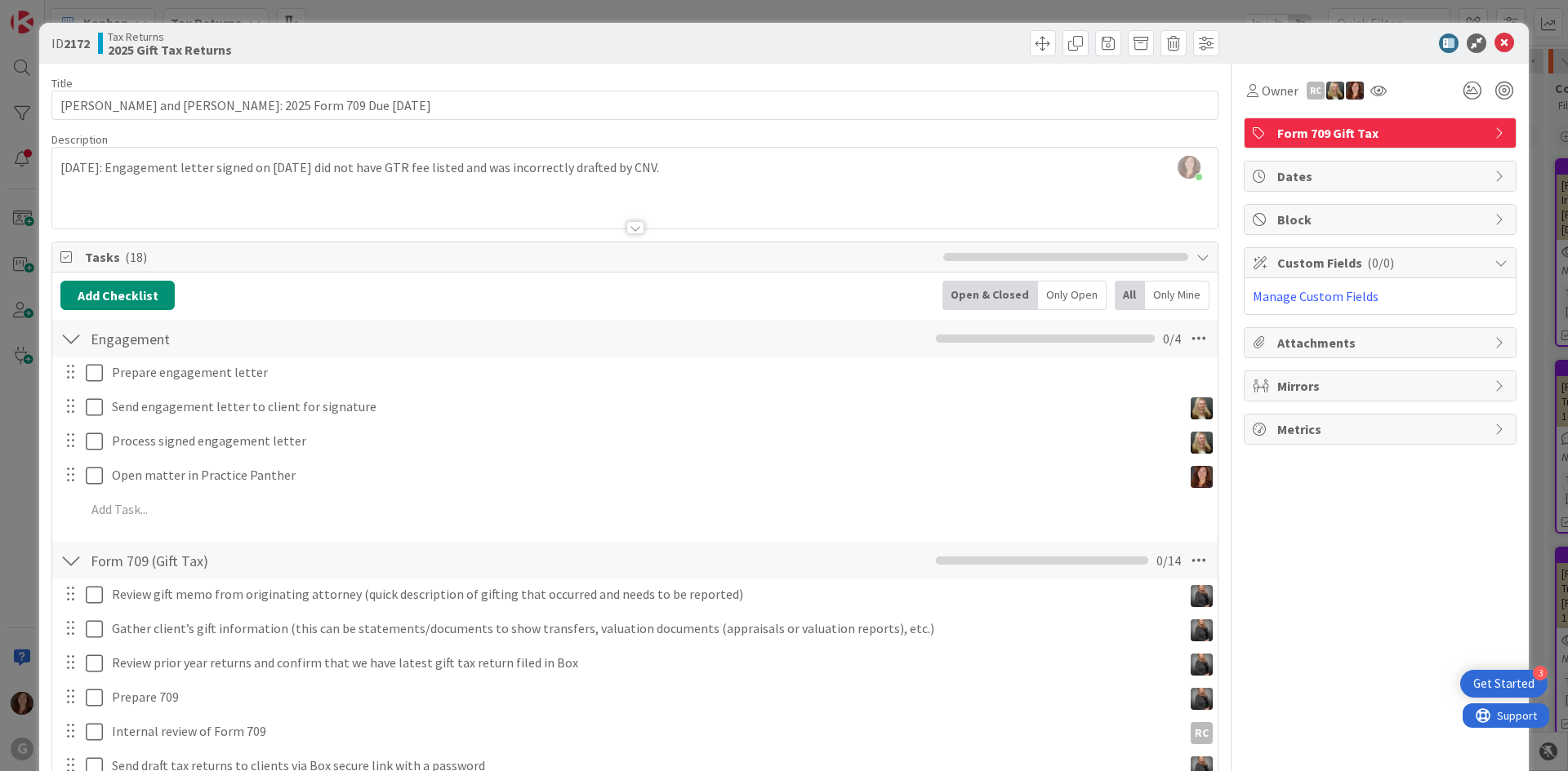
click at [1496, 32] on div "ID 2172 Tax Returns 2025 Gift Tax Returns" at bounding box center [784, 43] width 1489 height 41
click at [1495, 39] on icon at bounding box center [1504, 43] width 19 height 19
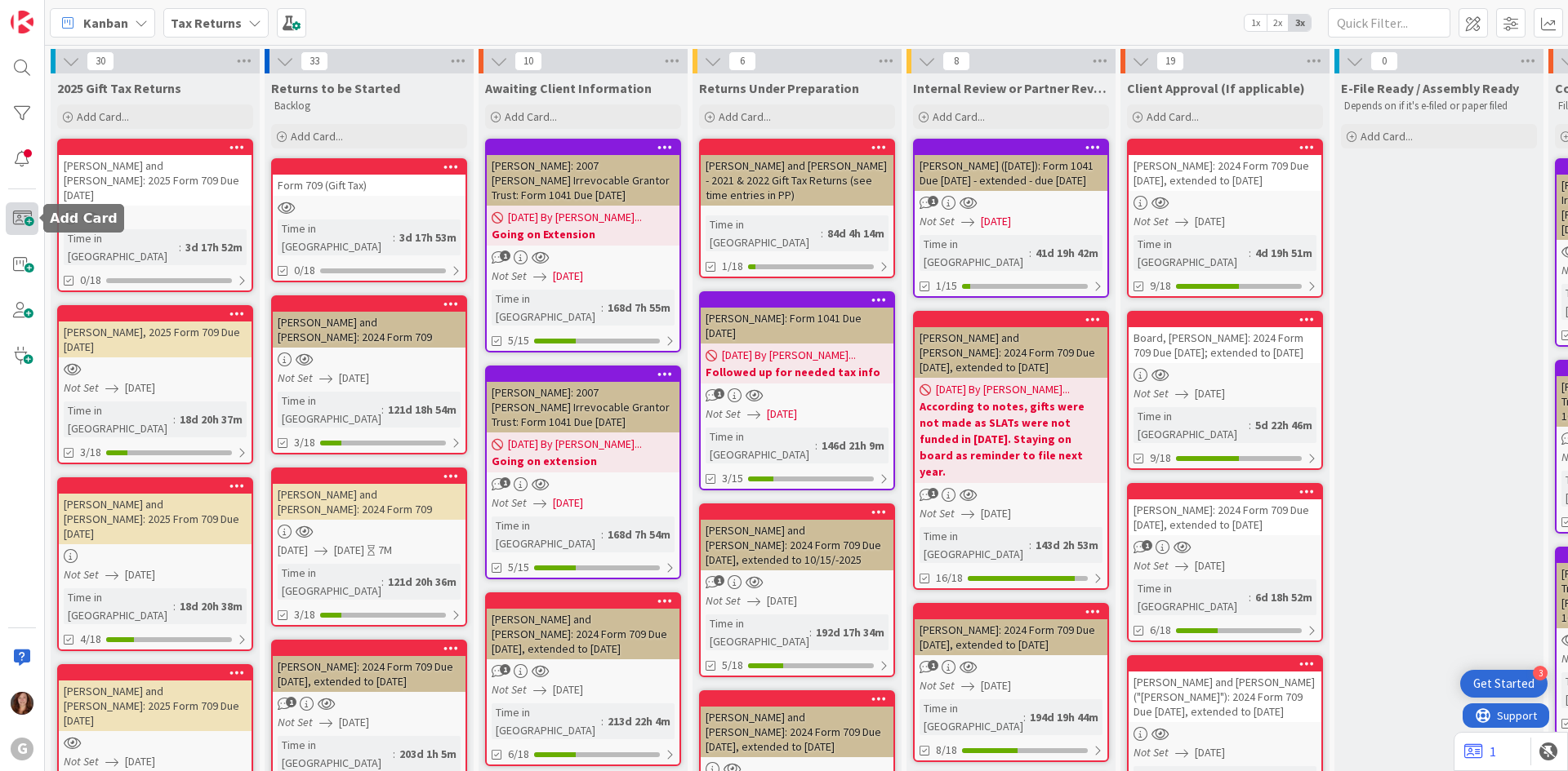
click at [34, 223] on span at bounding box center [22, 218] width 32 height 32
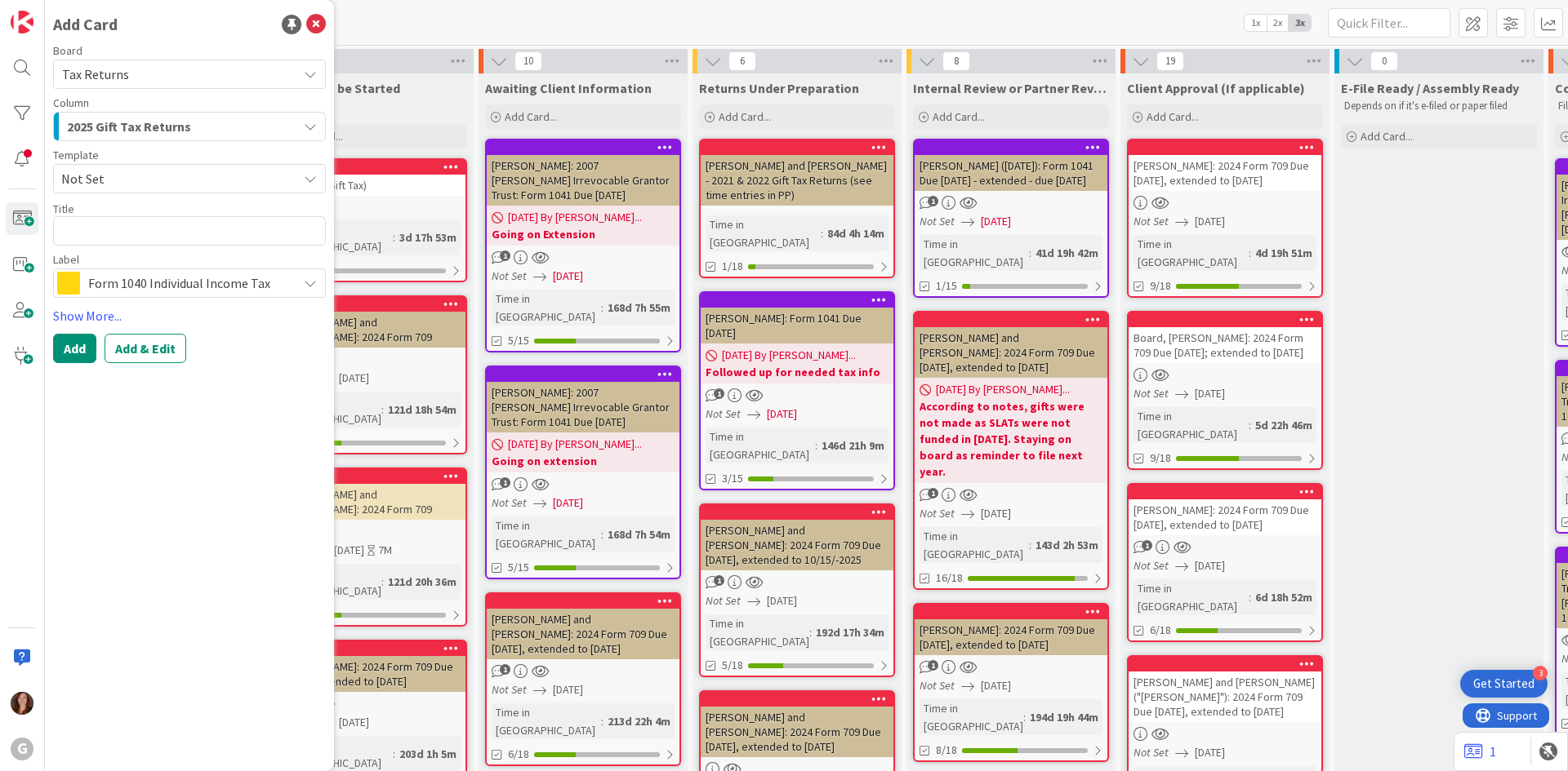
click at [140, 124] on span "2025 Gift Tax Returns" at bounding box center [129, 126] width 124 height 21
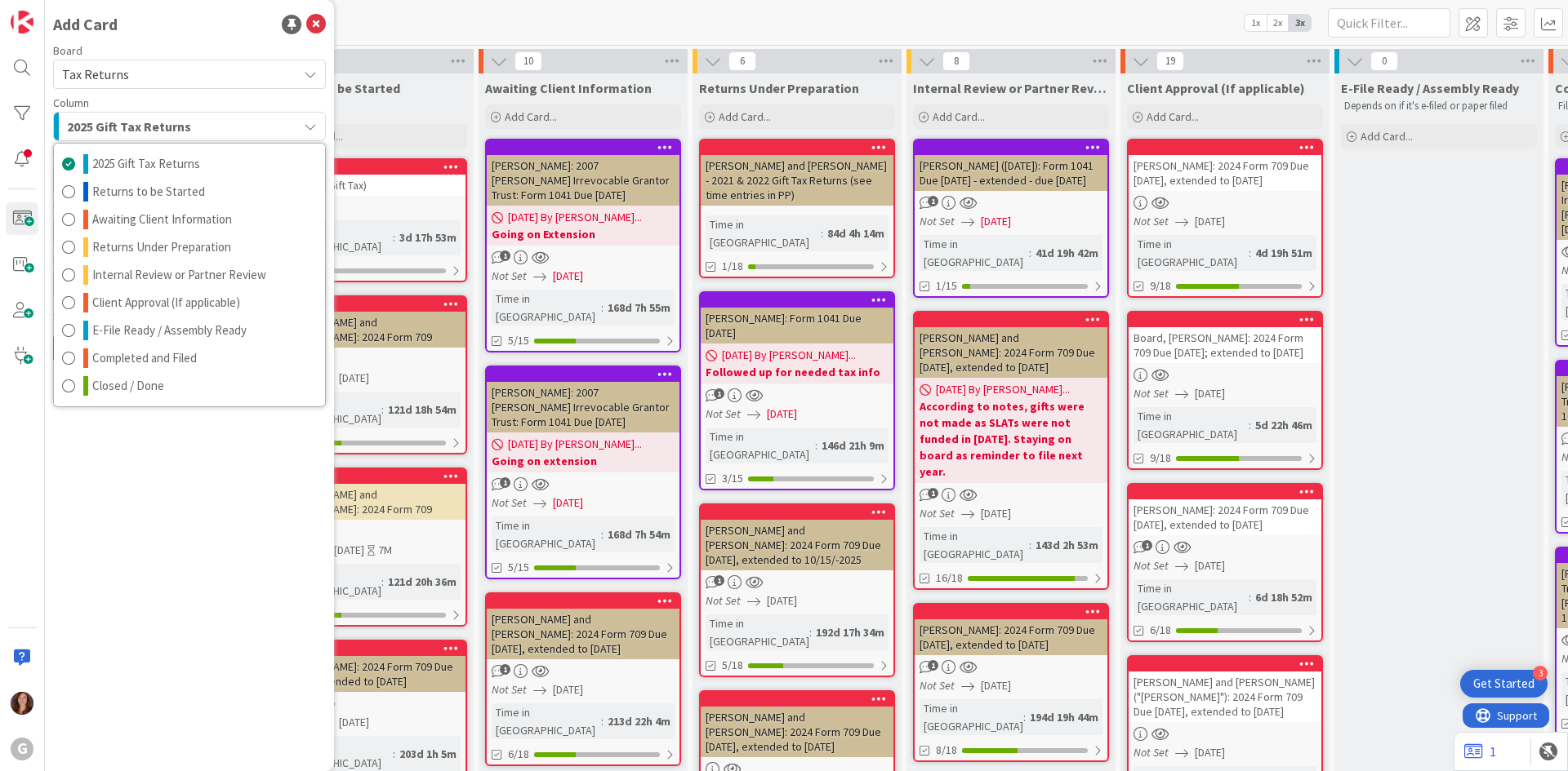
click at [140, 124] on span "2025 Gift Tax Returns" at bounding box center [129, 126] width 124 height 21
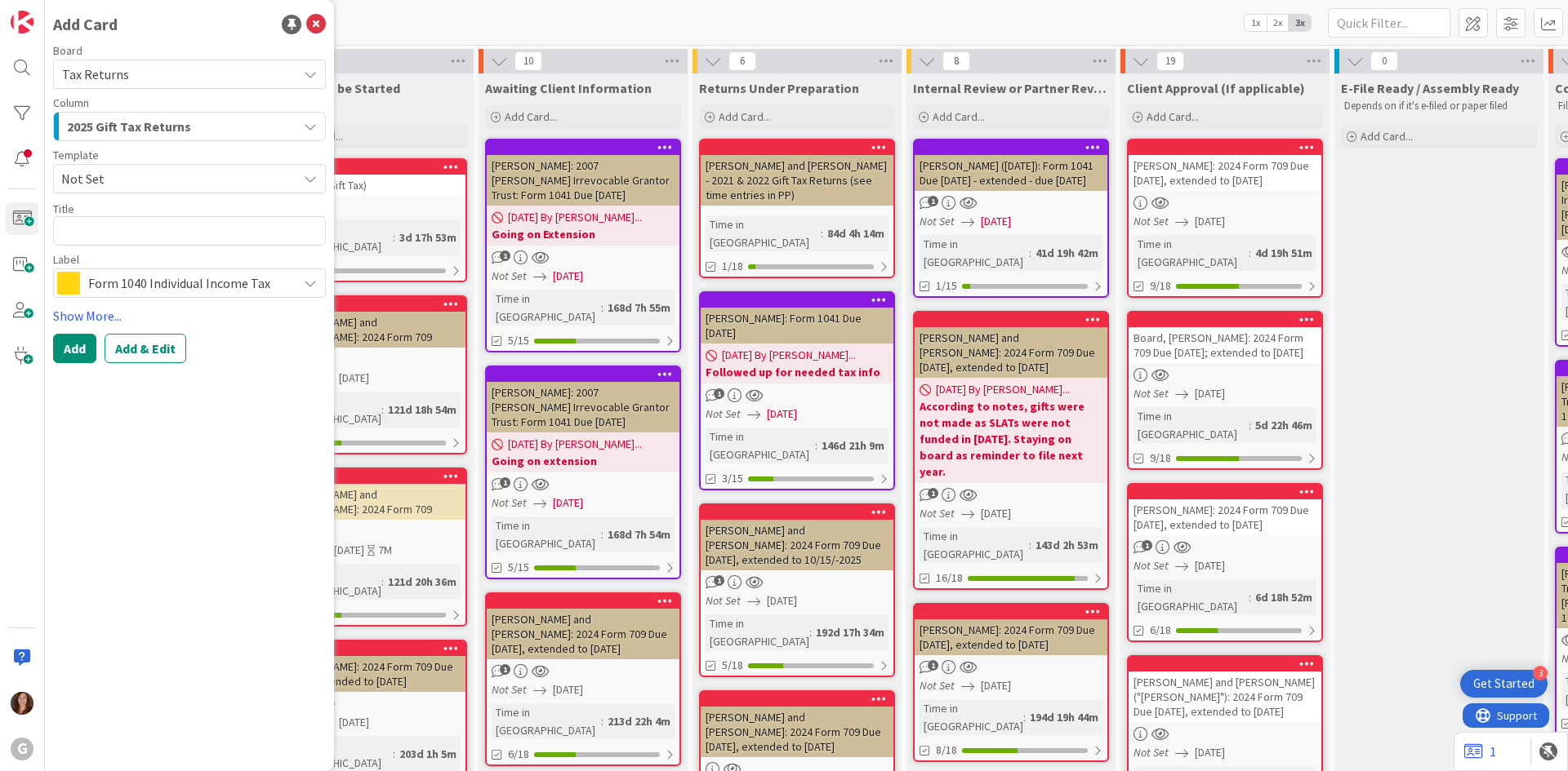
click at [115, 189] on span "Not Set" at bounding box center [189, 179] width 273 height 30
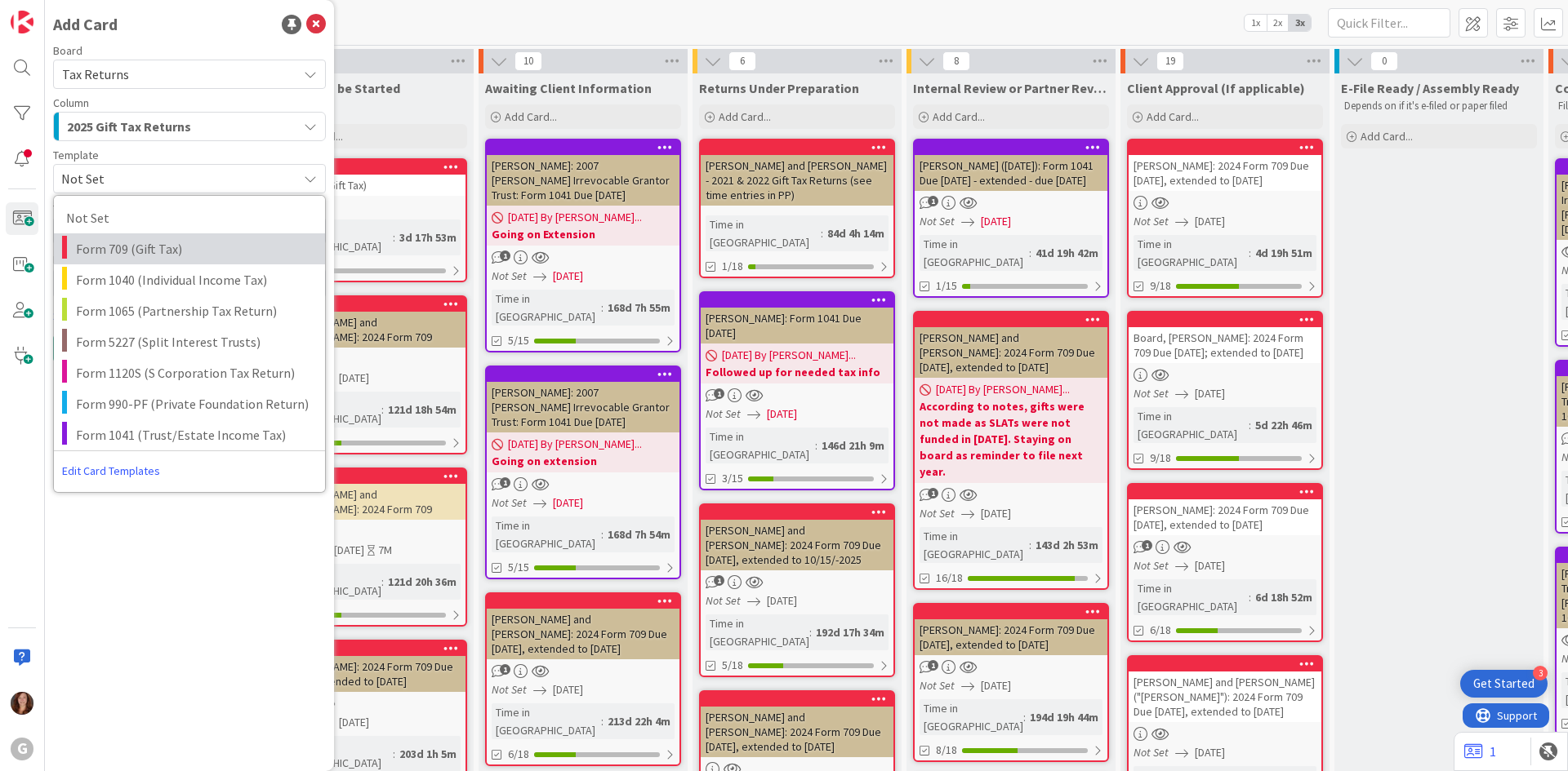
click at [114, 249] on span "Form 709 (Gift Tax)" at bounding box center [194, 249] width 236 height 21
type textarea "x"
type textarea "Form 709 (Gift Tax)"
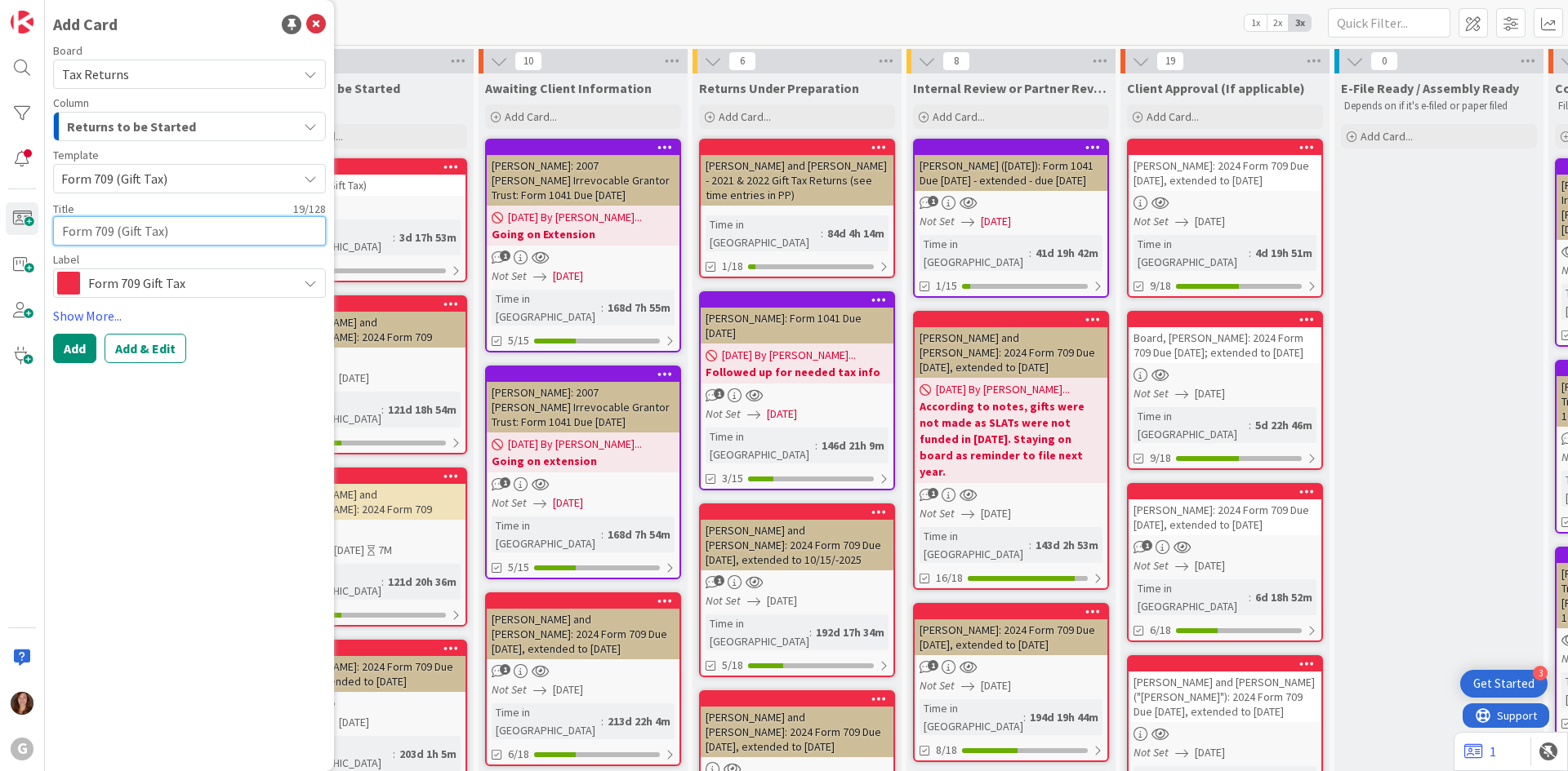
drag, startPoint x: 195, startPoint y: 236, endPoint x: 4, endPoint y: 235, distance: 191.0
click at [4, 235] on div "G Add Card Board Tax Returns Column Returns to be Started 2025 Gift Tax Returns…" at bounding box center [22, 386] width 45 height 771
paste textarea "[PERSON_NAME] and [PERSON_NAME]: 2025 Form 709 Due [DATE]"
type textarea "x"
type textarea "[PERSON_NAME] and [PERSON_NAME]: 2025 Form 709 Due [DATE]"
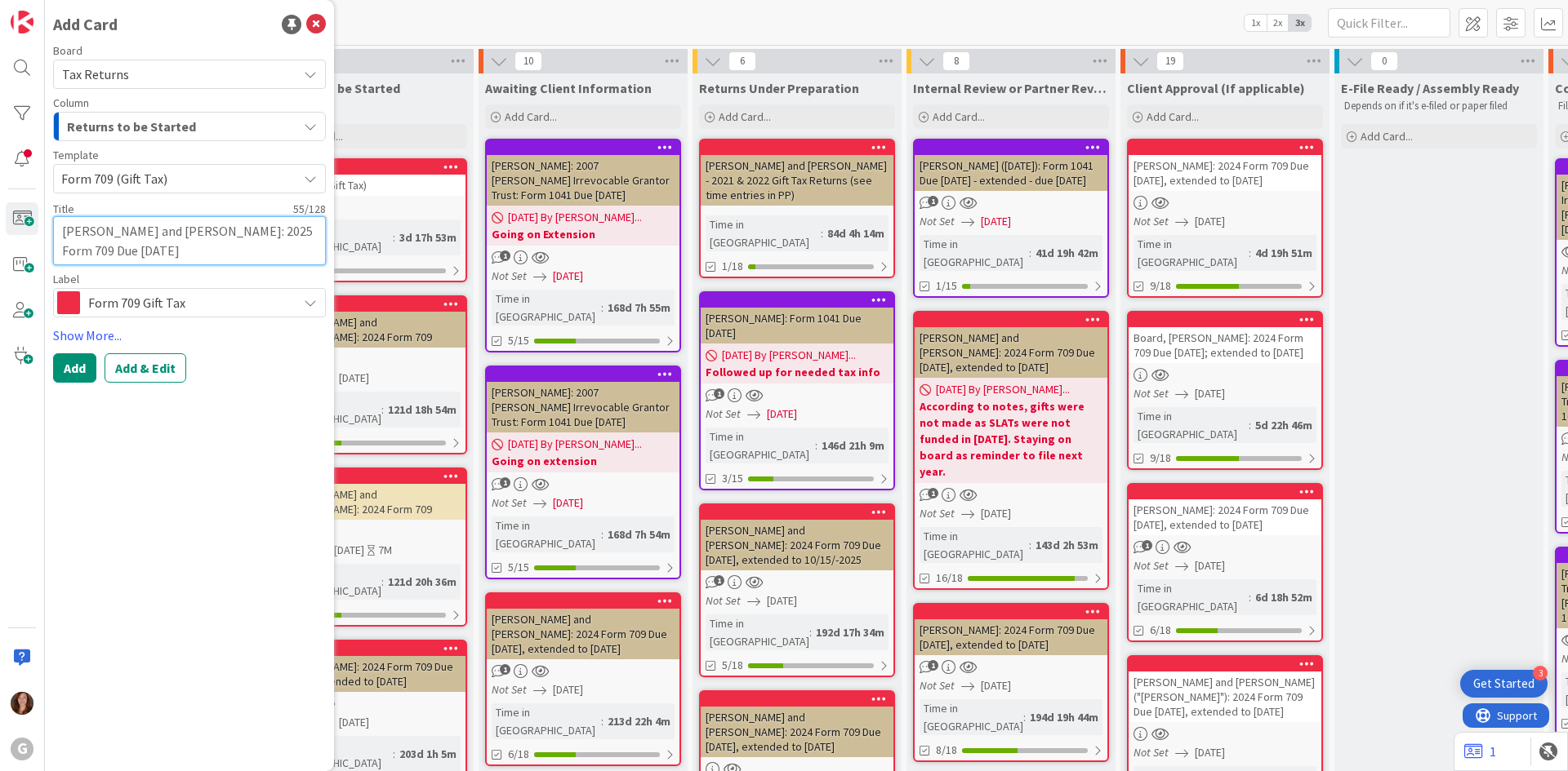
drag, startPoint x: 215, startPoint y: 233, endPoint x: 48, endPoint y: 235, distance: 167.0
click at [48, 235] on div "Add Card Board Tax Returns Column Returns to be Started 2025 Gift Tax Returns R…" at bounding box center [188, 386] width 289 height 771
type textarea "x"
type textarea "F: 2025 Form 709 Due 4/15/2026"
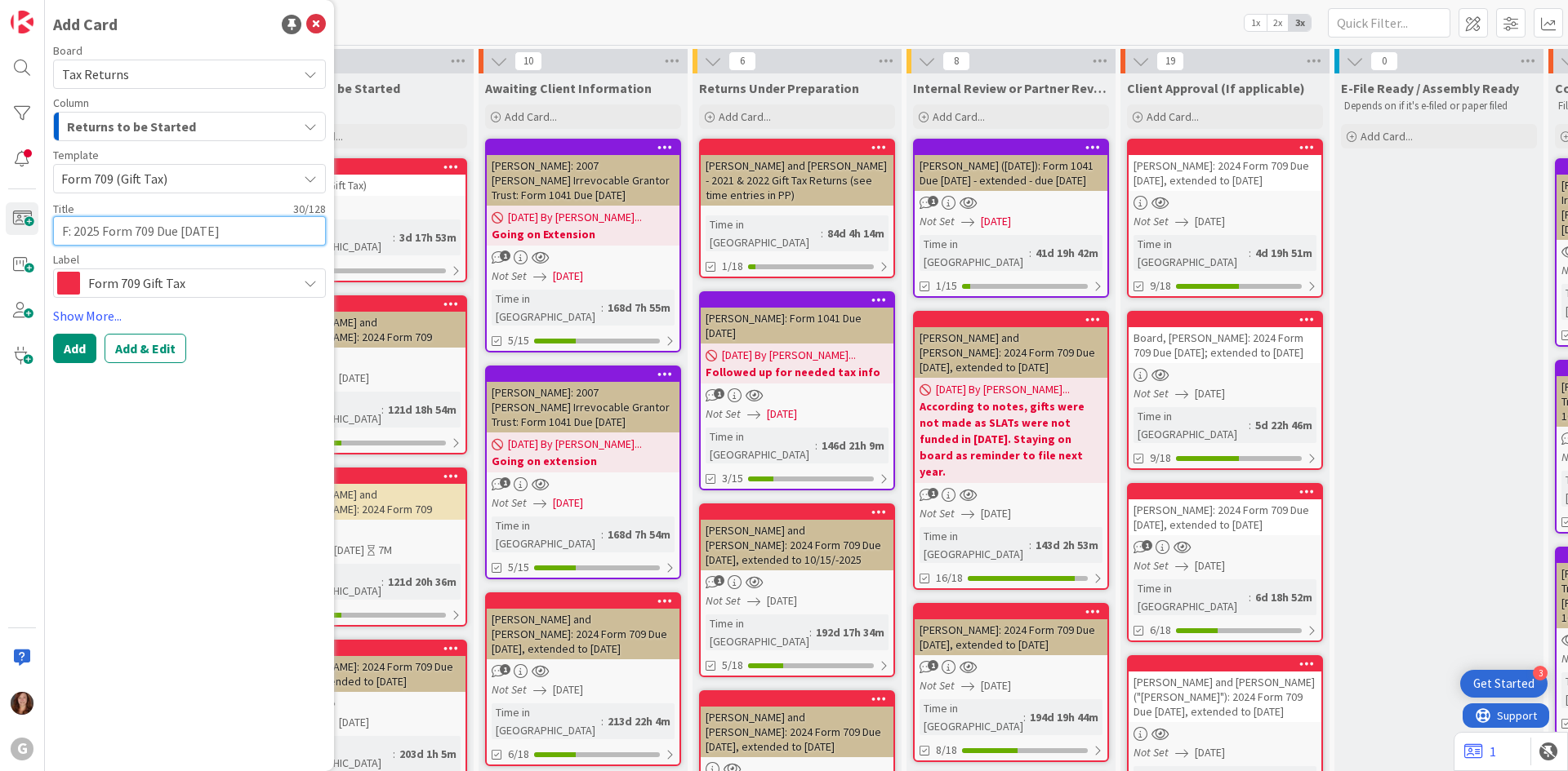
type textarea "x"
type textarea "Fo: 2025 Form 709 Due 4/15/2026"
type textarea "x"
type textarea "Fol: 2025 Form 709 Due 4/15/2026"
type textarea "x"
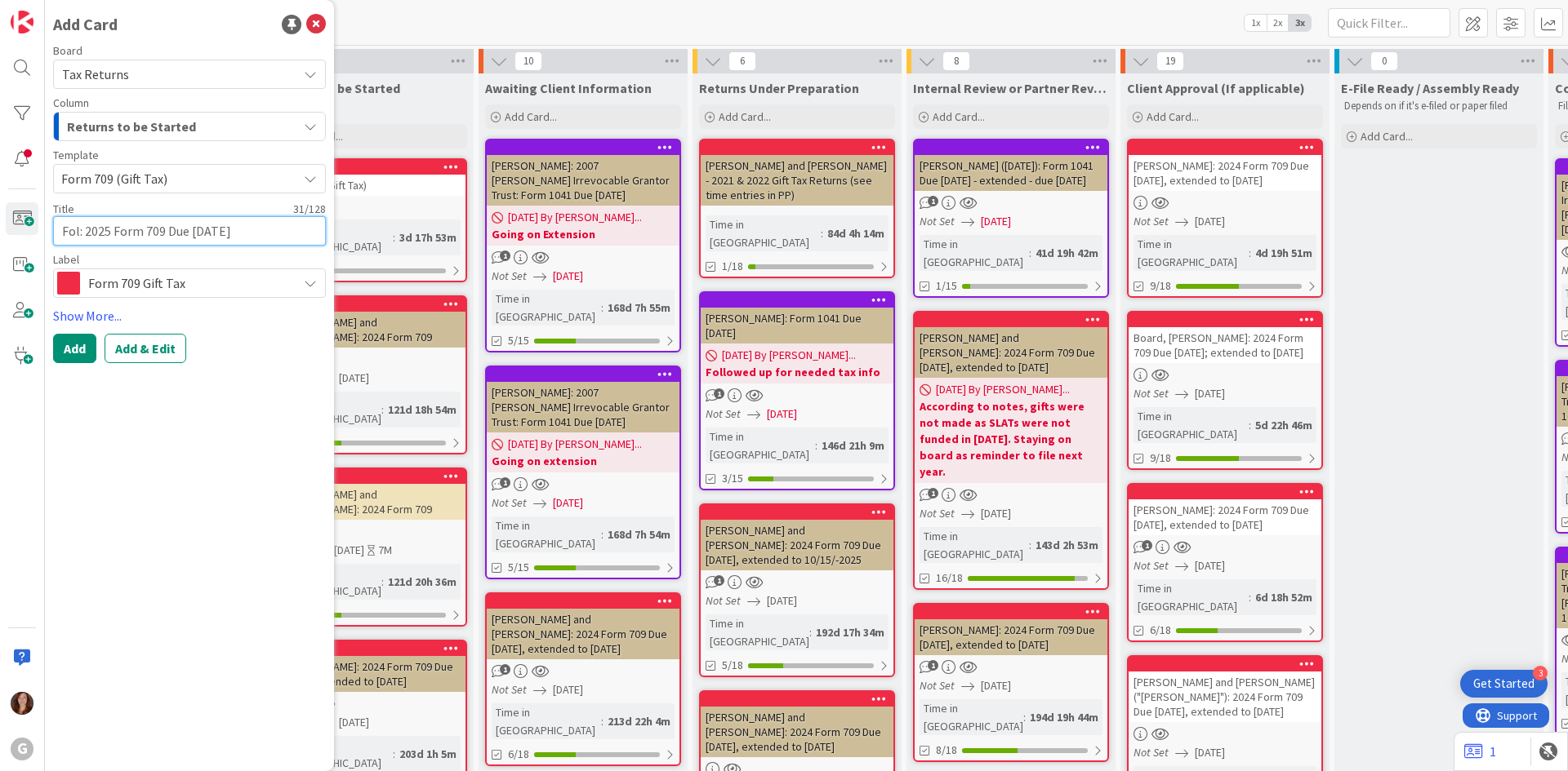
type textarea "Foll: 2025 Form 709 Due 4/15/2026"
type textarea "x"
type textarea "Folli: 2025 Form 709 Due 4/15/2026"
type textarea "x"
type textarea "Follic: 2025 Form 709 Due 4/15/2026"
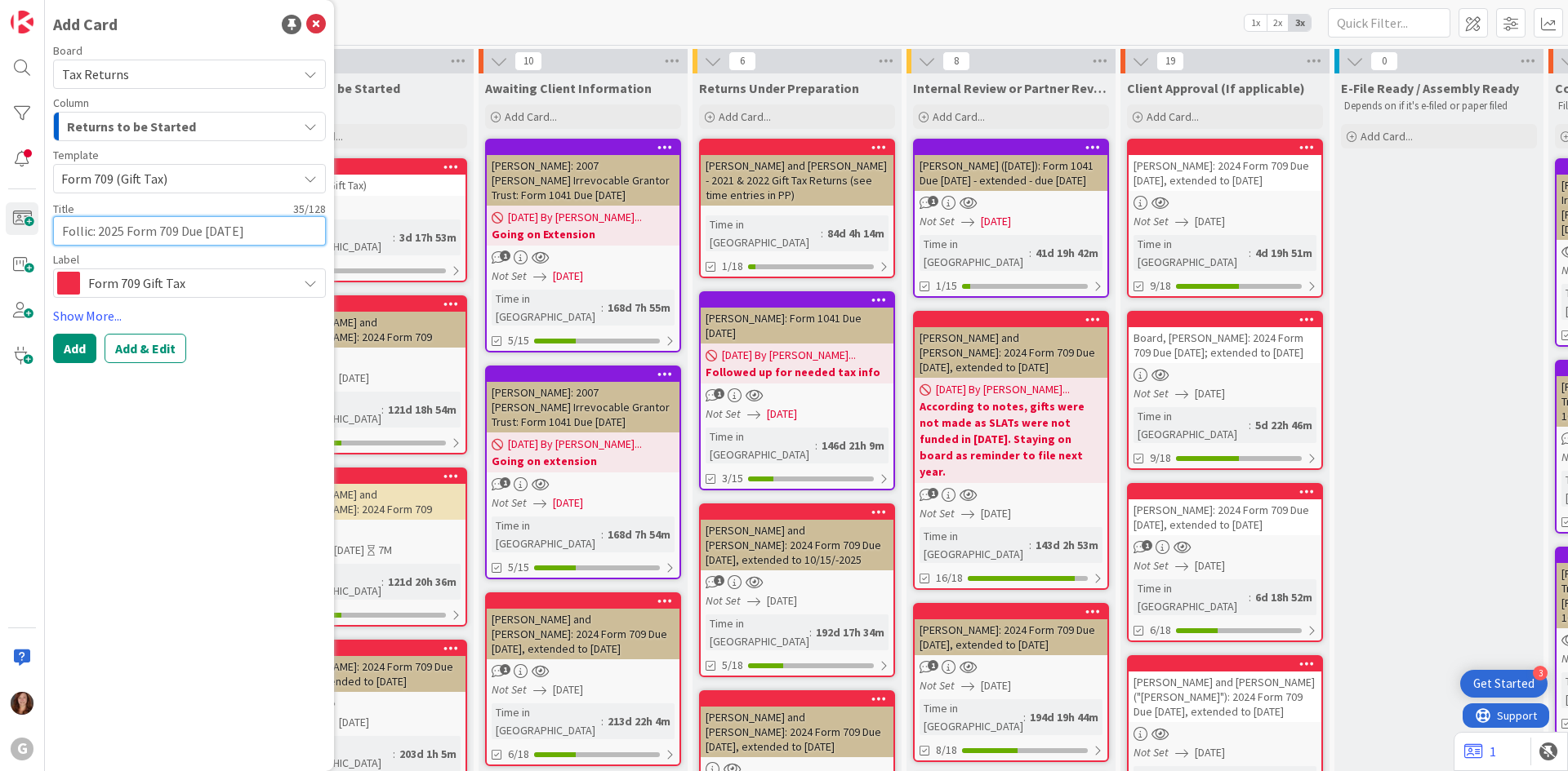
type textarea "x"
type textarea "Follick: 2025 Form 709 Due 4/15/2026"
type textarea "x"
type textarea "Follick,: 2025 Form 709 Due 4/15/2026"
type textarea "x"
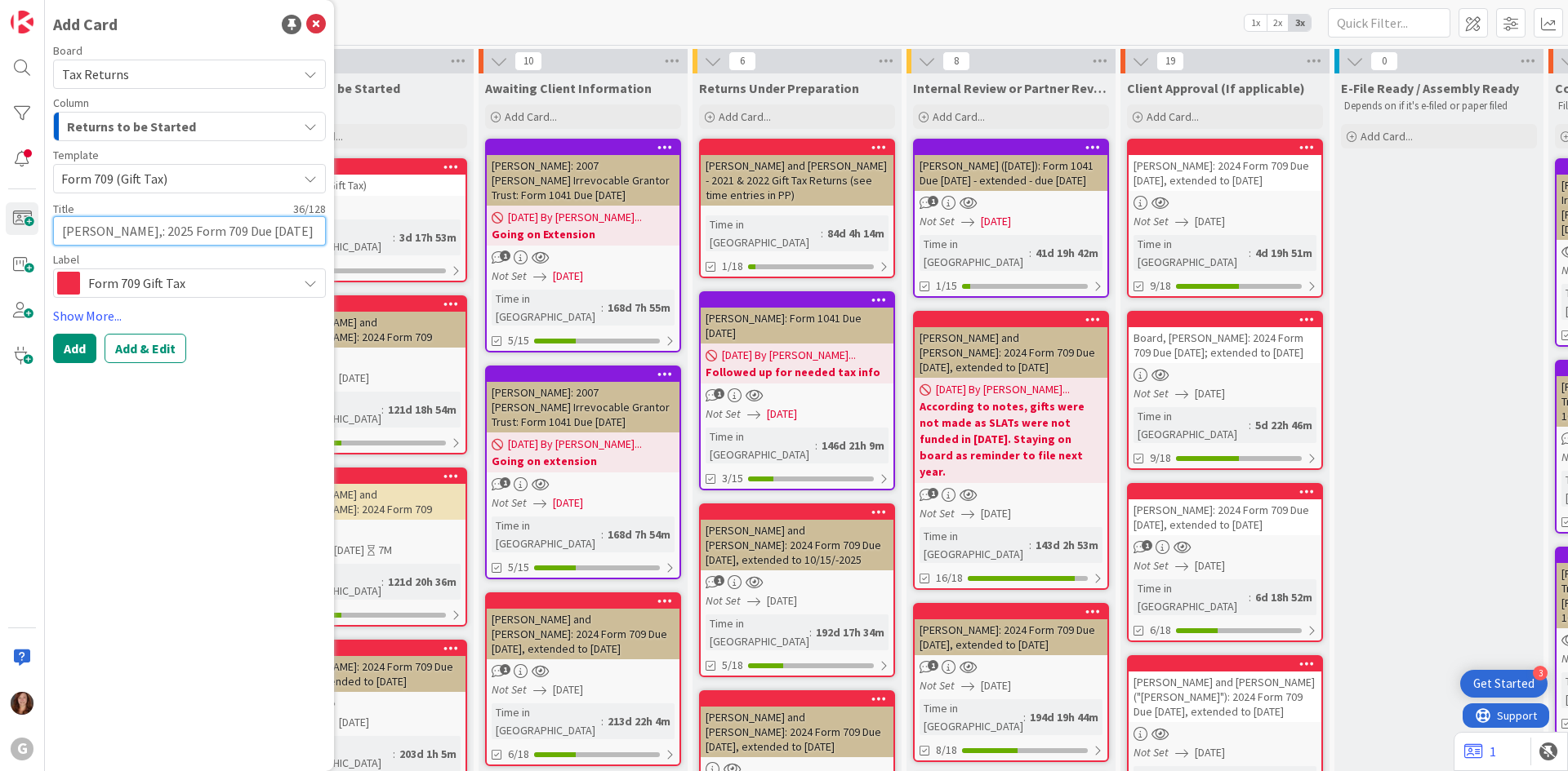
type textarea "Follick, : 2025 Form 709 Due 4/15/2026"
type textarea "x"
type textarea "Follick, M: 2025 Form 709 Due 4/15/2026"
type textarea "x"
type textarea "Follick, Mi: 2025 Form 709 Due 4/15/2026"
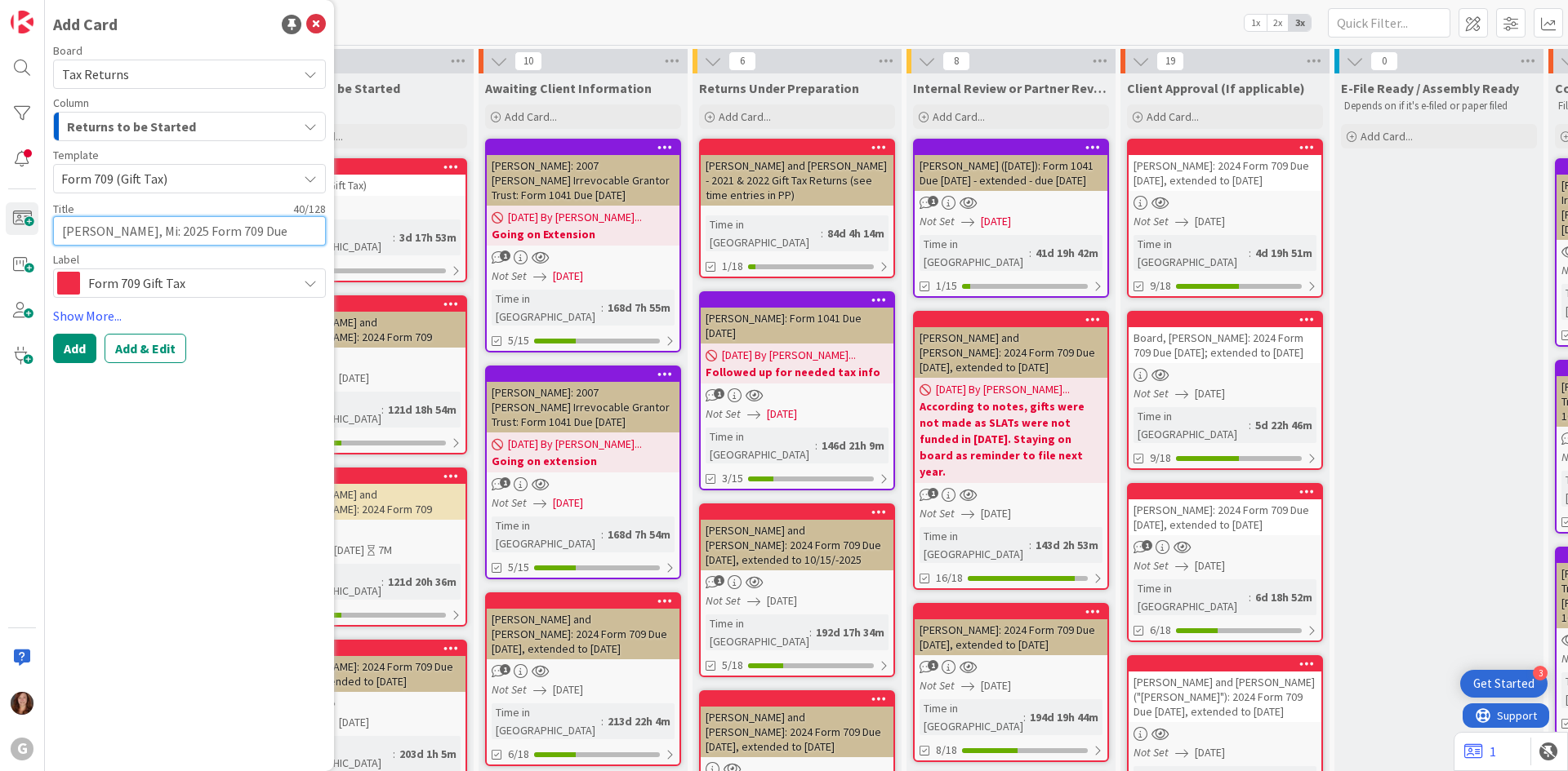
type textarea "x"
type textarea "Follick, Mik: 2025 Form 709 Due 4/15/2026"
type textarea "x"
type textarea "Follick, Mike: 2025 Form 709 Due 4/15/2026"
type textarea "x"
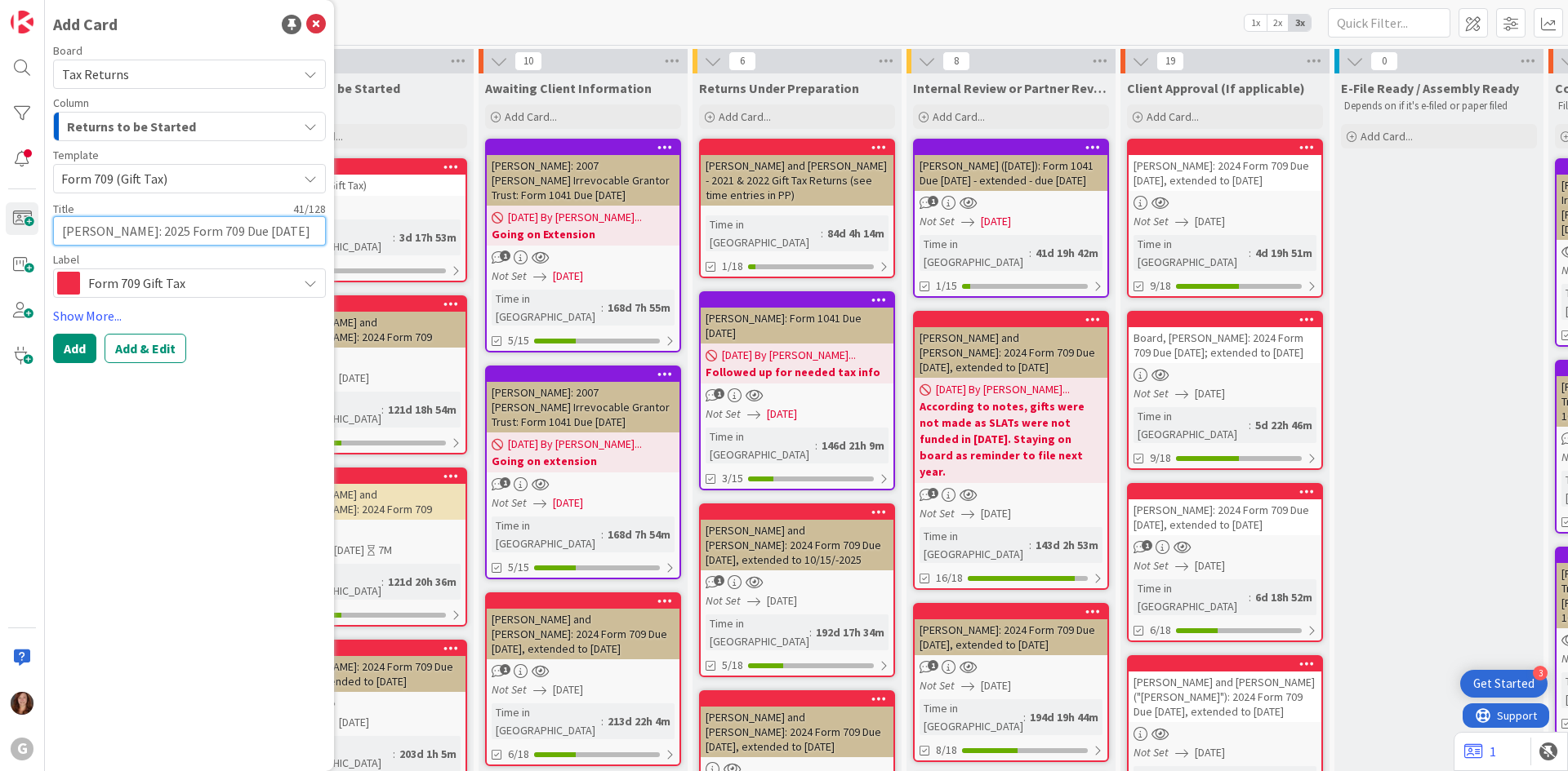
type textarea "Follick, Mike : 2025 Form 709 Due 4/15/2026"
type textarea "x"
type textarea "Follick, Mike a: 2025 Form 709 Due 4/15/2026"
type textarea "x"
type textarea "Follick, Mike an: 2025 Form 709 Due 4/15/2026"
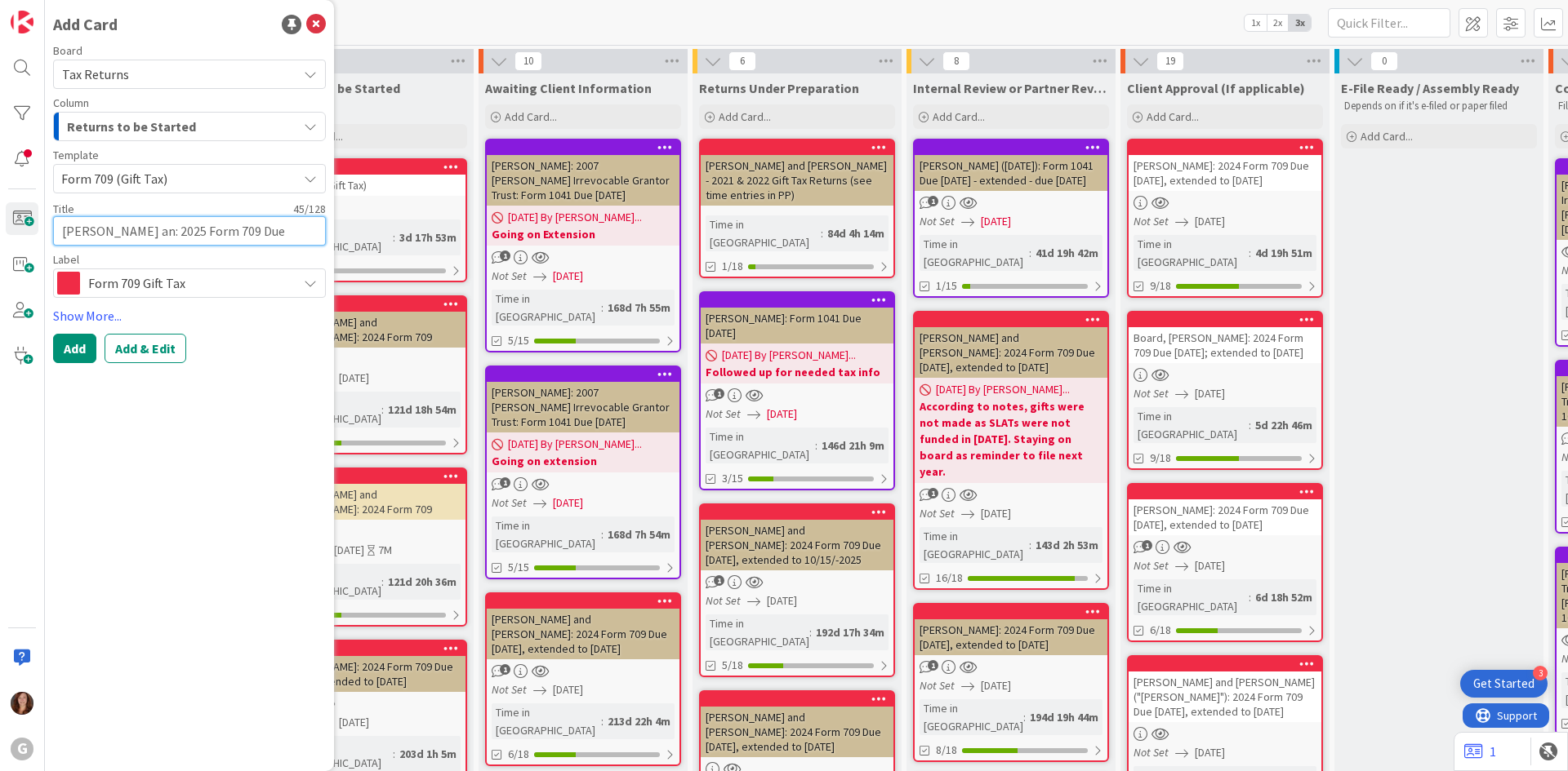
type textarea "x"
type textarea "Follick, Mike and: 2025 Form 709 Due 4/15/2026"
type textarea "x"
type textarea "Follick, Mike and : 2025 Form 709 Due 4/15/2026"
type textarea "x"
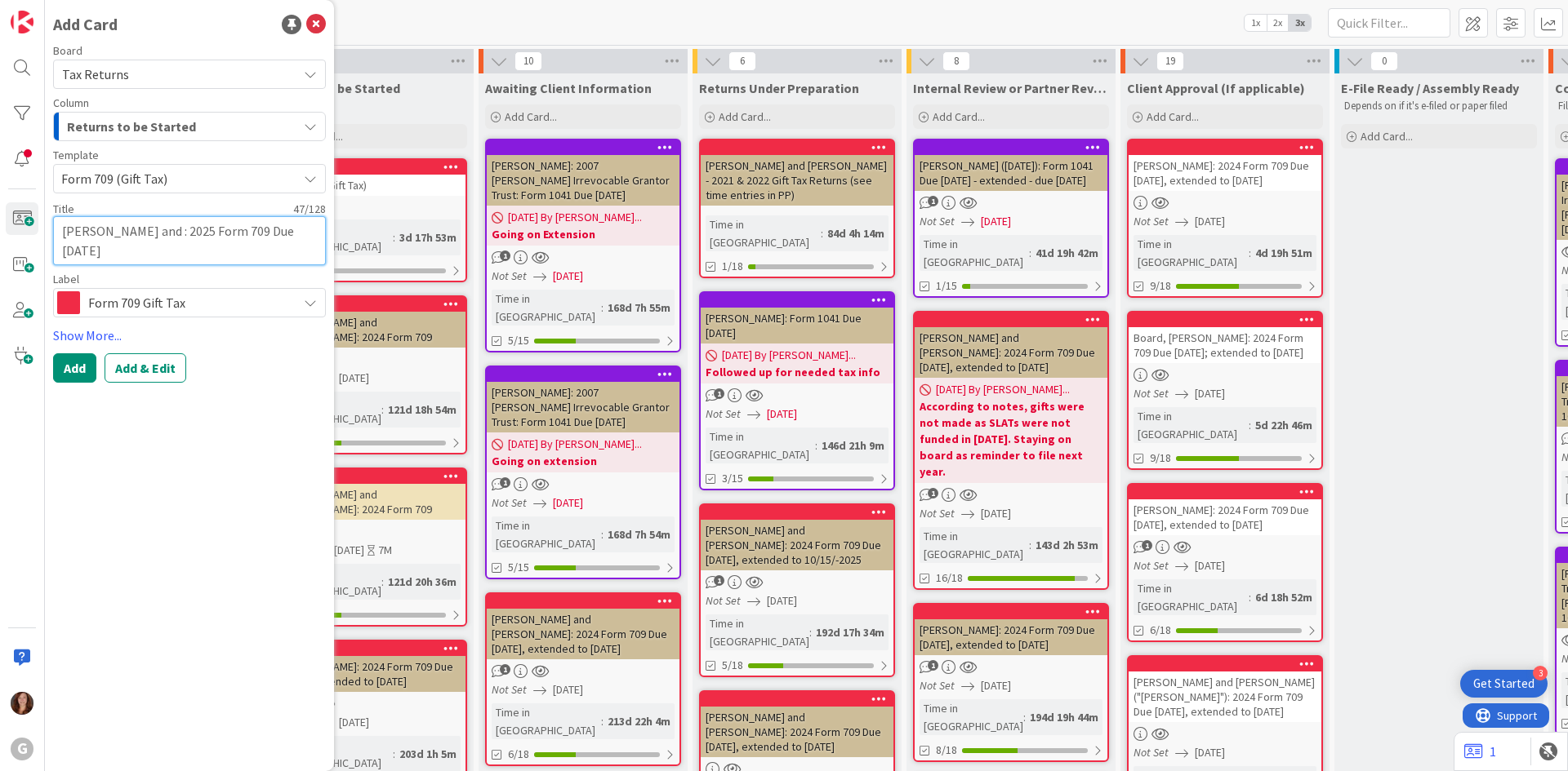
type textarea "Follick, Mike and C: 2025 Form 709 Due 4/15/2026"
type textarea "x"
type textarea "Follick, Mike and Car: 2025 Form 709 Due 4/15/2026"
type textarea "x"
type textarea "Follick, Mike and Carl: 2025 Form 709 Due 4/15/2026"
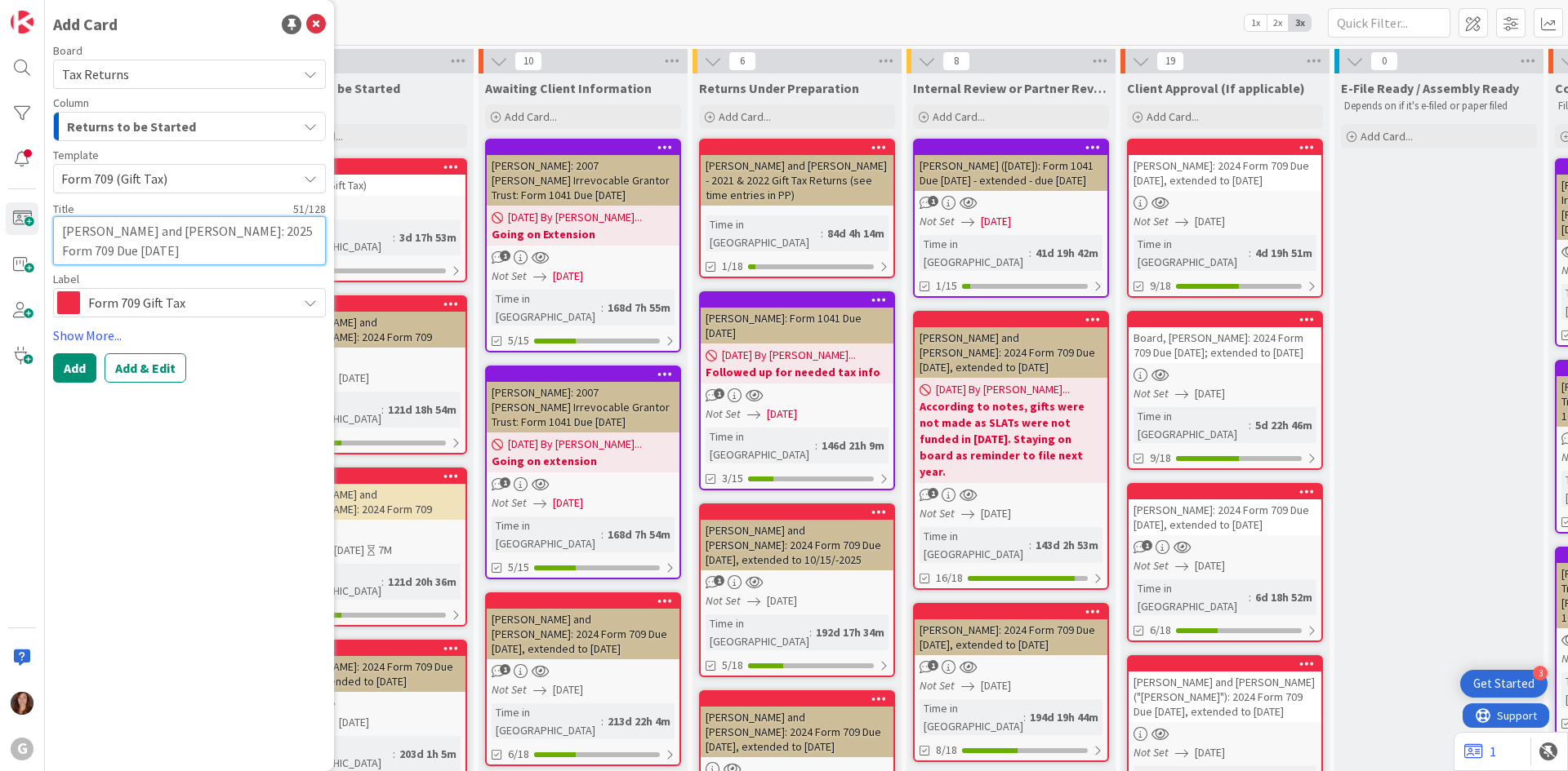
type textarea "x"
type textarea "[PERSON_NAME] and [PERSON_NAME]: 2025 Form 709 Due [DATE]"
click at [106, 338] on link "Show More..." at bounding box center [189, 335] width 273 height 19
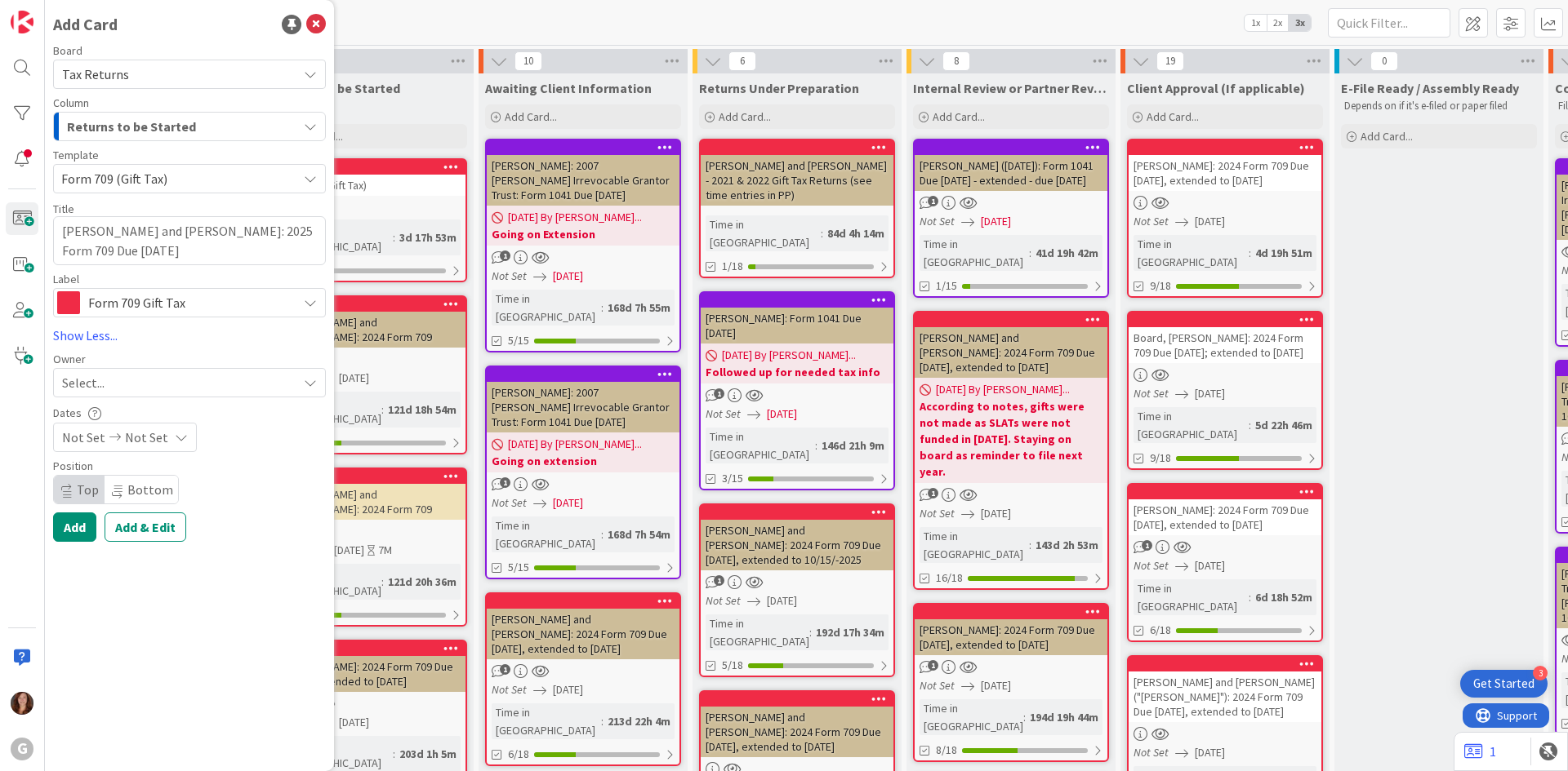
click at [111, 382] on div "Select..." at bounding box center [180, 383] width 236 height 19
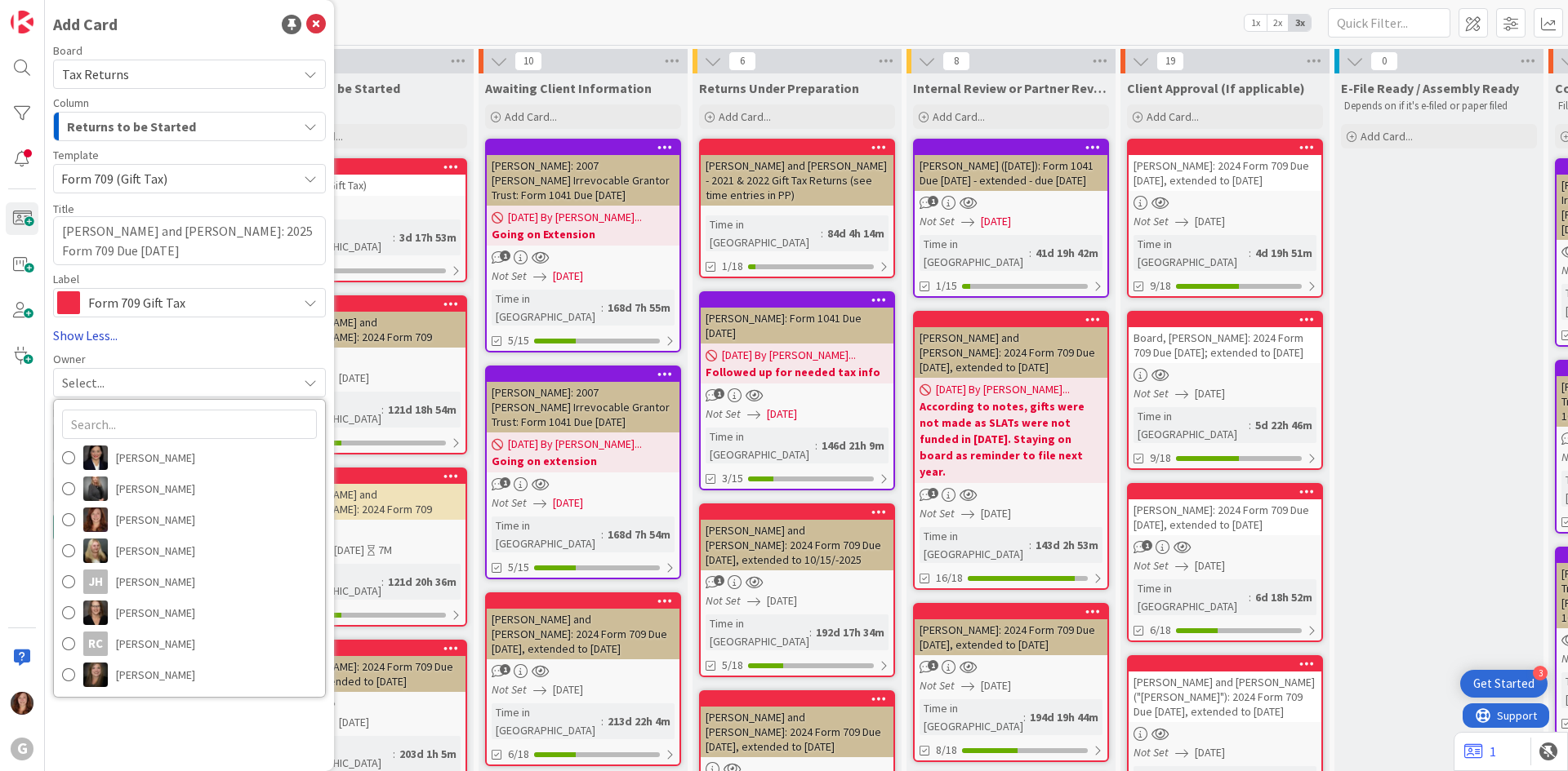
click at [216, 329] on link "Show Less..." at bounding box center [189, 335] width 273 height 19
type textarea "x"
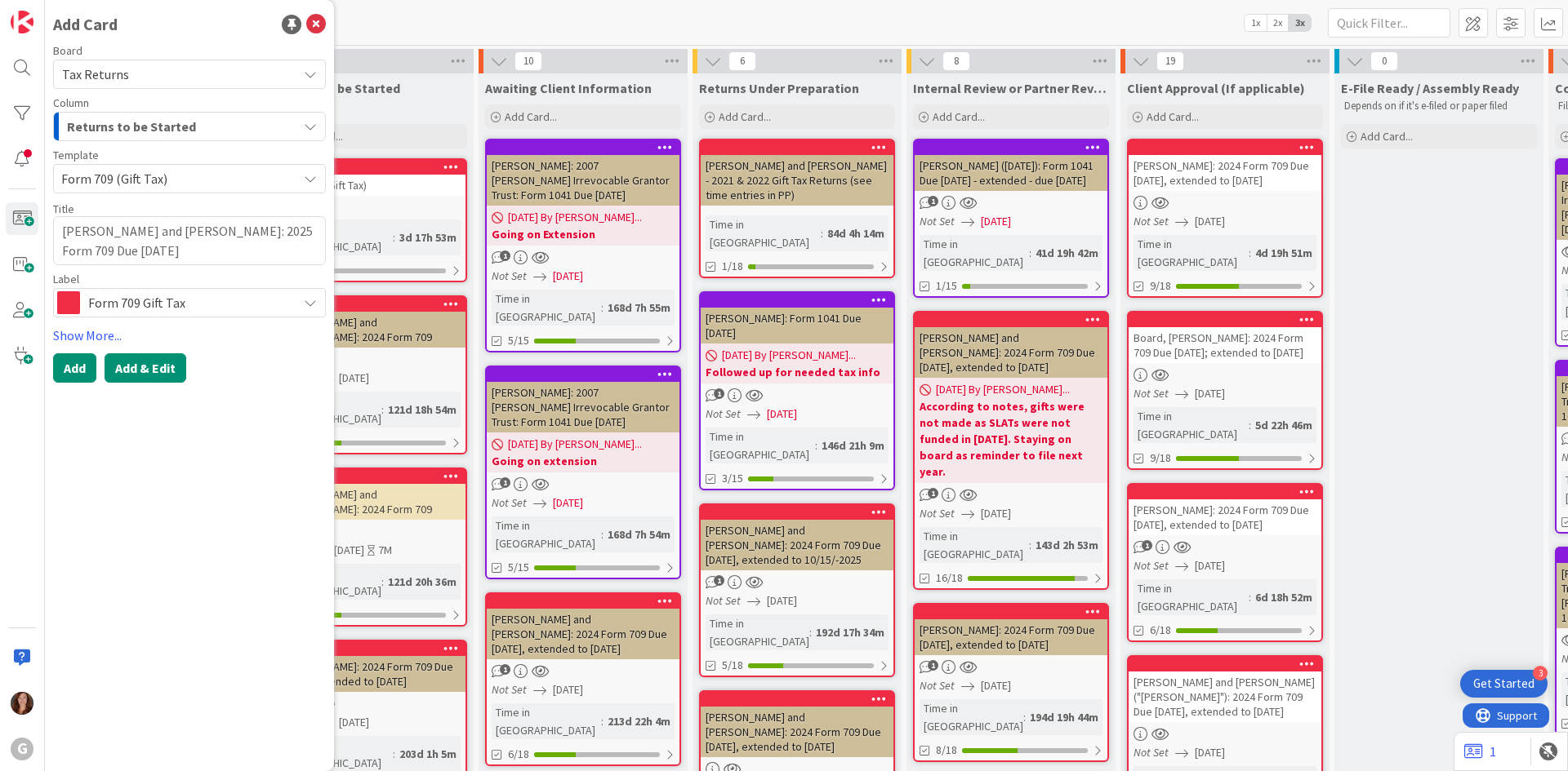
click at [152, 365] on button "Add & Edit" at bounding box center [146, 368] width 82 height 30
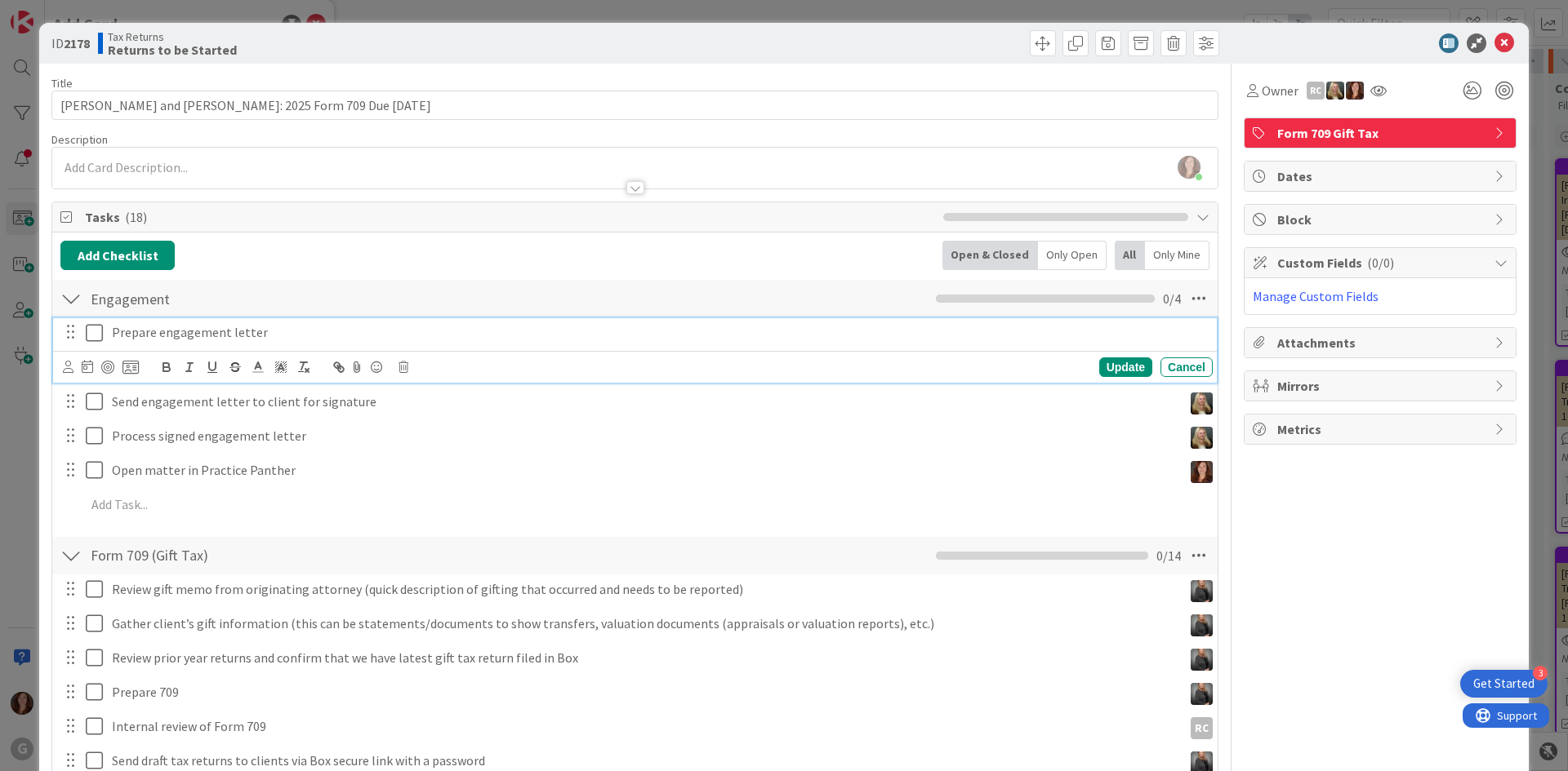
click at [93, 337] on icon at bounding box center [98, 333] width 24 height 19
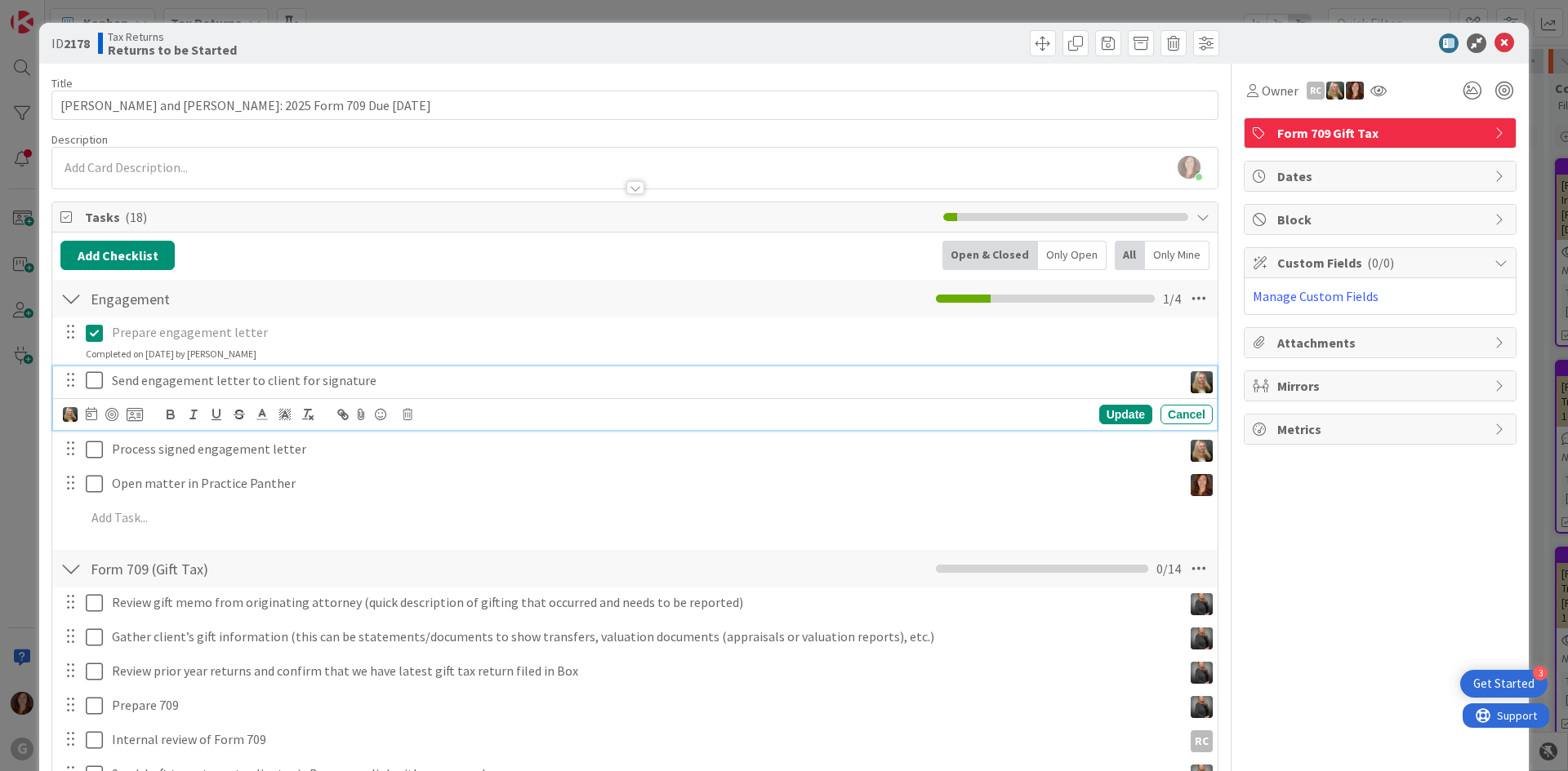
click at [97, 380] on icon at bounding box center [98, 380] width 24 height 19
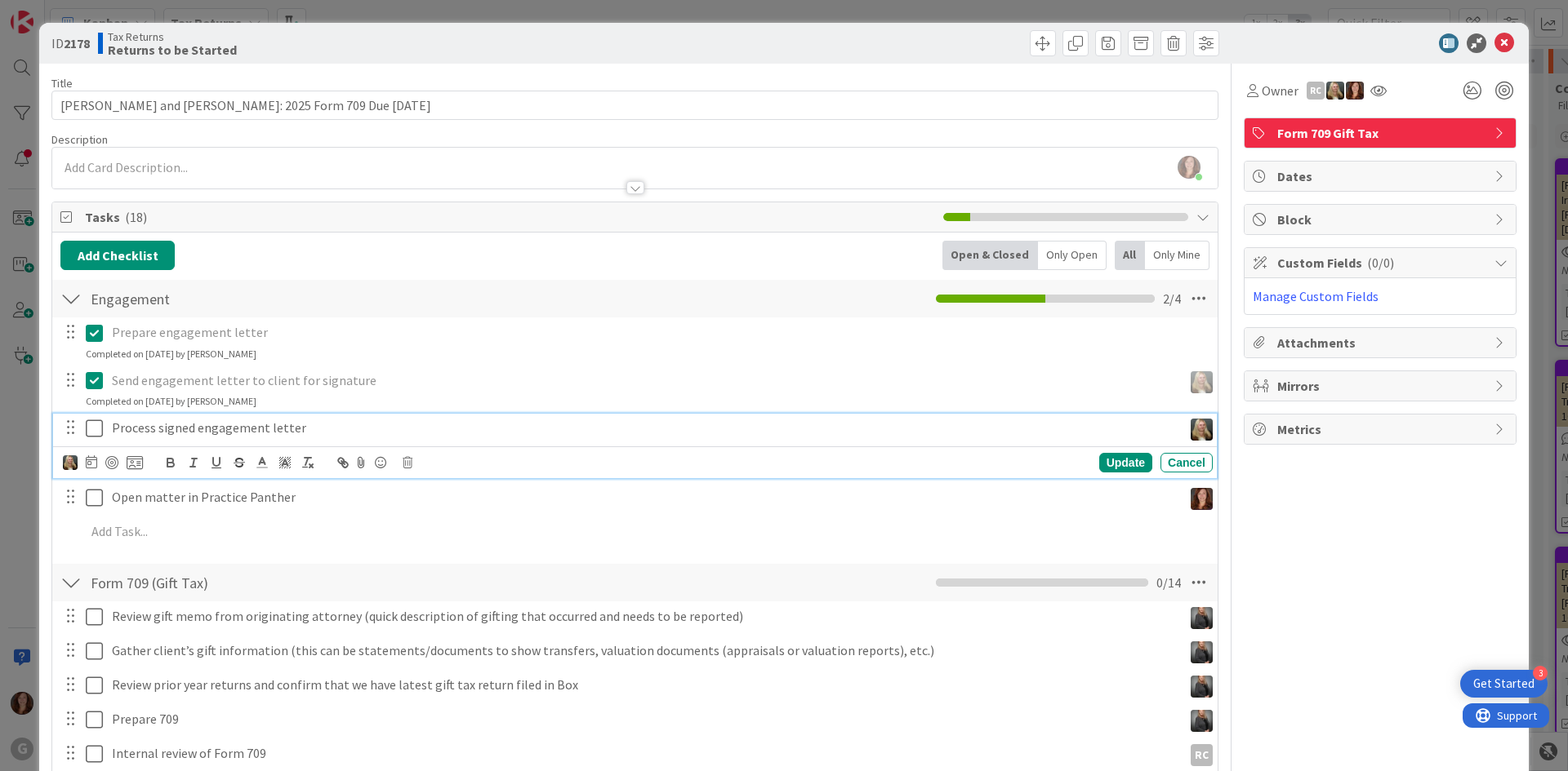
click at [92, 426] on icon at bounding box center [98, 428] width 24 height 19
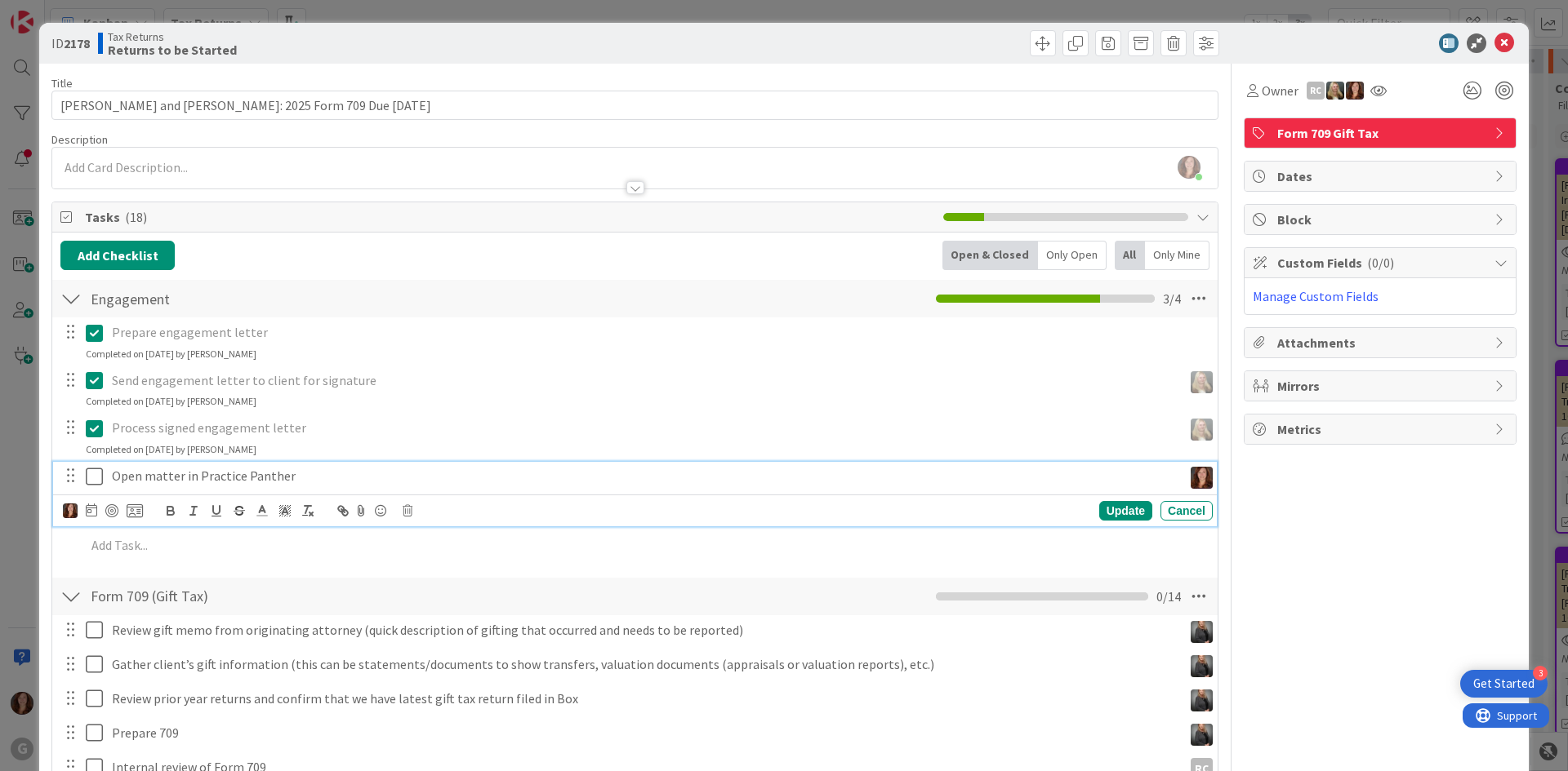
click at [96, 474] on icon at bounding box center [98, 476] width 24 height 19
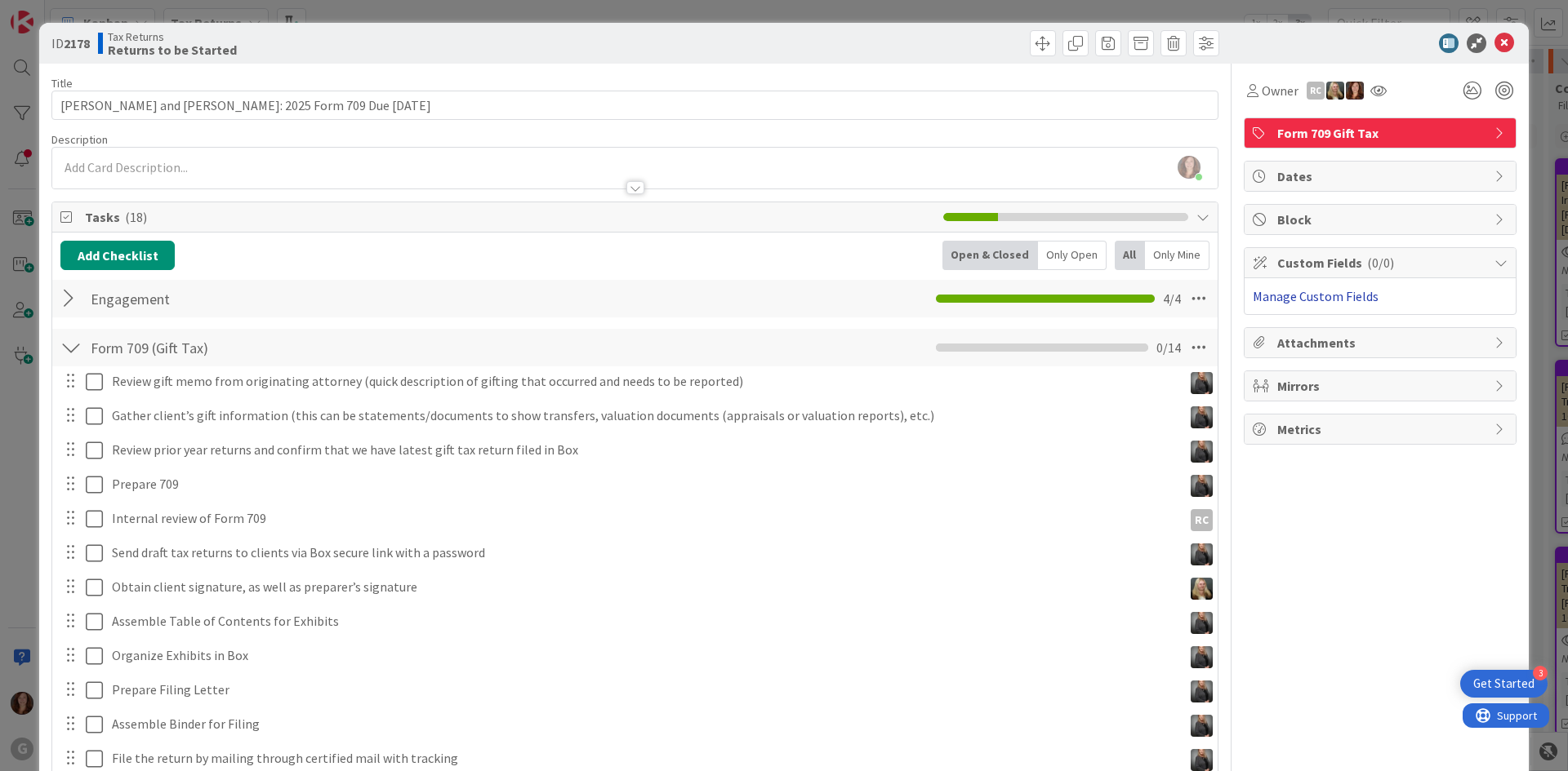
click at [1294, 299] on link "Manage Custom Fields" at bounding box center [1316, 296] width 126 height 17
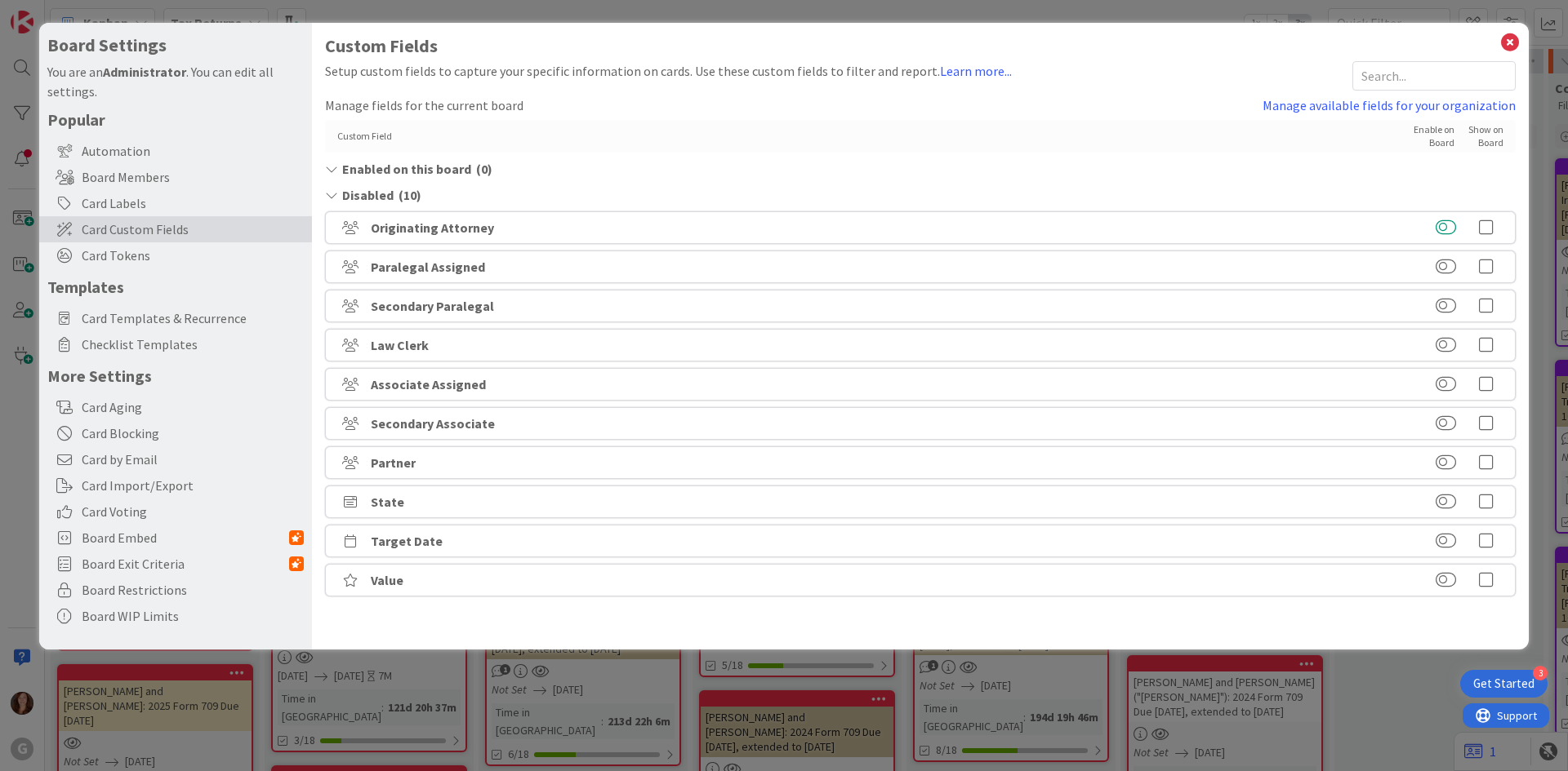
click at [1451, 226] on button at bounding box center [1445, 228] width 20 height 17
click at [1513, 44] on icon at bounding box center [1510, 43] width 21 height 23
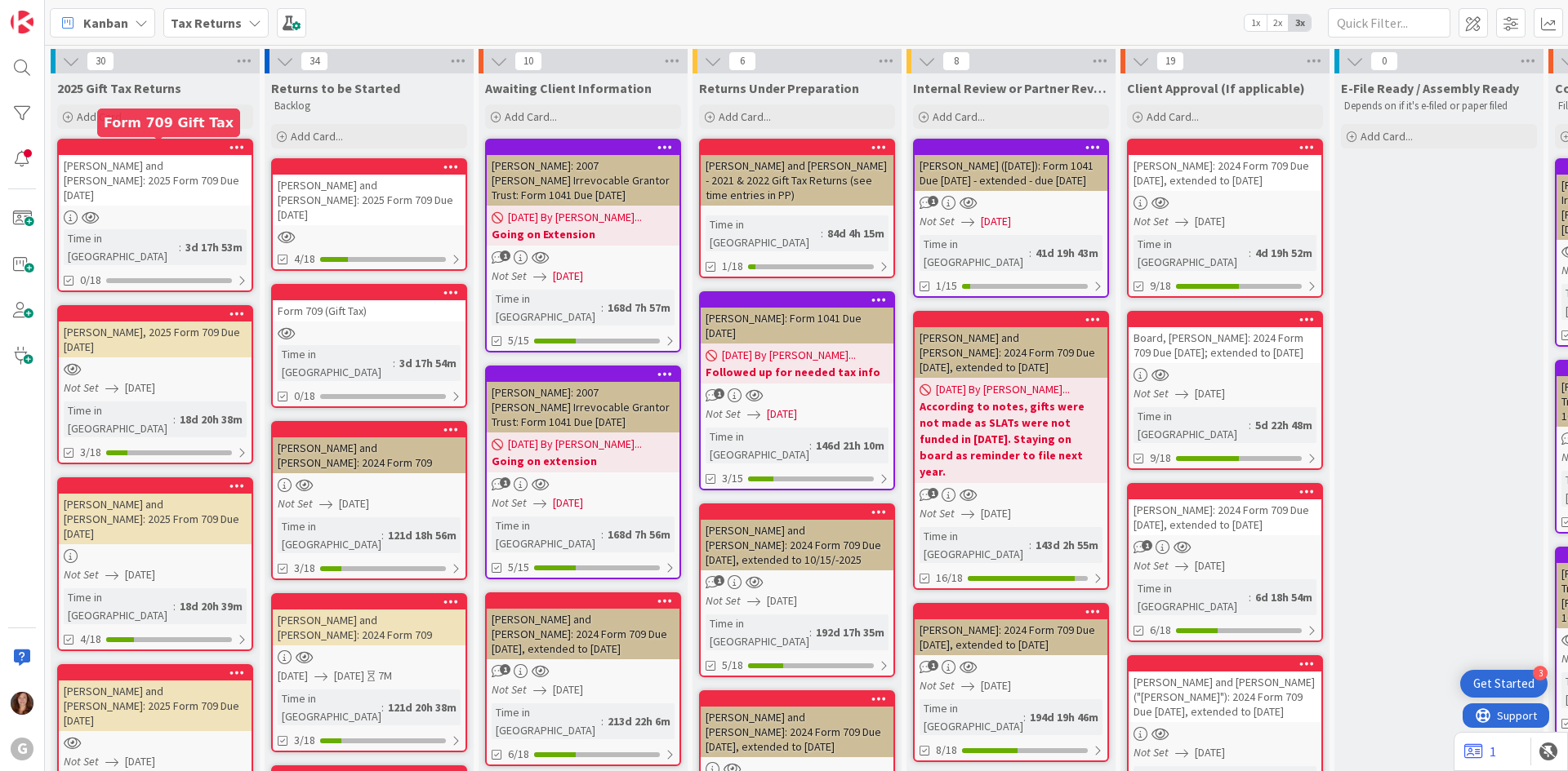
click at [192, 149] on div at bounding box center [159, 147] width 185 height 11
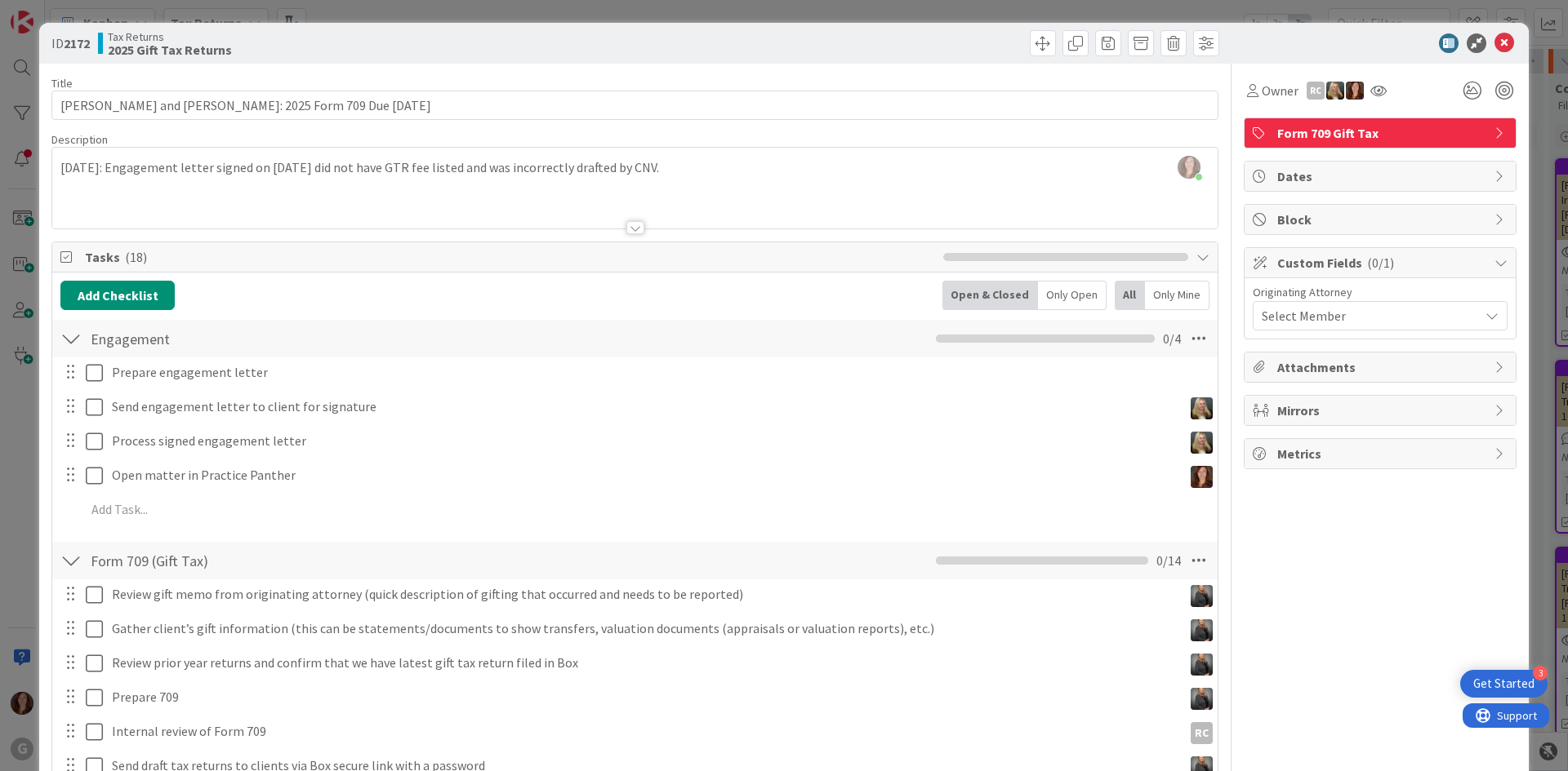
click at [1339, 319] on div "Select Member" at bounding box center [1370, 316] width 217 height 19
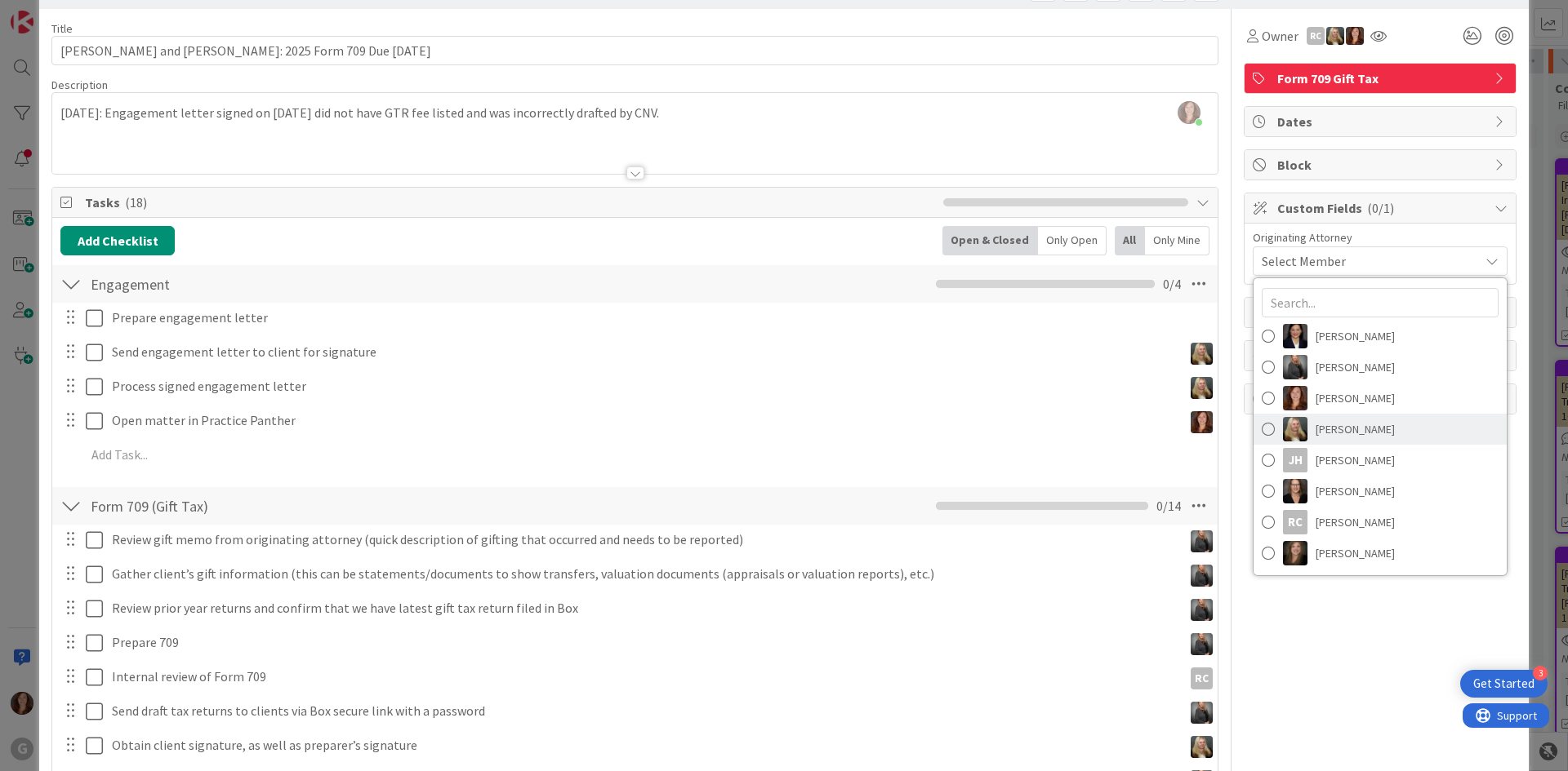
scroll to position [82, 0]
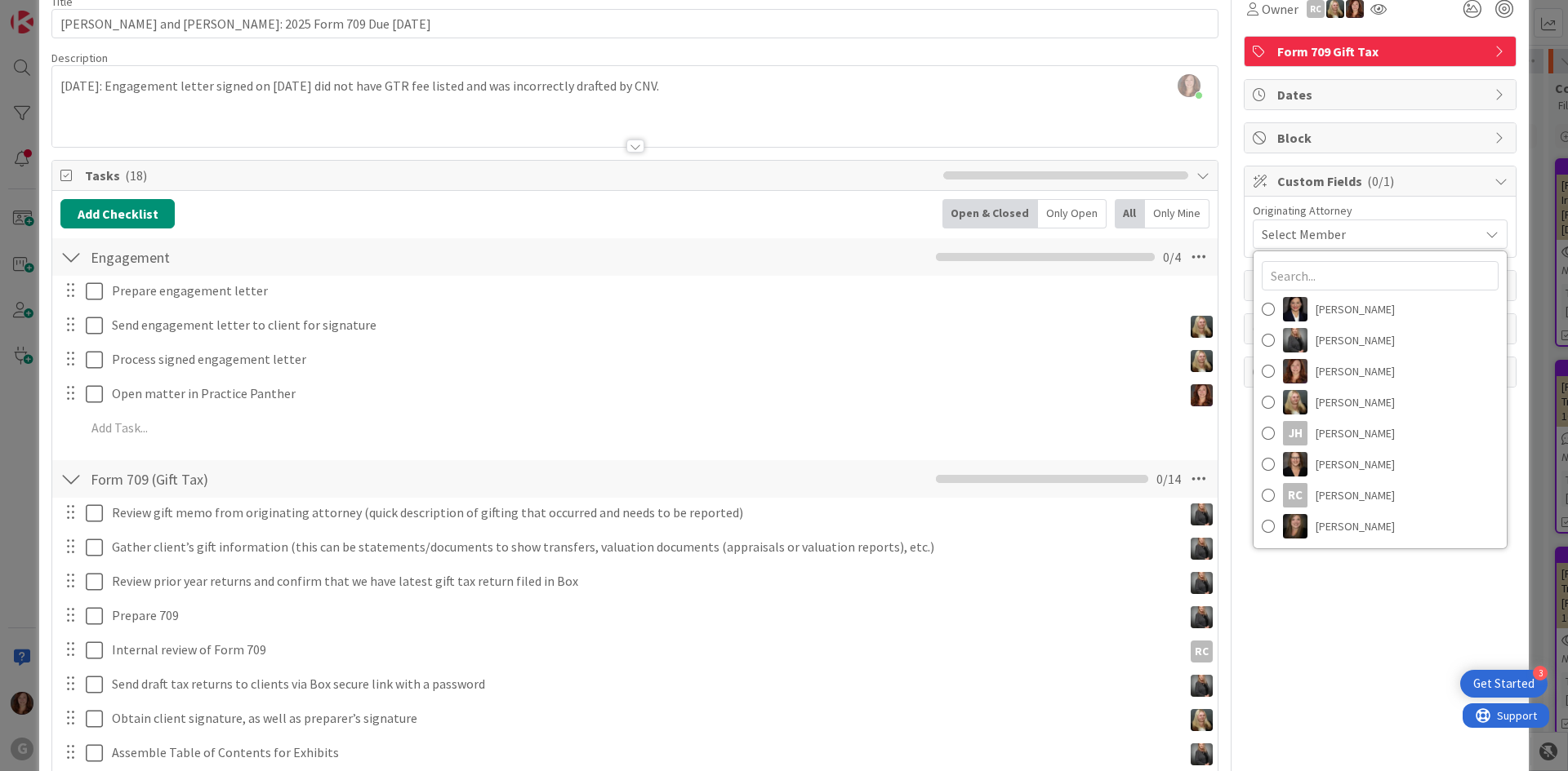
click at [1378, 623] on div "Owner RC Form 709 Gift Tax Dates Block Custom Fields ( 0/1 ) Originating Attorn…" at bounding box center [1380, 568] width 273 height 1172
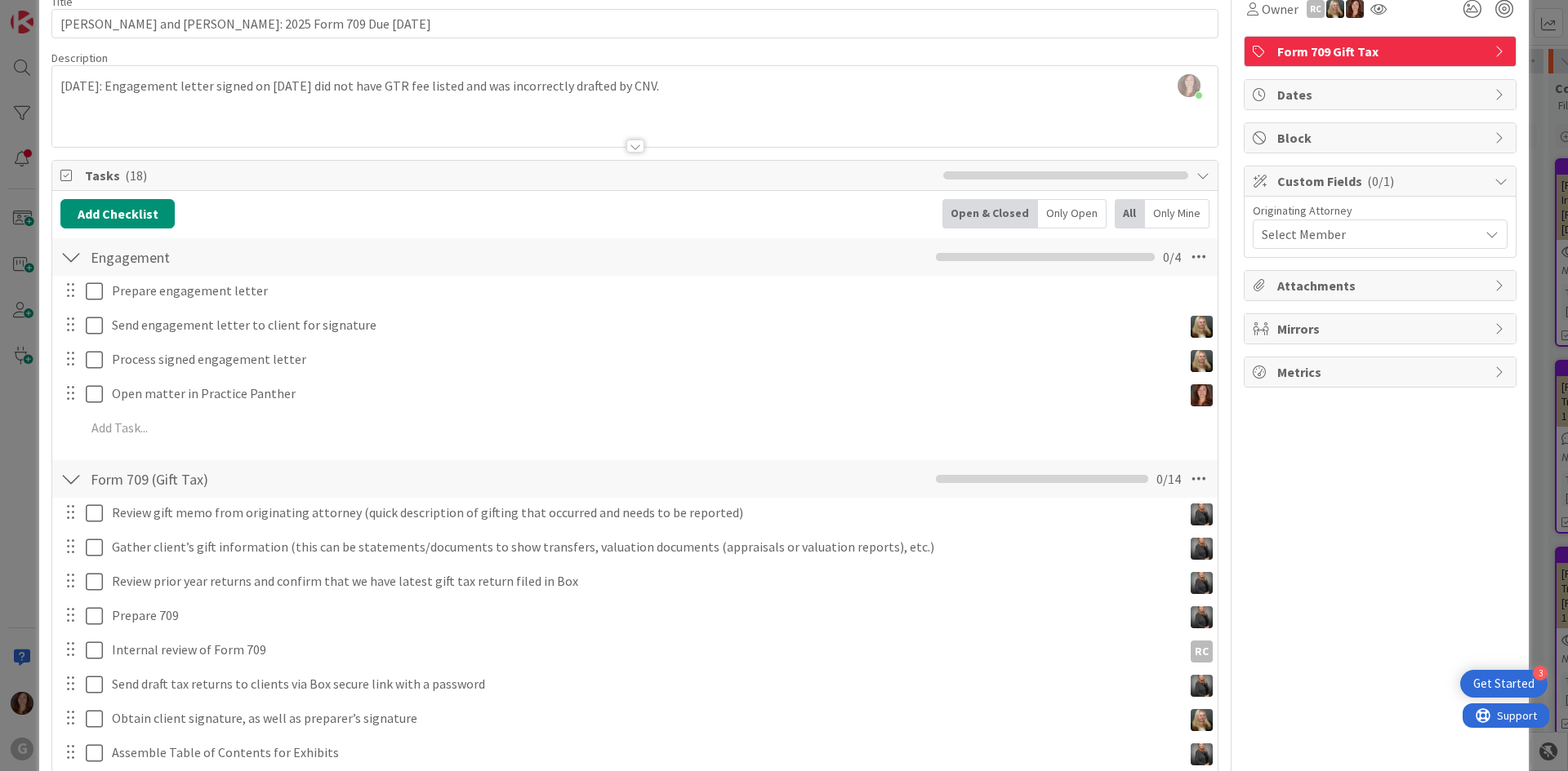
click at [1345, 185] on span "Custom Fields ( 0/1 )" at bounding box center [1382, 181] width 209 height 19
click at [1345, 187] on span "Custom Fields ( 0/1 )" at bounding box center [1382, 181] width 209 height 19
click at [1495, 180] on icon at bounding box center [1501, 181] width 13 height 13
click at [1486, 231] on icon at bounding box center [1492, 234] width 13 height 13
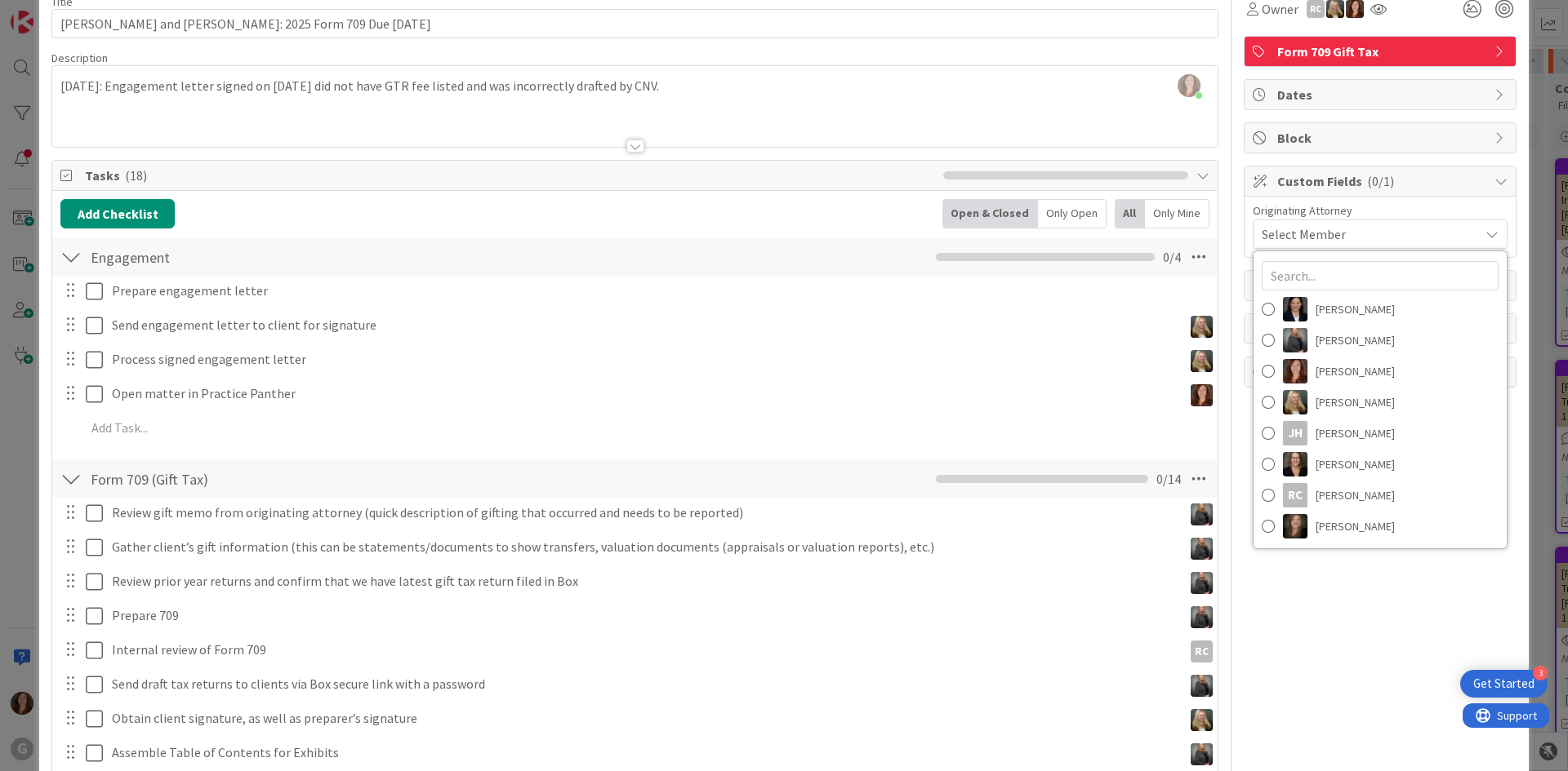
click at [1360, 222] on div "Select Member" at bounding box center [1380, 235] width 255 height 30
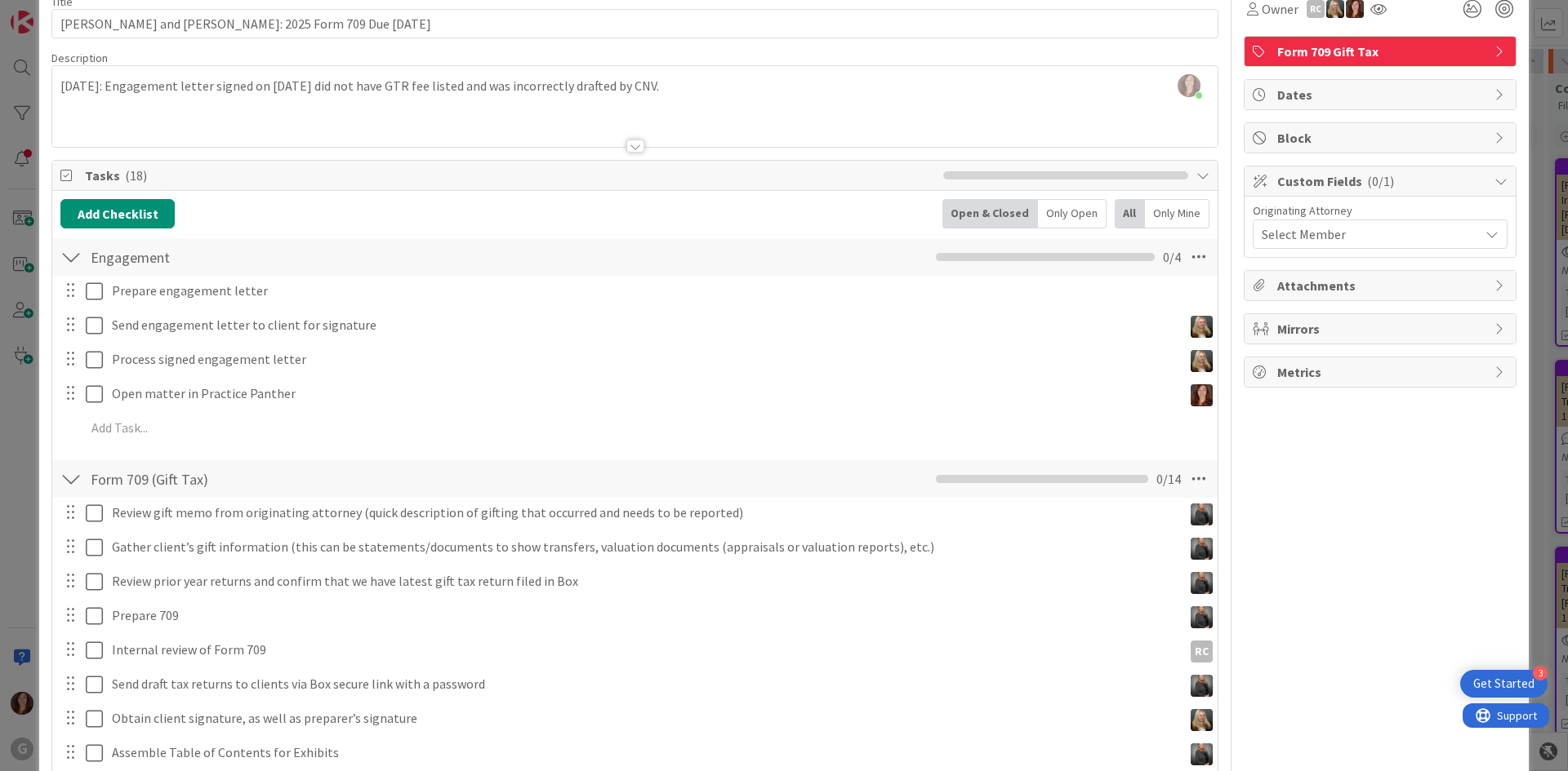
click at [1298, 187] on span "Custom Fields ( 0/1 )" at bounding box center [1382, 181] width 209 height 19
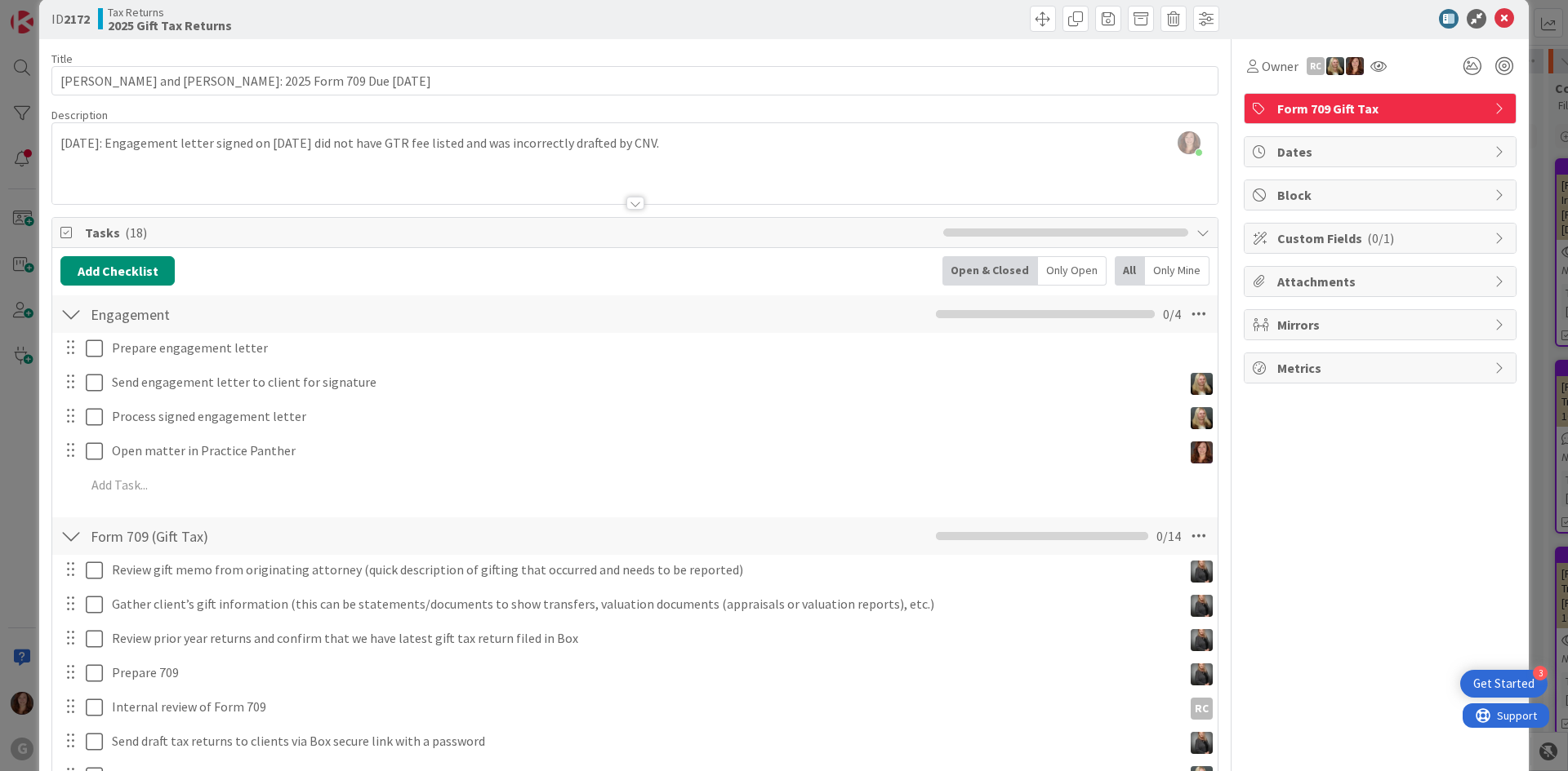
scroll to position [0, 0]
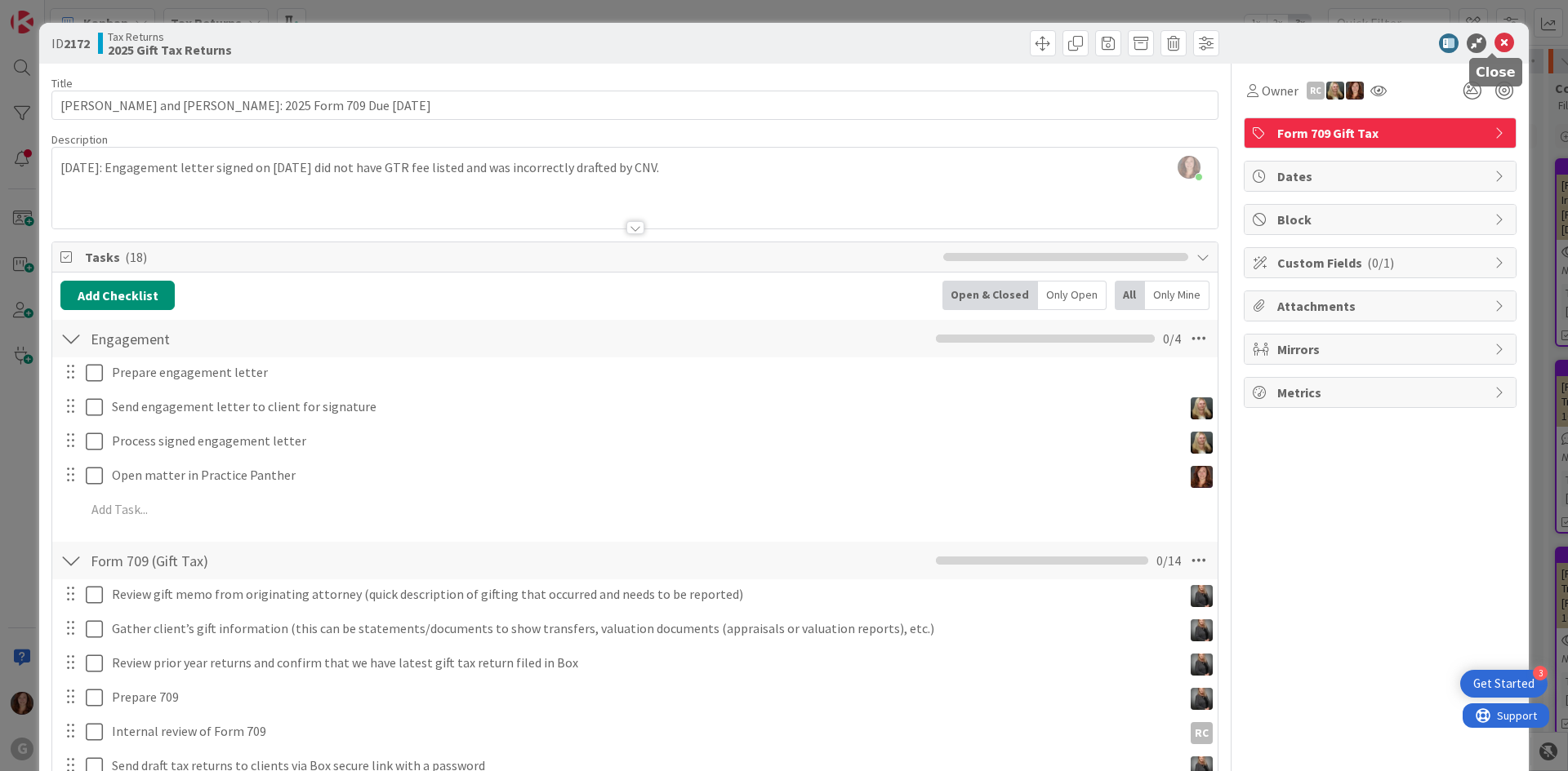
click at [1495, 42] on icon at bounding box center [1504, 43] width 19 height 19
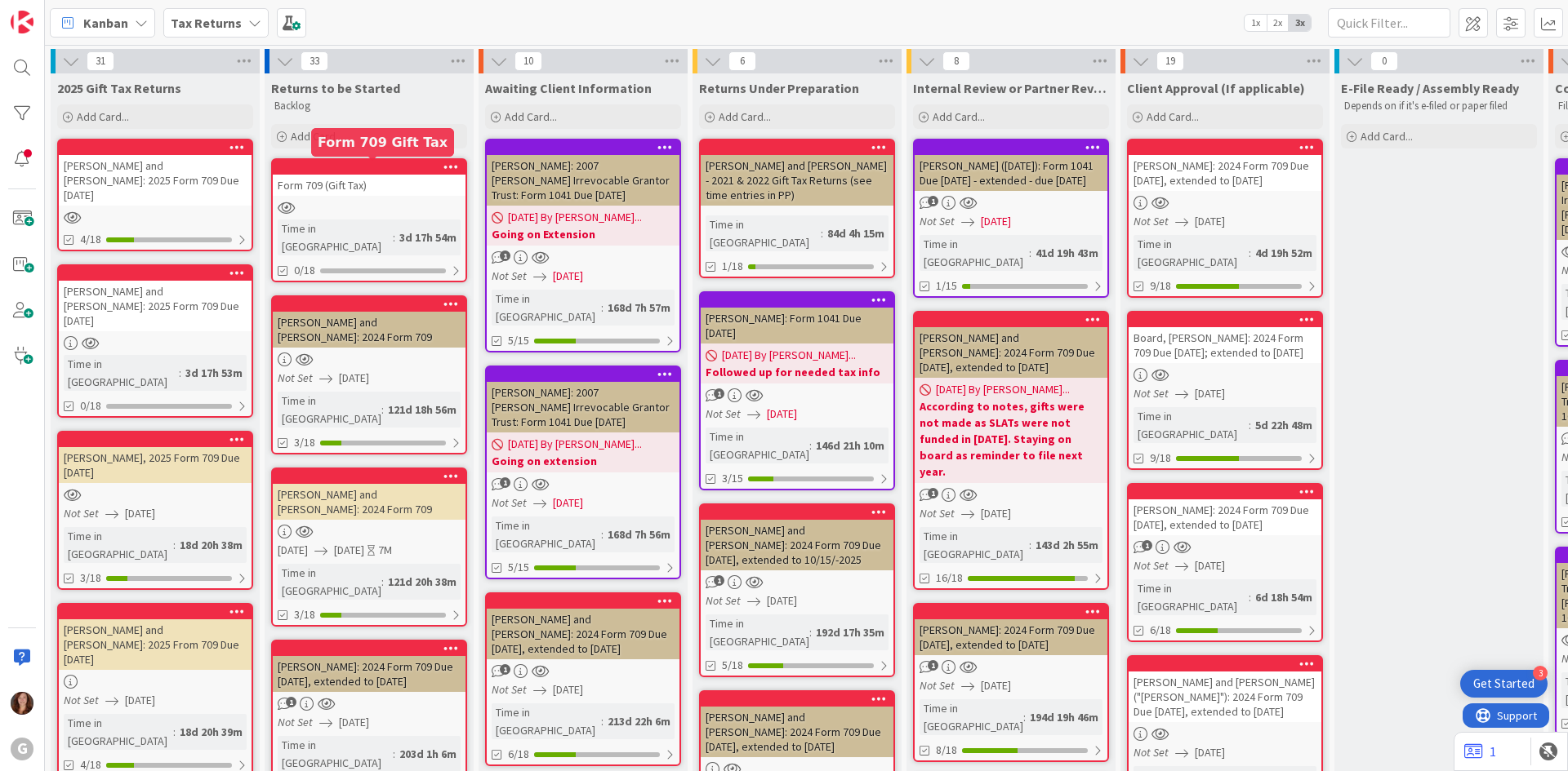
click at [376, 172] on div at bounding box center [373, 167] width 185 height 11
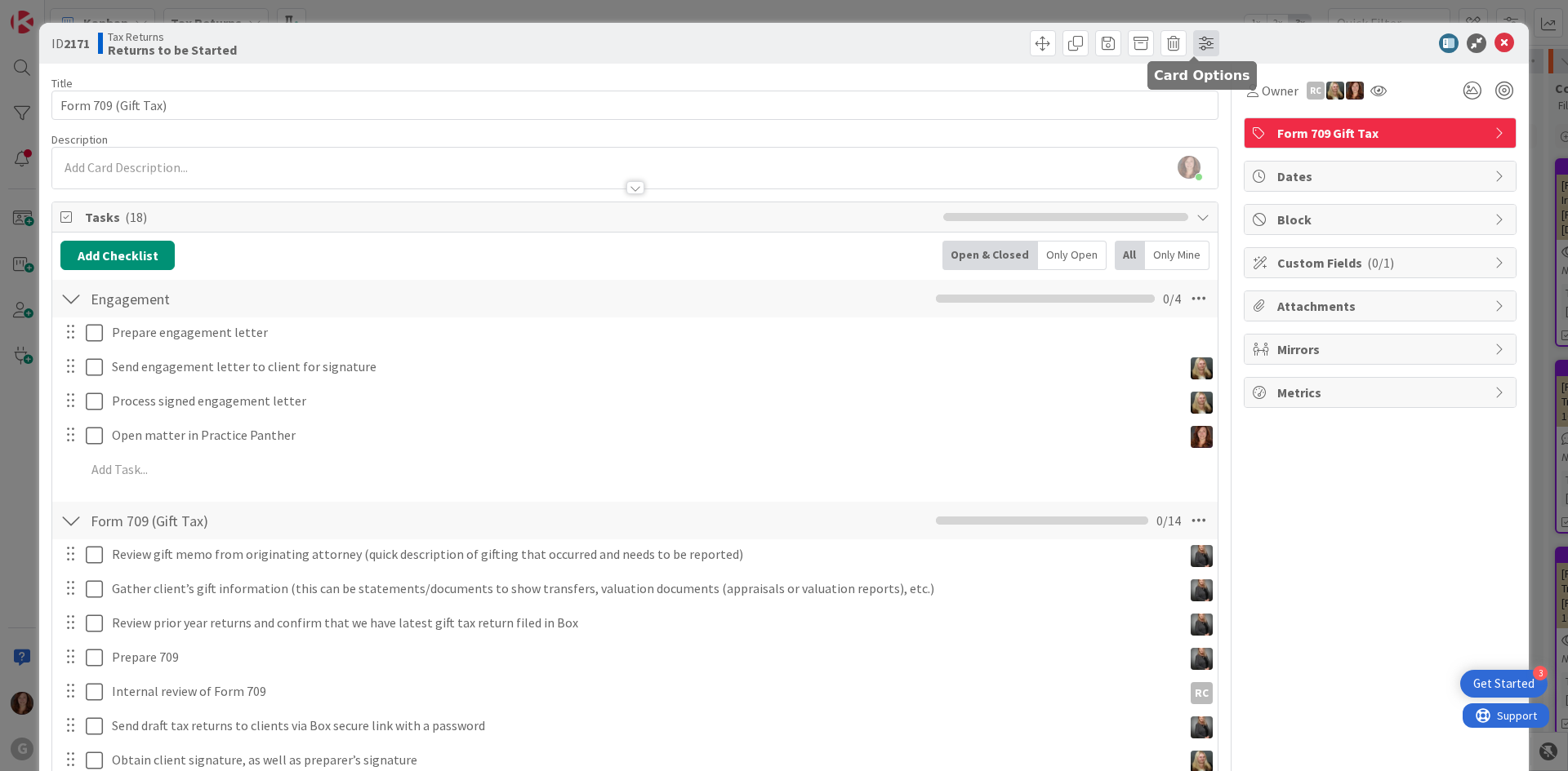
click at [1195, 47] on span at bounding box center [1206, 44] width 26 height 26
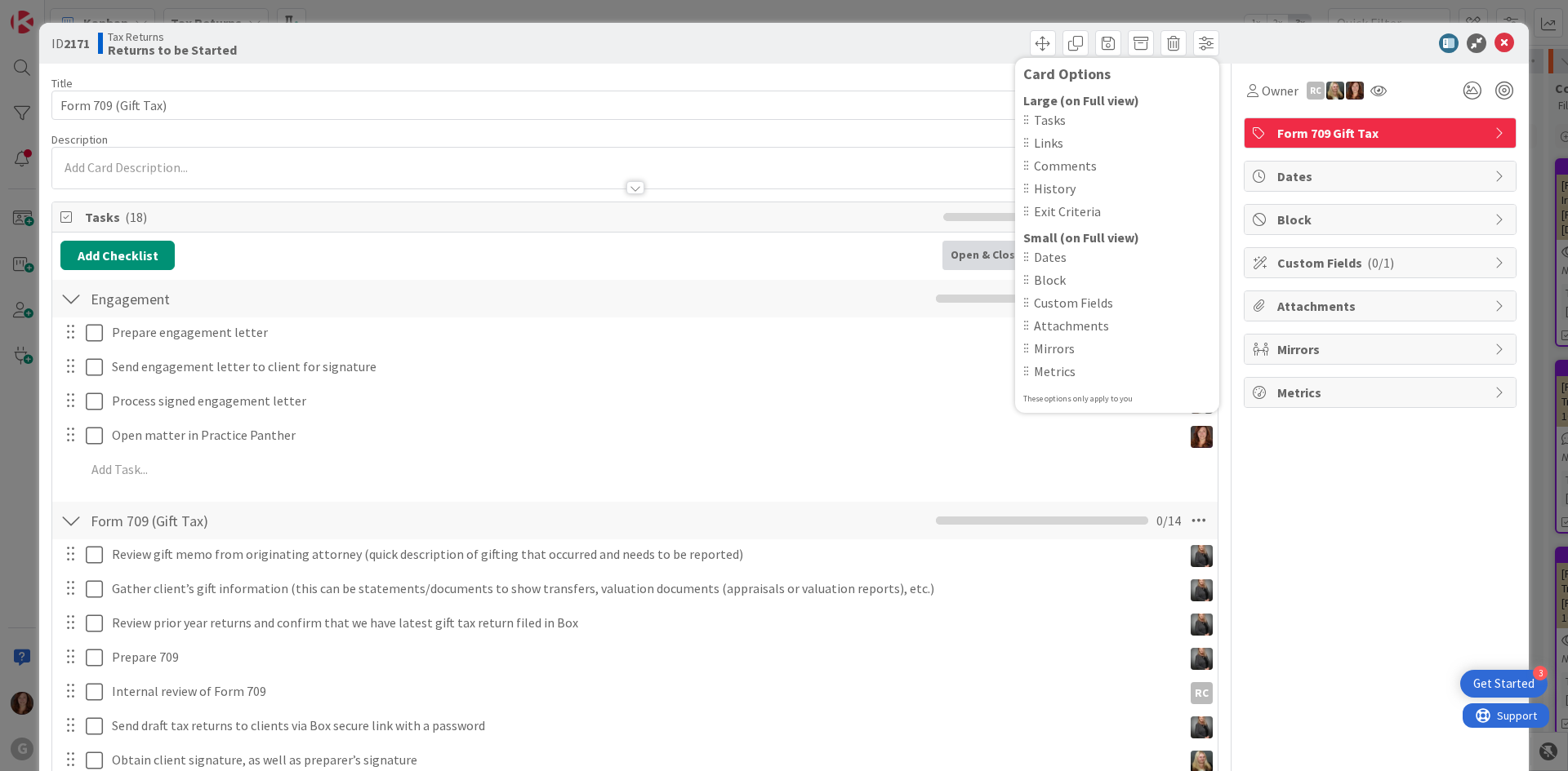
click at [834, 82] on div "Title 19 / 128" at bounding box center [634, 83] width 1167 height 15
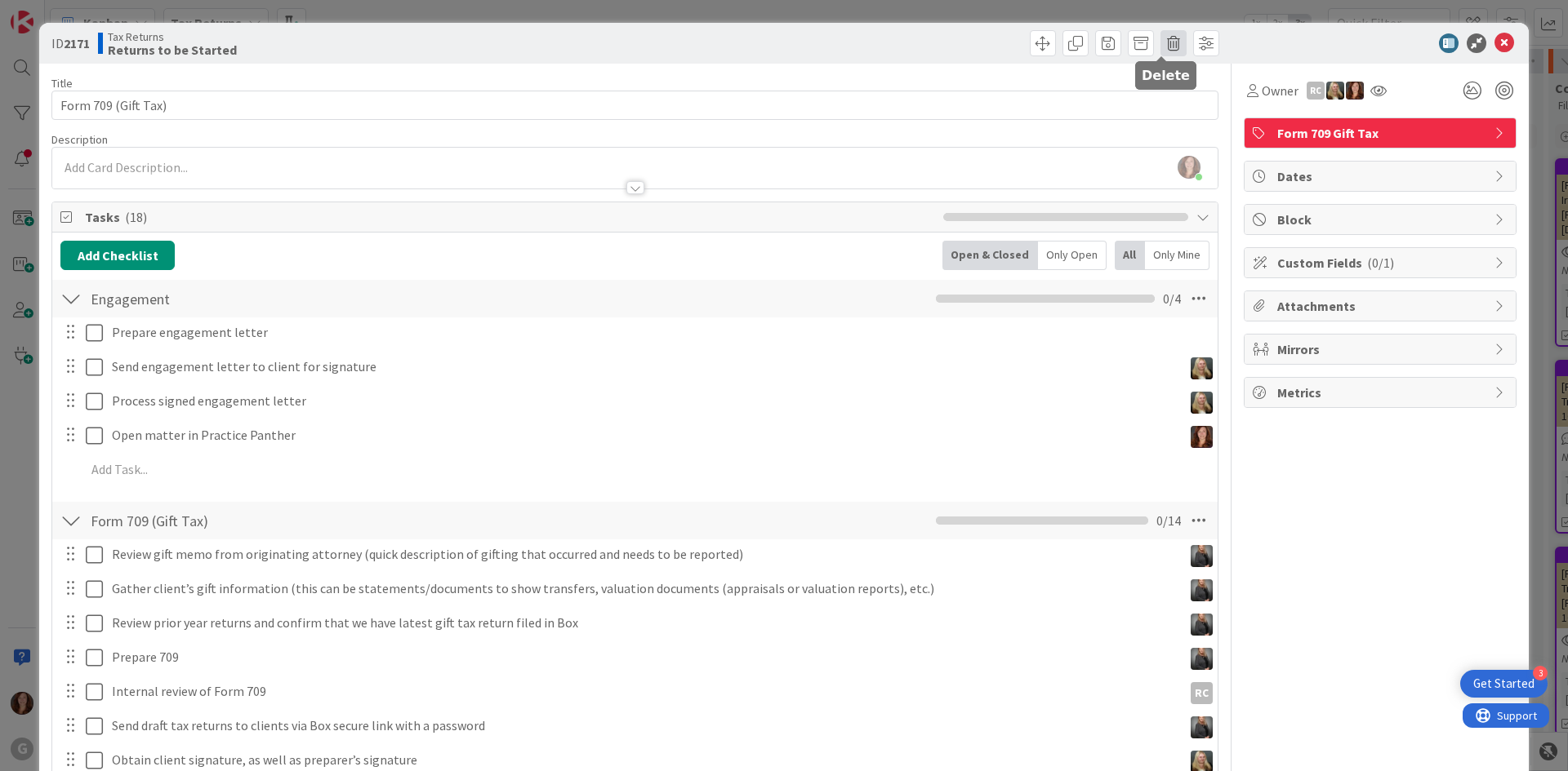
click at [1161, 45] on span at bounding box center [1174, 44] width 26 height 26
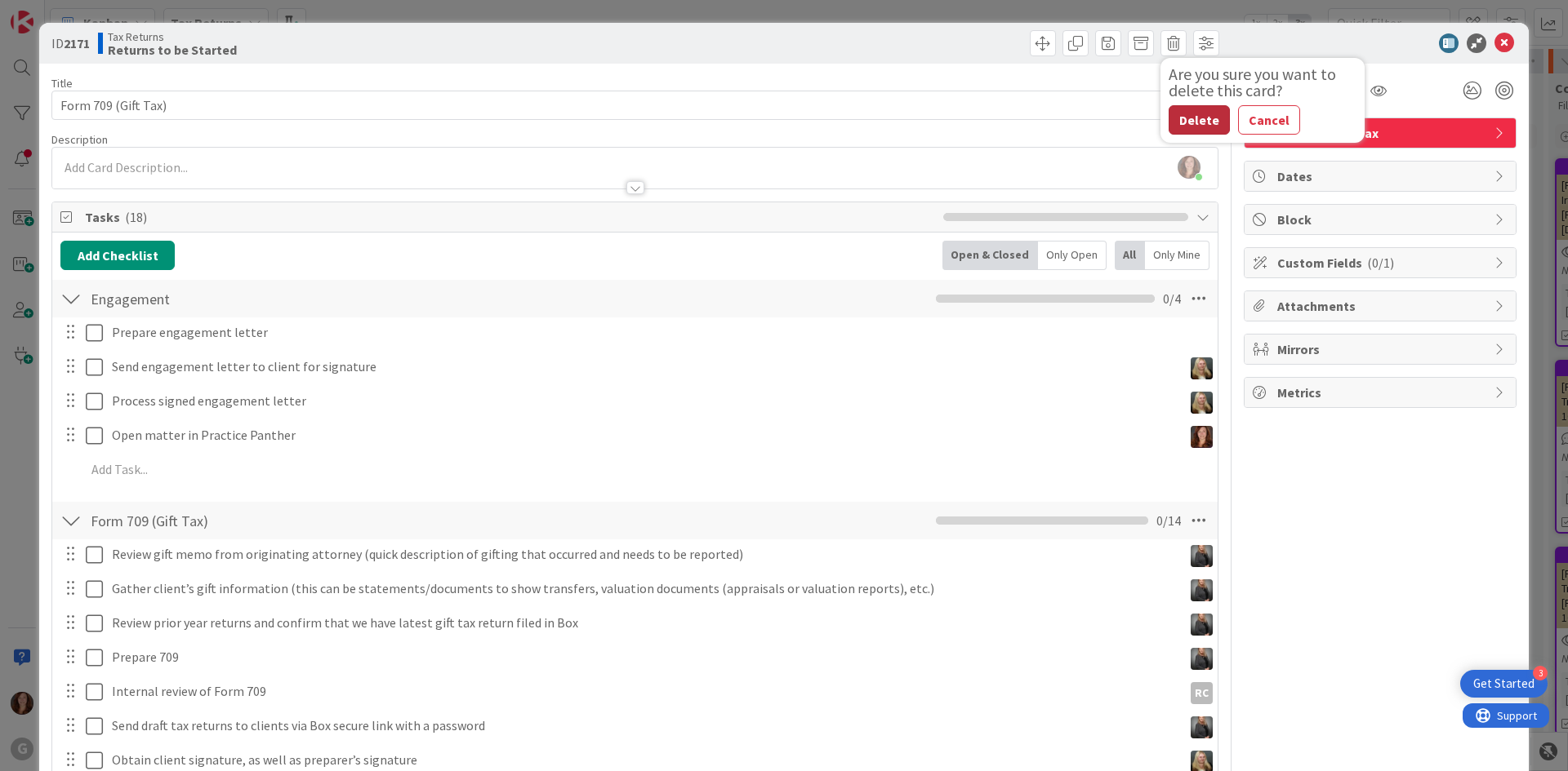
click at [1186, 119] on button "Delete" at bounding box center [1199, 120] width 61 height 30
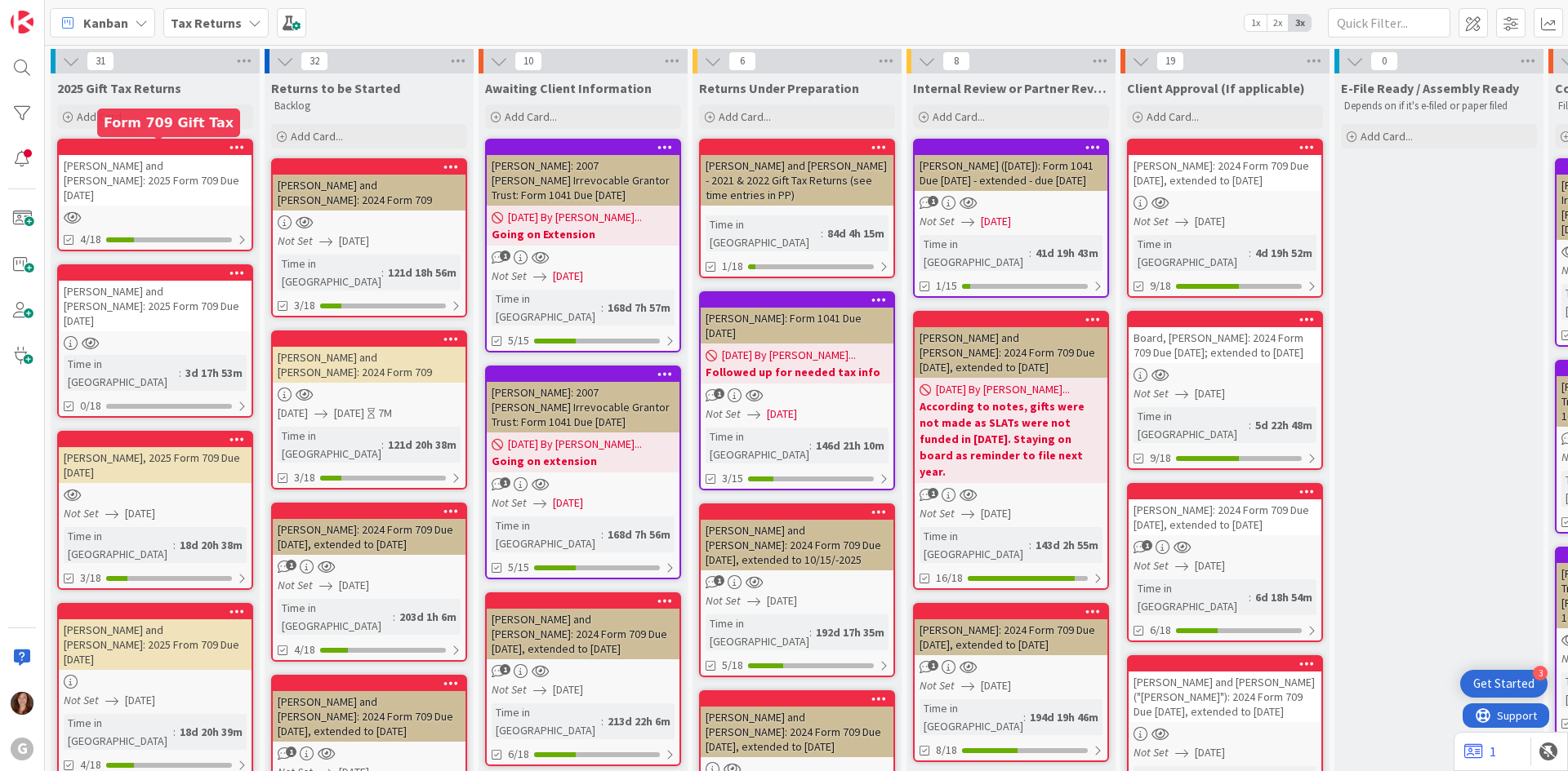
click at [203, 150] on div at bounding box center [159, 147] width 185 height 11
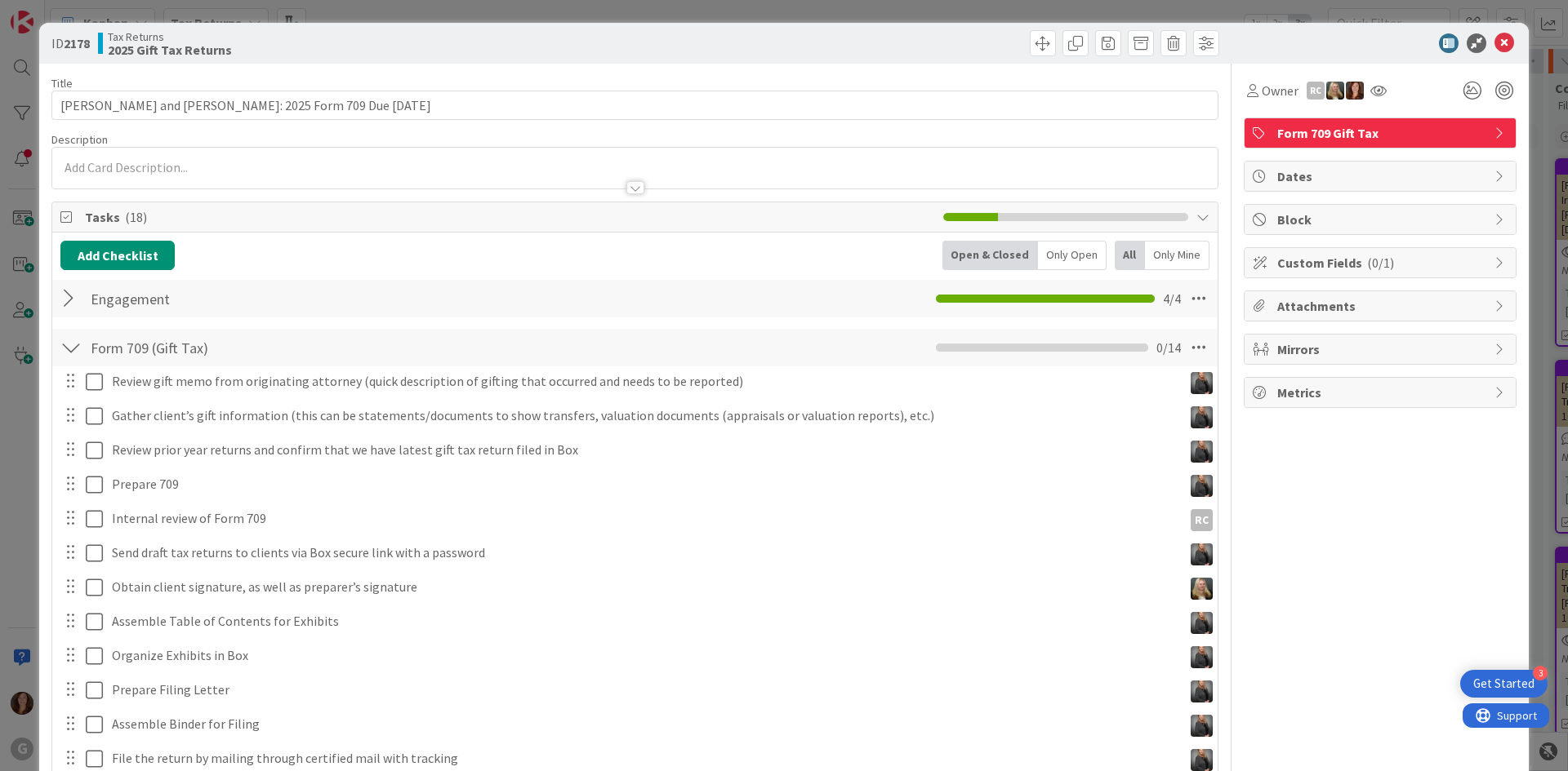
click at [139, 166] on p at bounding box center [634, 168] width 1149 height 19
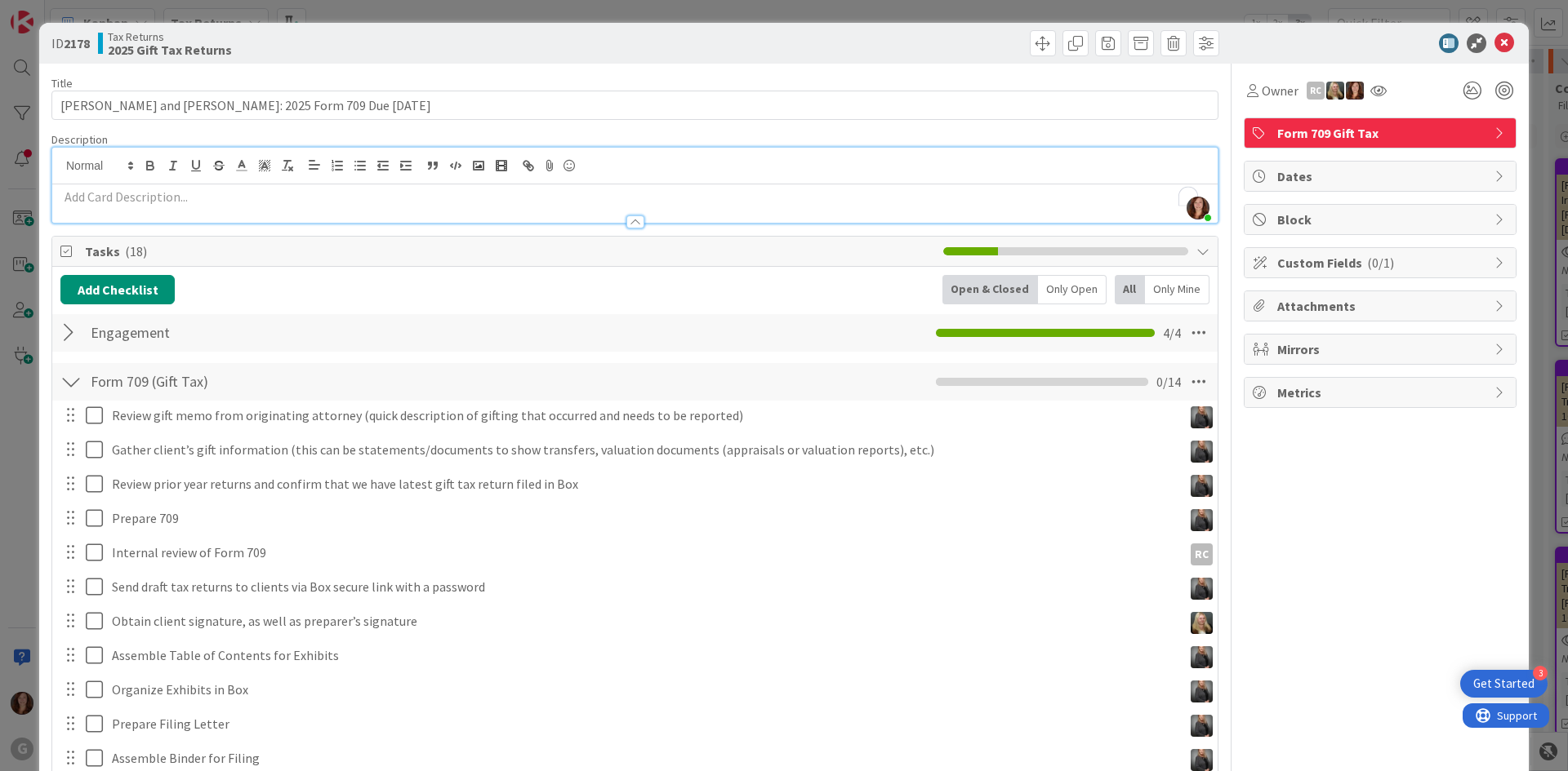
click at [170, 199] on p "To enrich screen reader interactions, please activate Accessibility in Grammarl…" at bounding box center [634, 197] width 1149 height 19
click at [156, 165] on icon "button" at bounding box center [150, 166] width 15 height 15
click at [125, 199] on p "﻿" at bounding box center [634, 197] width 1149 height 19
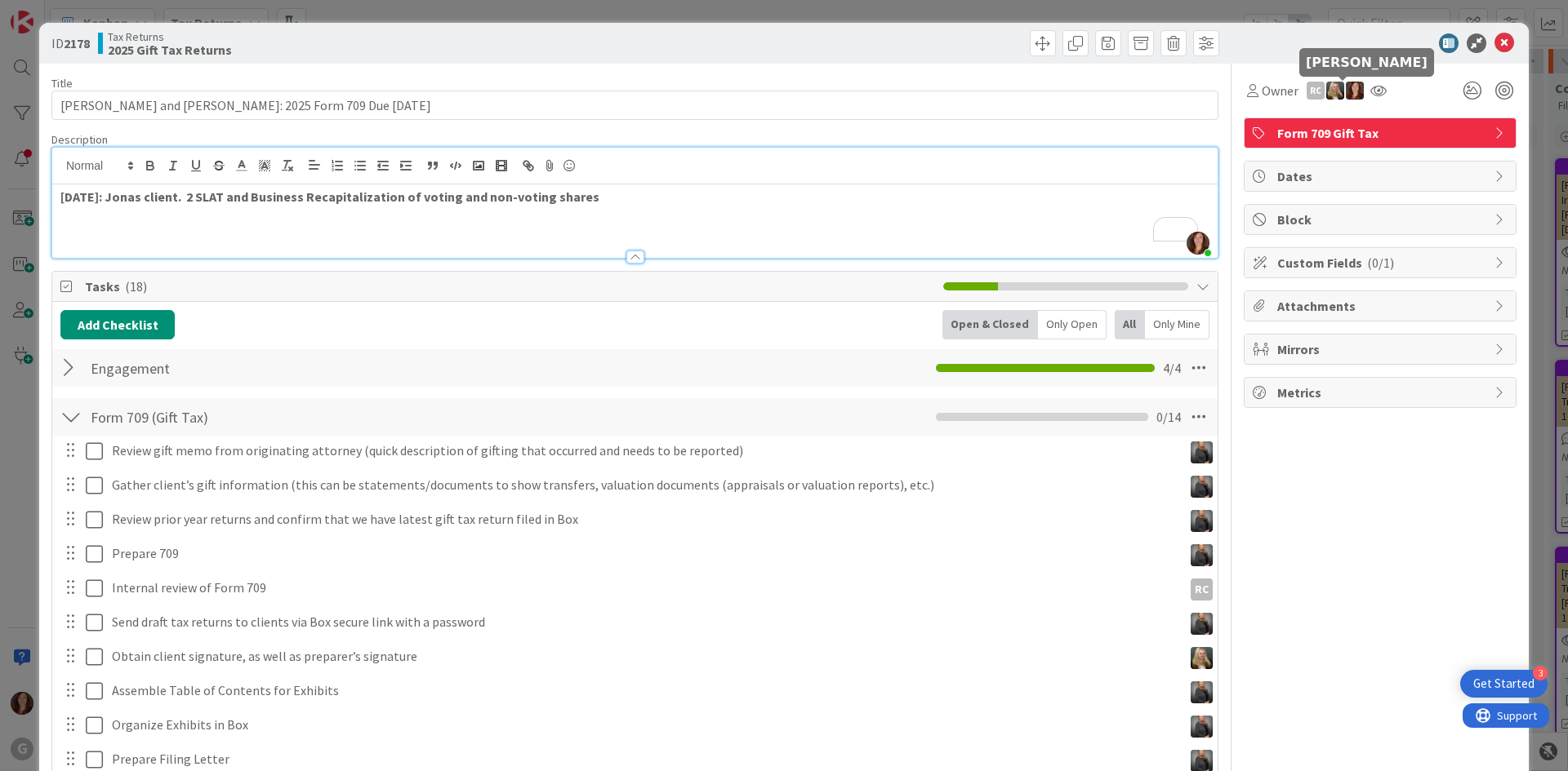
click at [1346, 90] on img at bounding box center [1354, 91] width 18 height 18
click at [1305, 131] on link "Remove" at bounding box center [1298, 121] width 129 height 26
click at [1351, 89] on icon at bounding box center [1359, 90] width 17 height 13
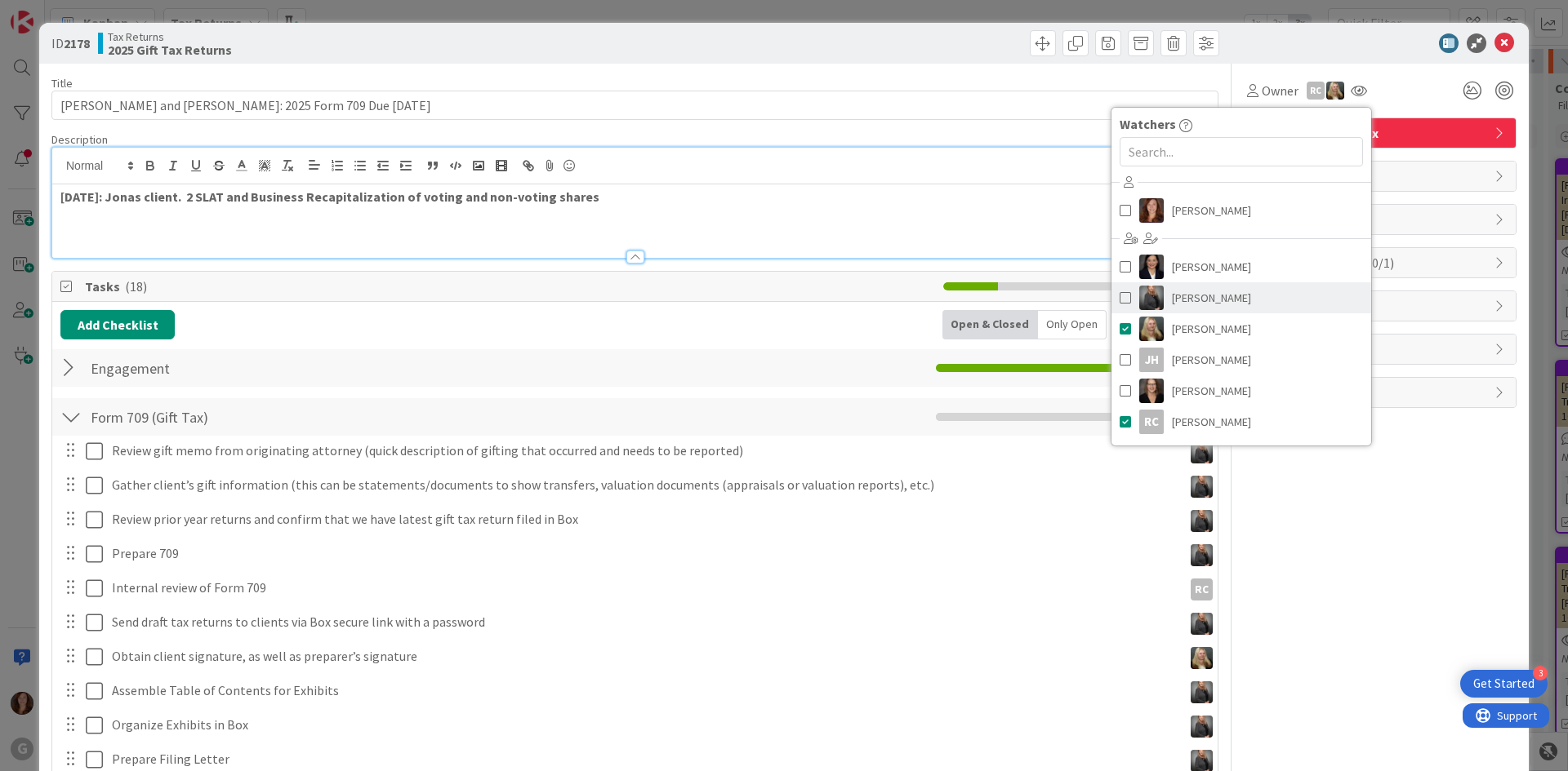
click at [1120, 293] on span at bounding box center [1125, 298] width 11 height 24
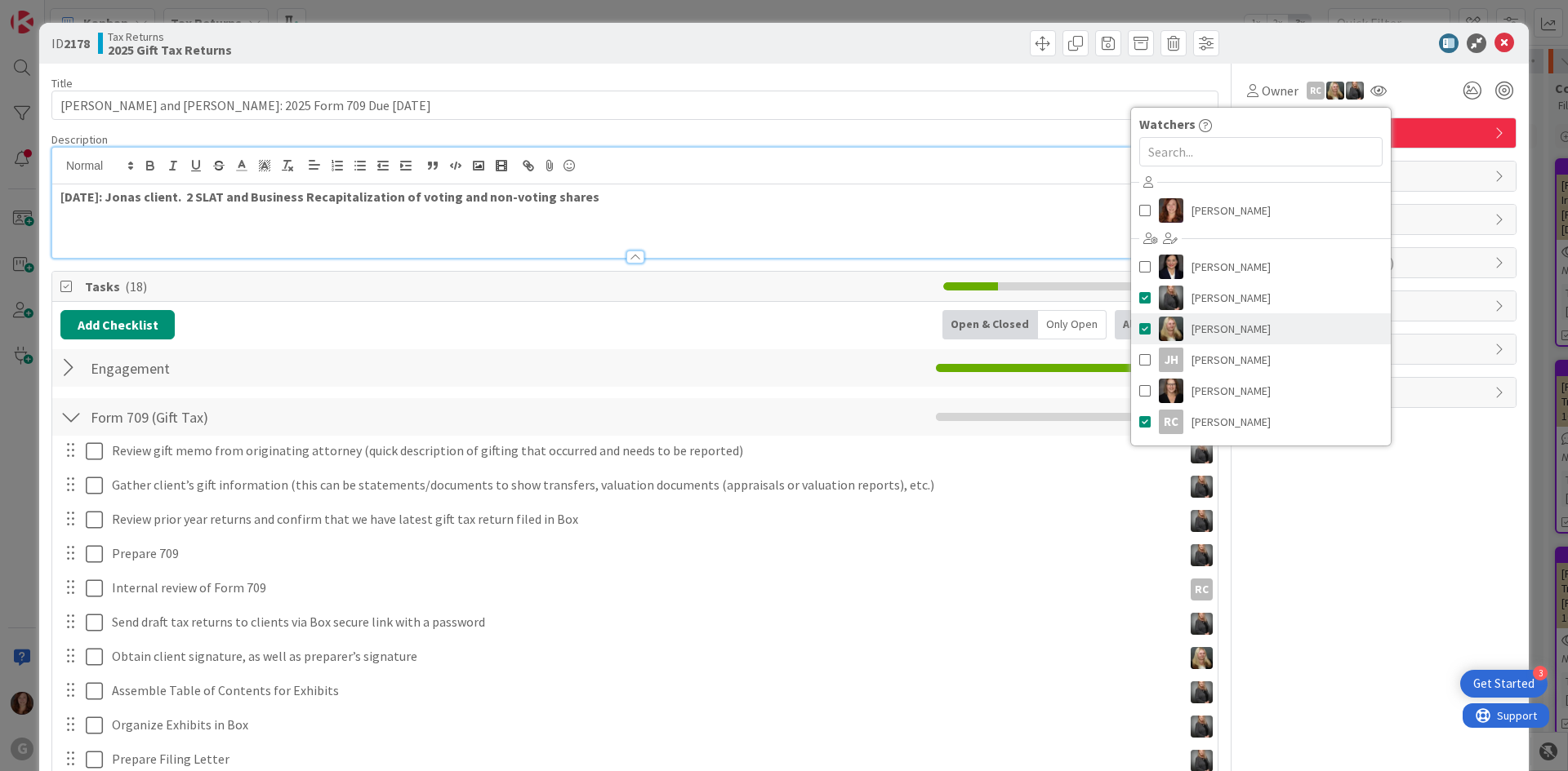
click at [1140, 335] on span at bounding box center [1145, 329] width 11 height 24
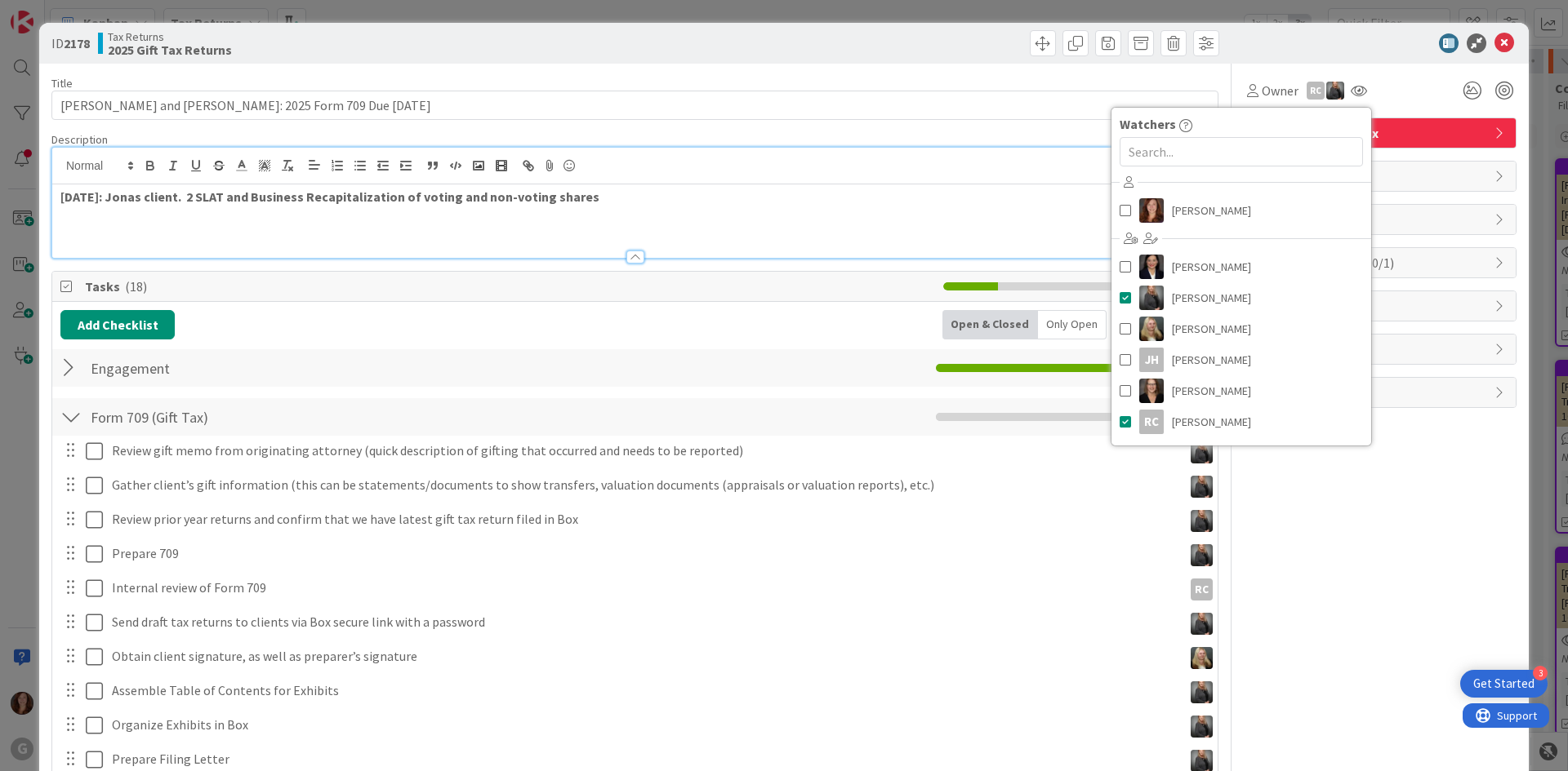
click at [823, 220] on div "8/28/25: Jonas client. 2 SLAT and Business Recapitalization of voting and non-v…" at bounding box center [635, 222] width 1166 height 73
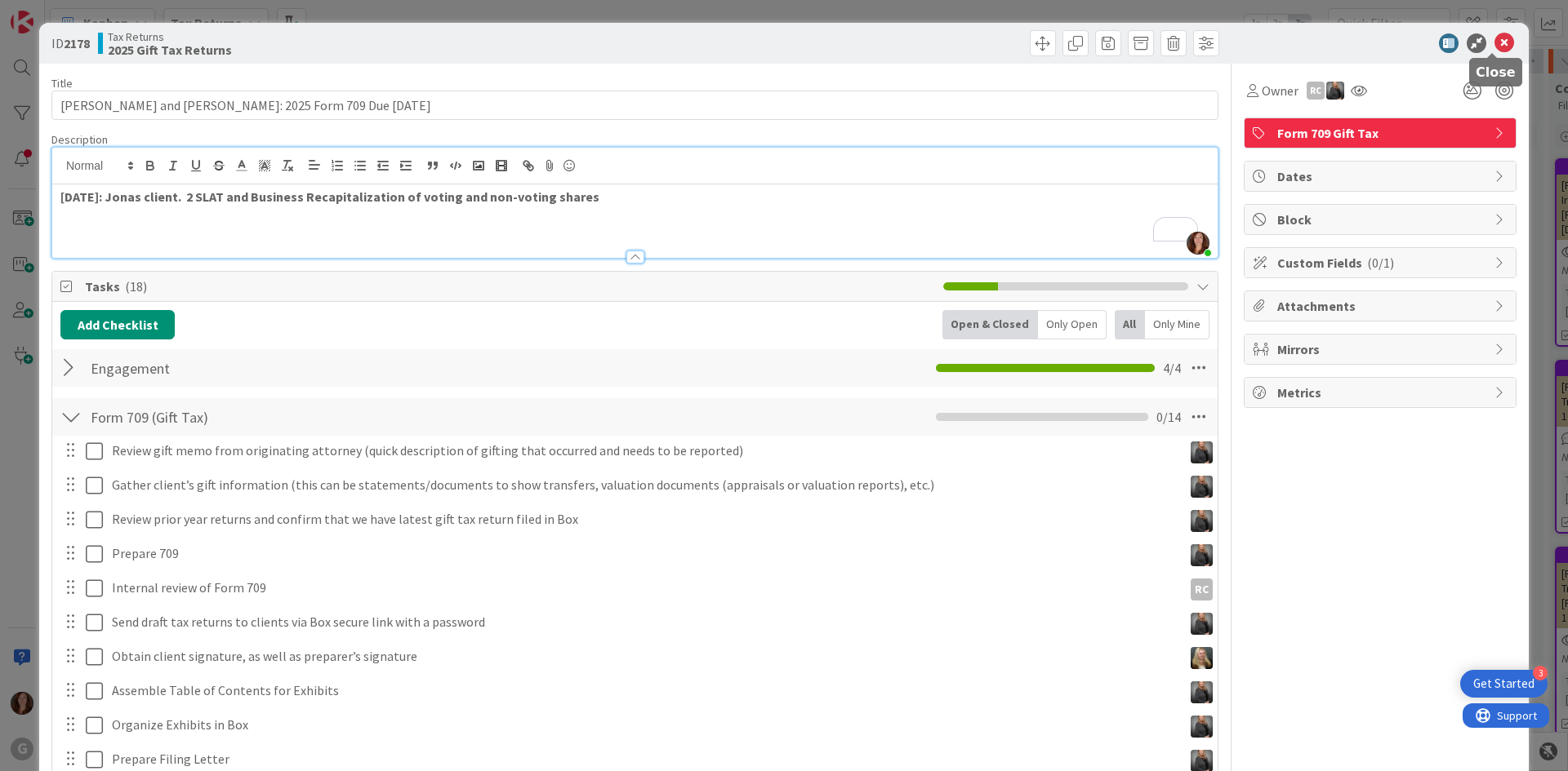
click at [1495, 38] on icon at bounding box center [1504, 43] width 19 height 19
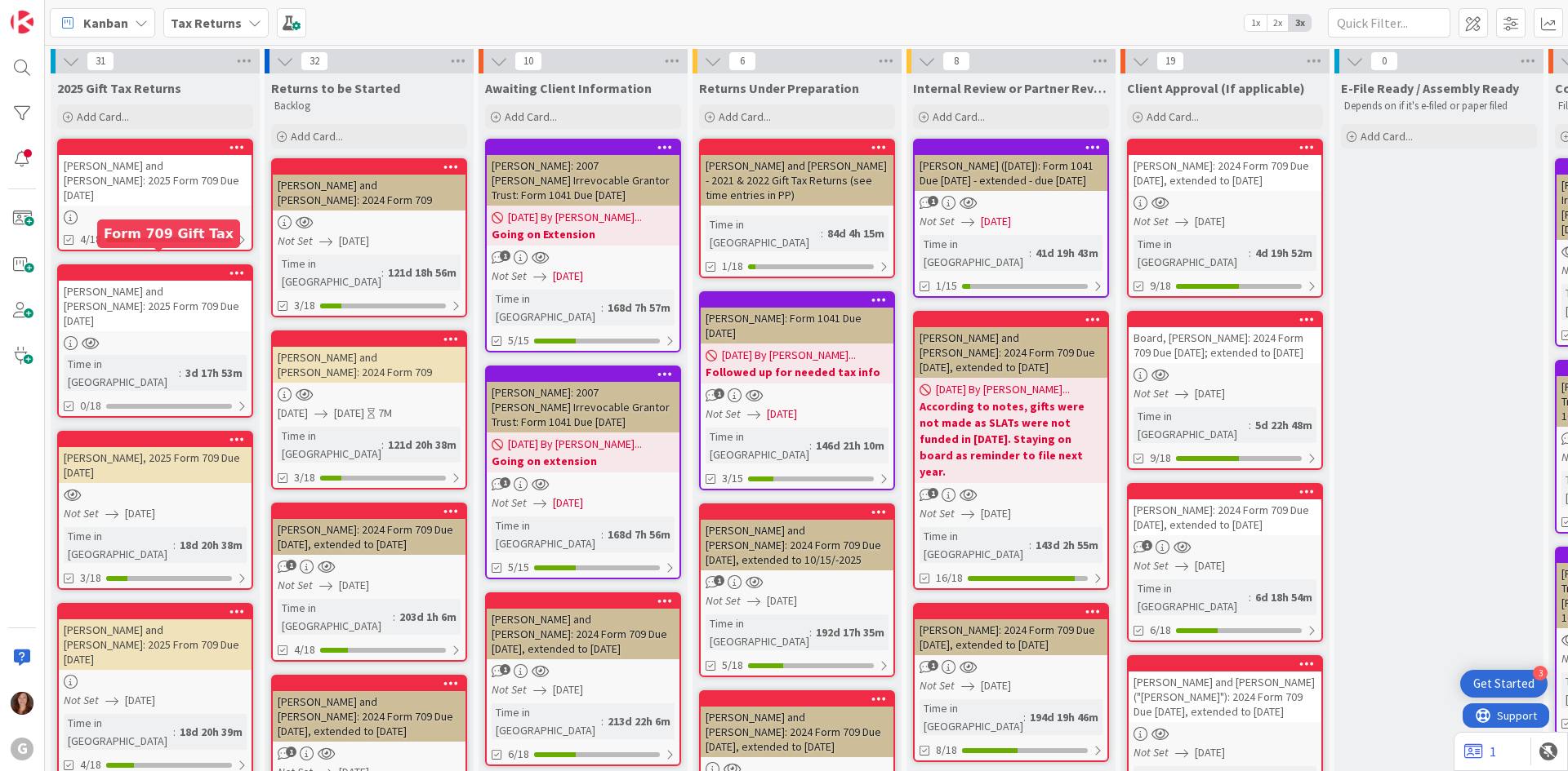
click at [140, 268] on div at bounding box center [159, 273] width 185 height 11
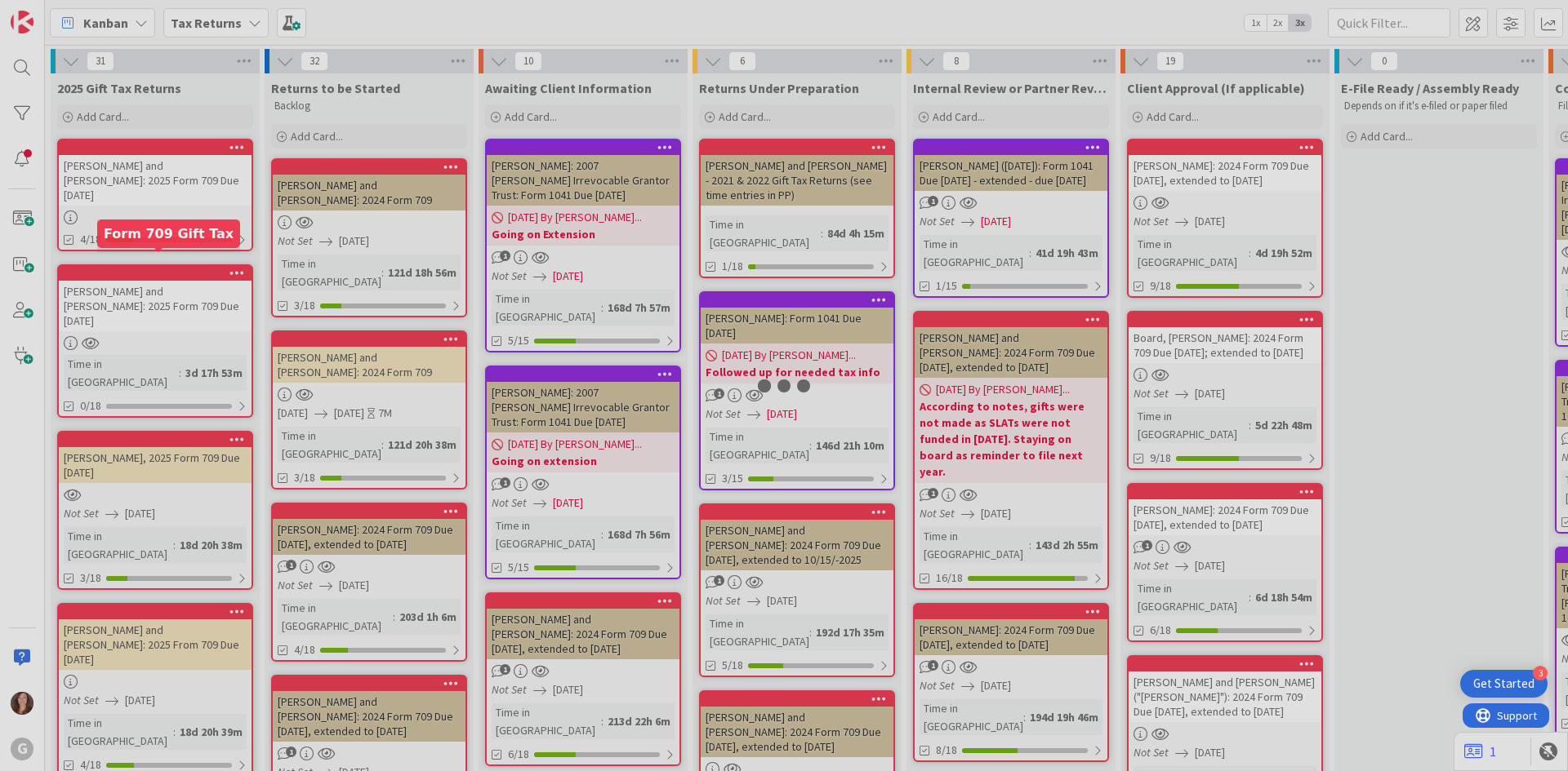
click at [140, 255] on div at bounding box center [784, 386] width 1568 height 771
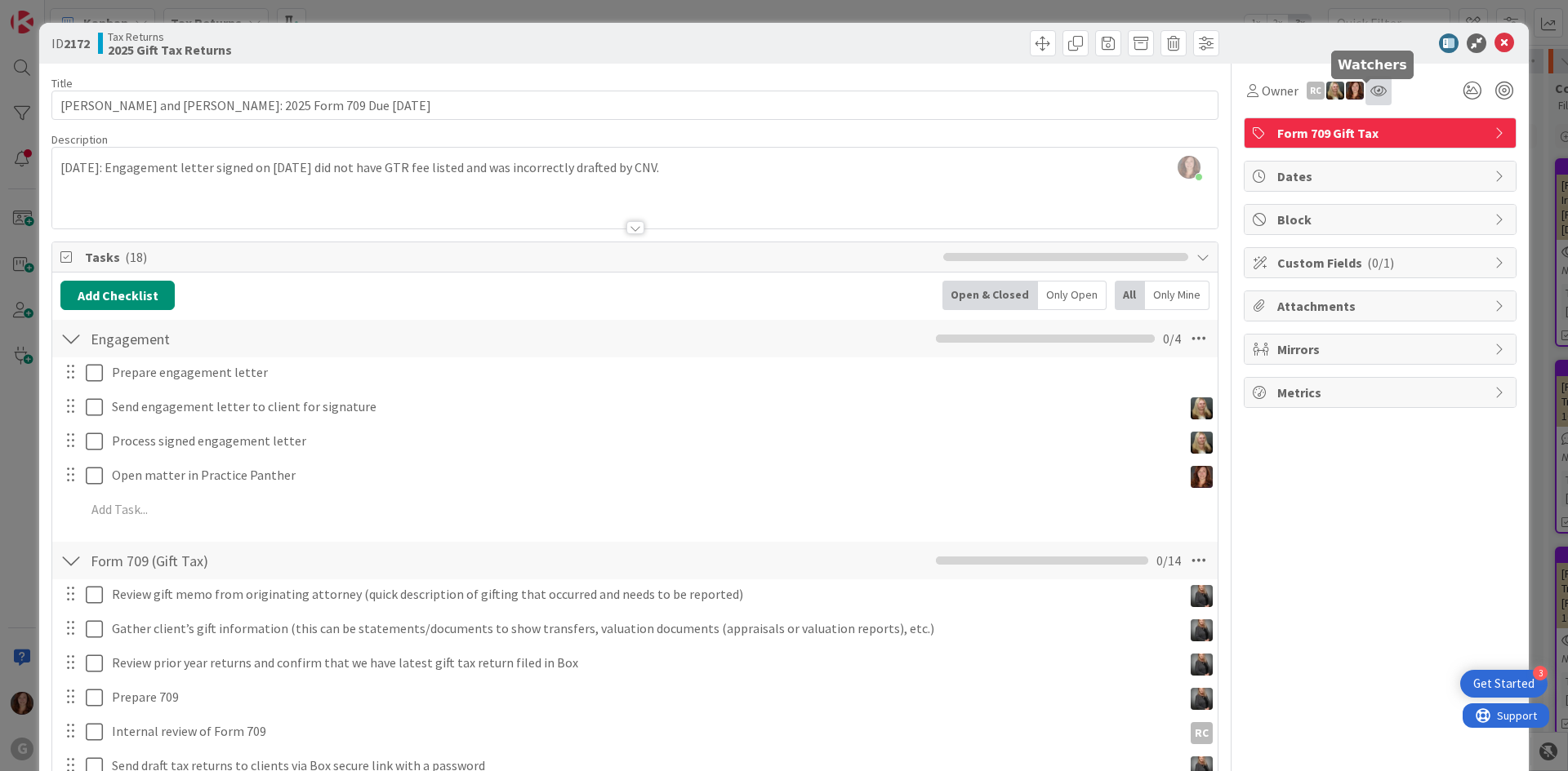
click at [1371, 89] on icon at bounding box center [1379, 90] width 17 height 13
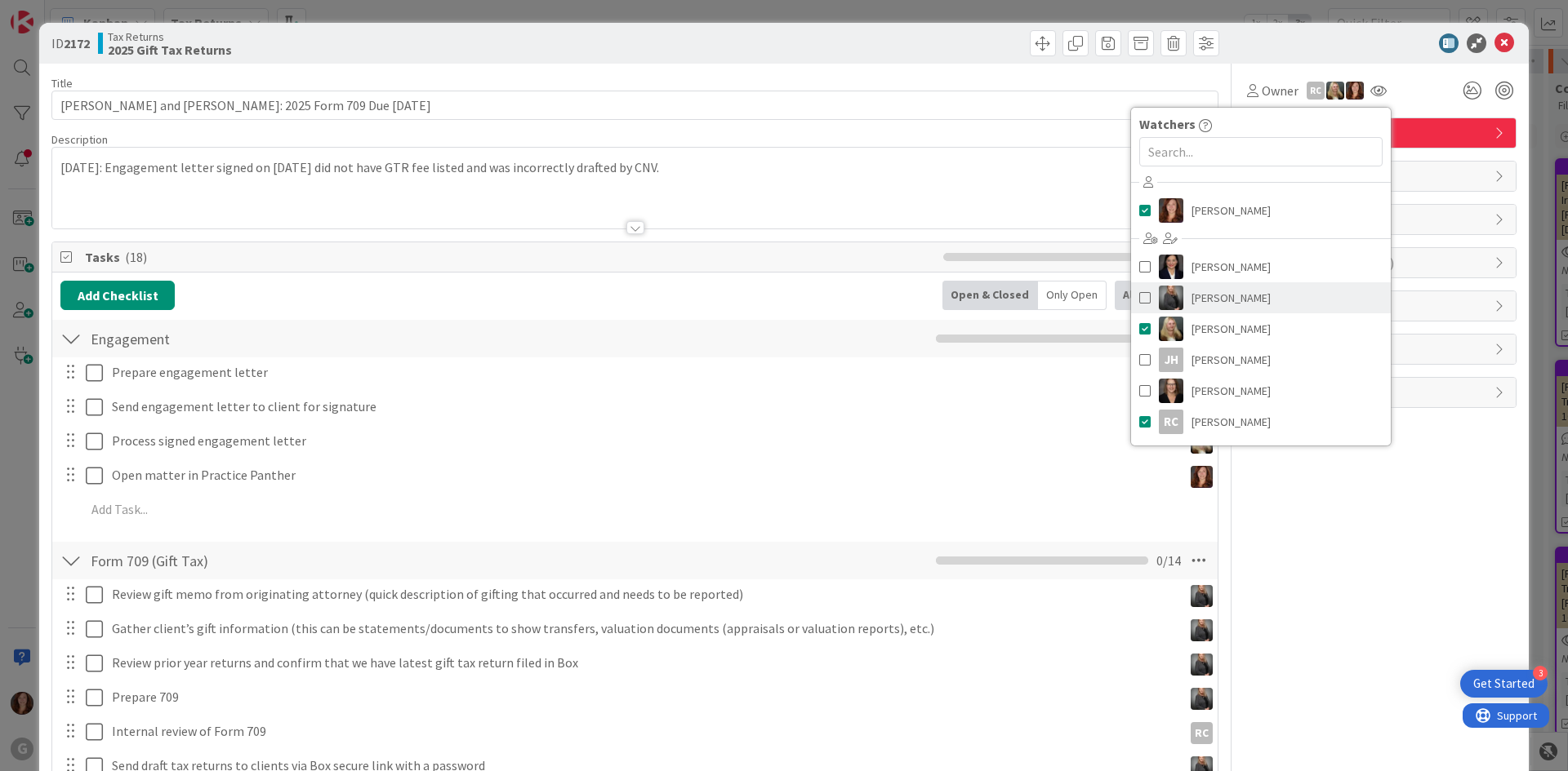
click at [1140, 297] on span at bounding box center [1145, 298] width 11 height 24
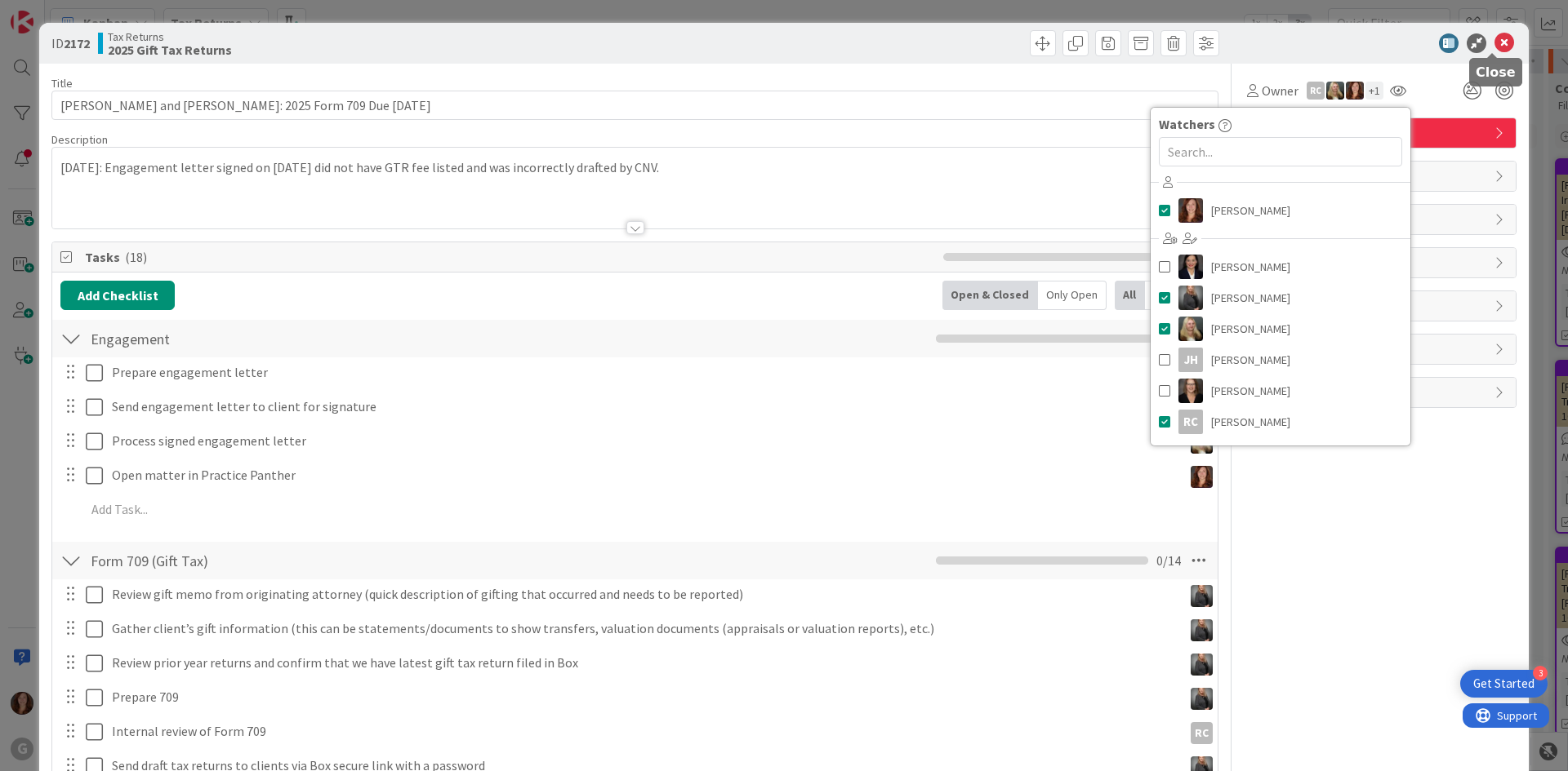
click at [1495, 44] on icon at bounding box center [1504, 43] width 19 height 19
